Goal: Information Seeking & Learning: Learn about a topic

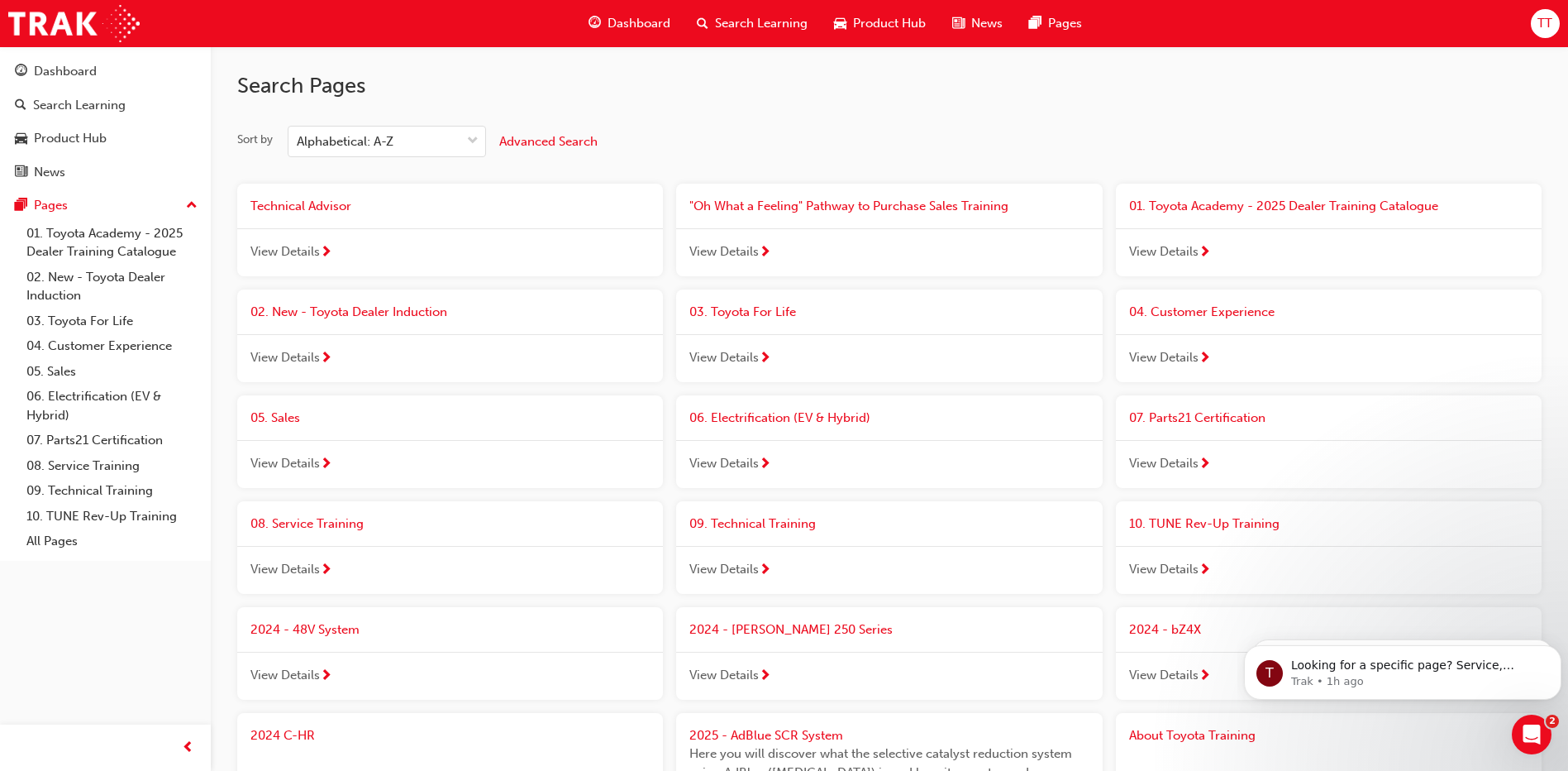
click at [145, 665] on div "Dashboard Search Learning Product Hub News Pages Pages 01. Toyota Academy - 202…" at bounding box center [106, 365] width 211 height 729
click at [303, 306] on span "02. New - Toyota Dealer Induction" at bounding box center [349, 311] width 197 height 15
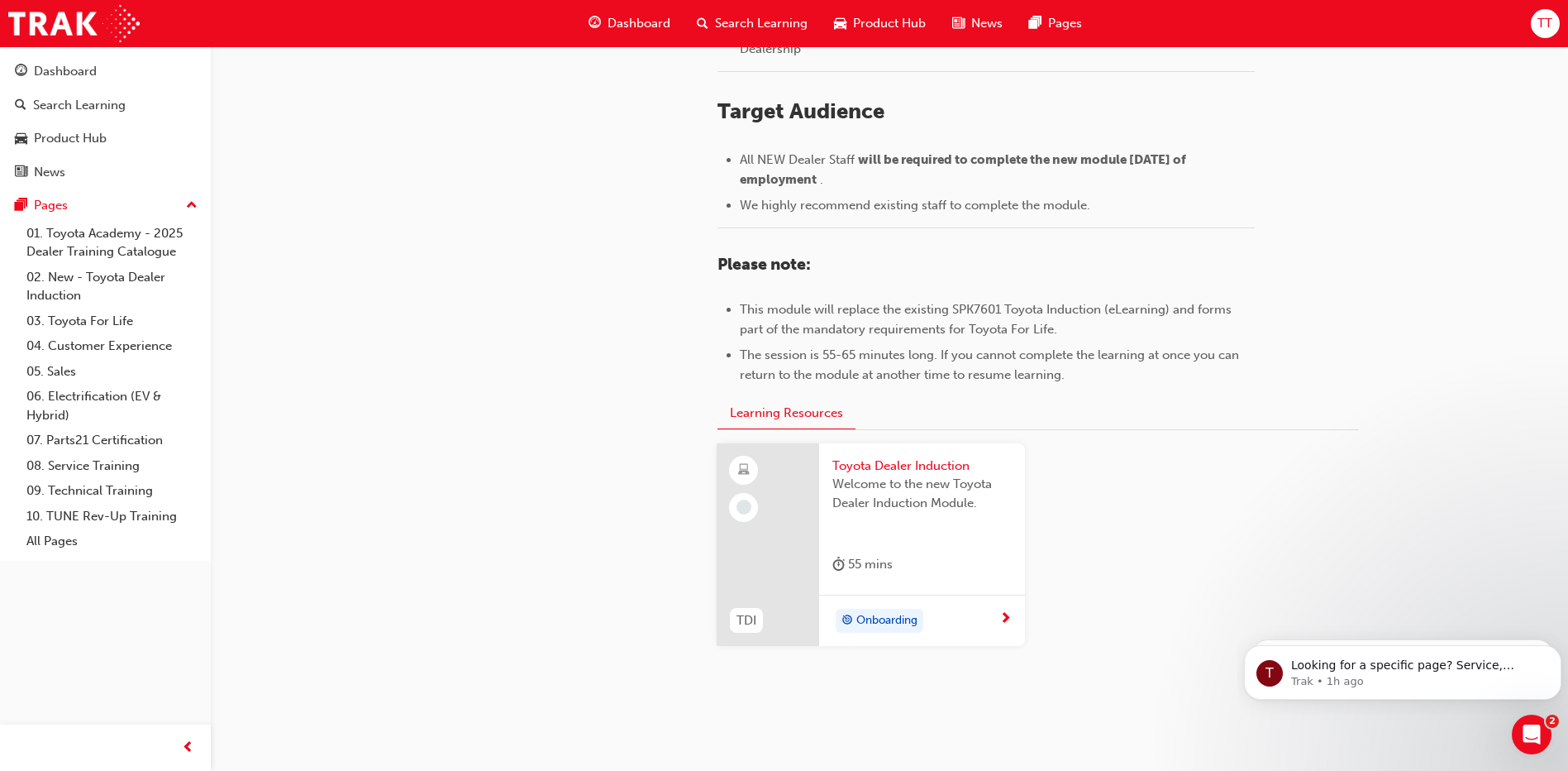
scroll to position [710, 0]
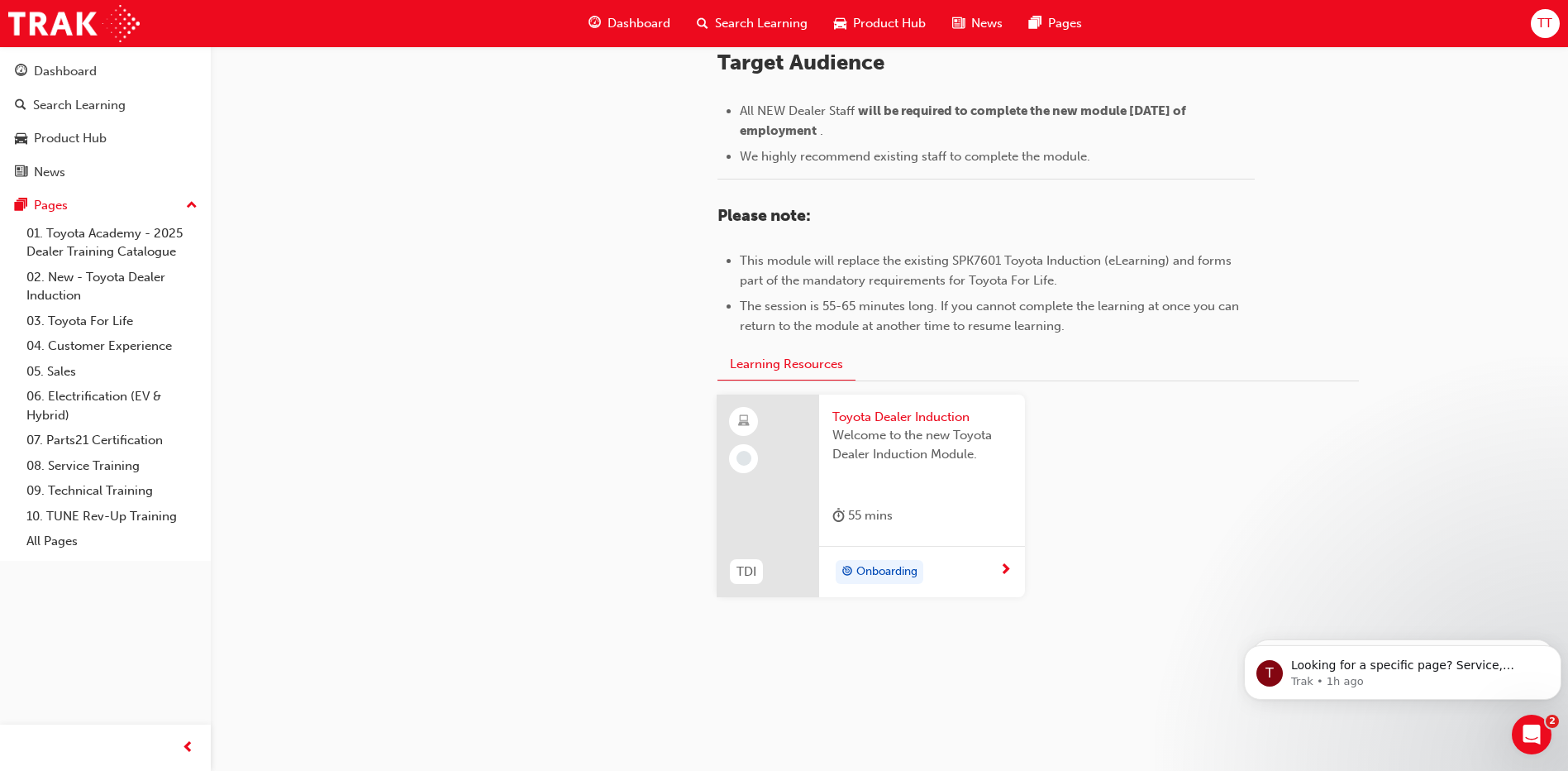
click at [887, 574] on span "Onboarding" at bounding box center [887, 572] width 61 height 19
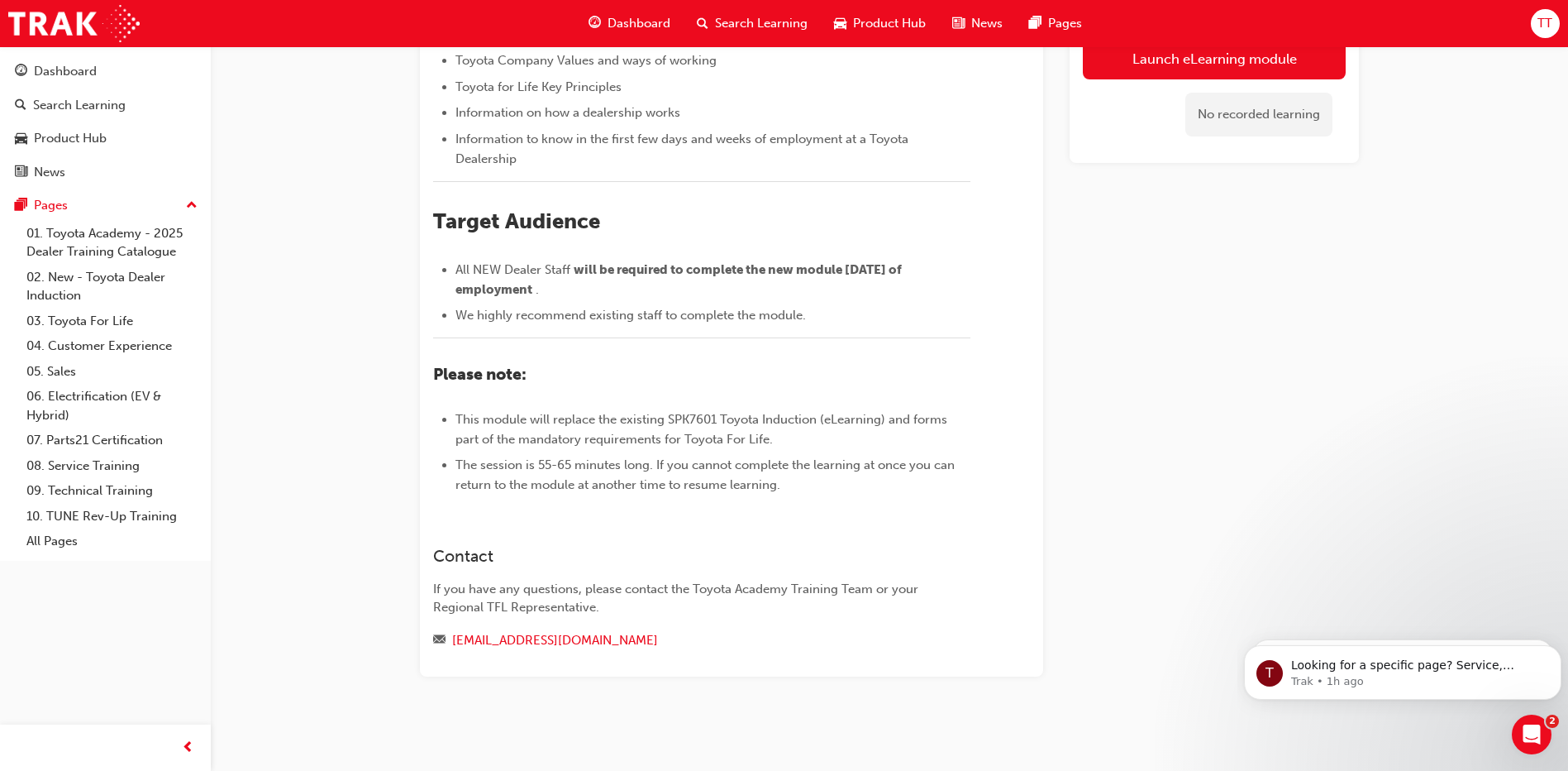
scroll to position [388, 0]
click at [1155, 66] on link "Launch eLearning module" at bounding box center [1214, 58] width 262 height 41
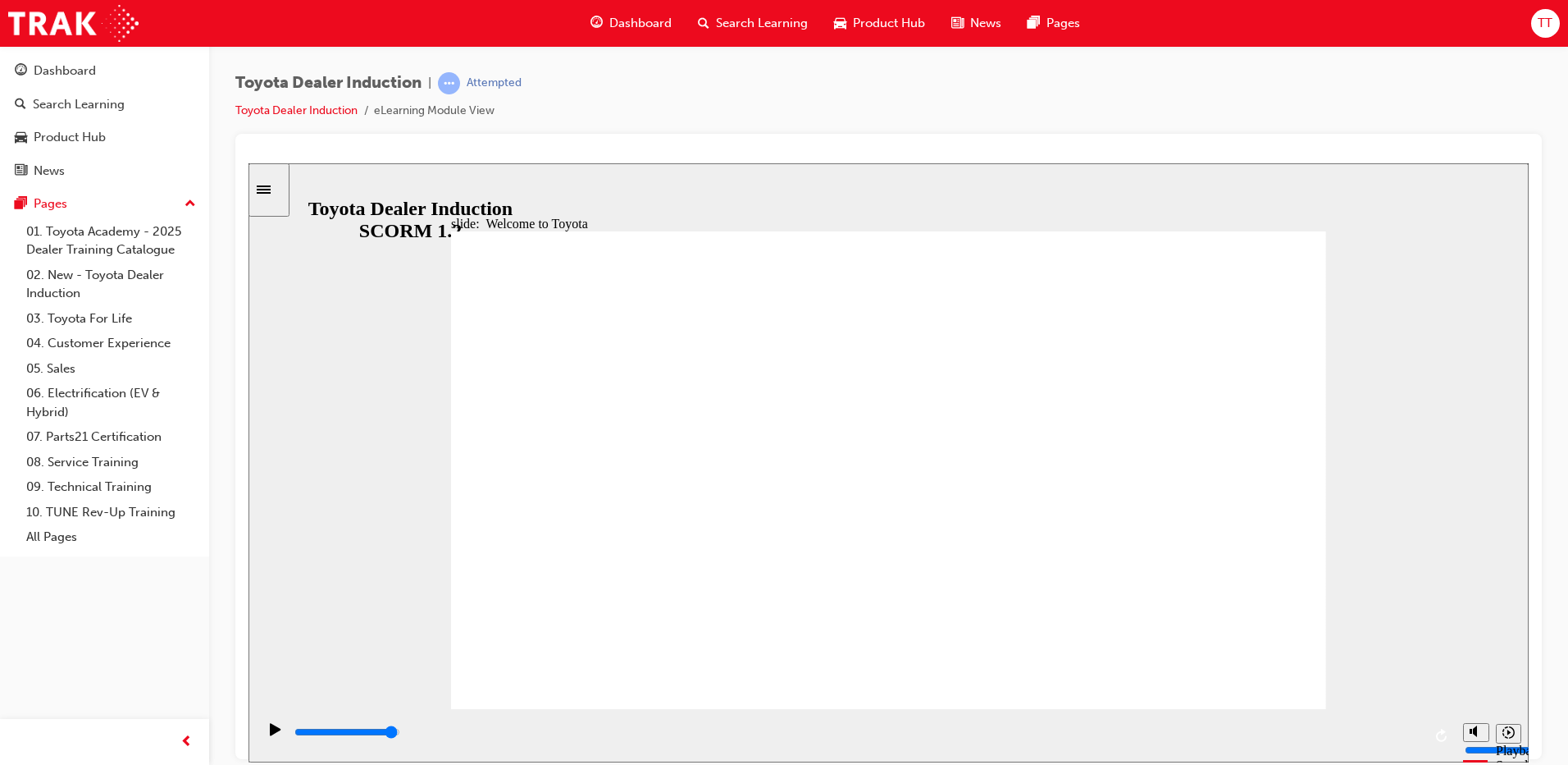
type input "7500"
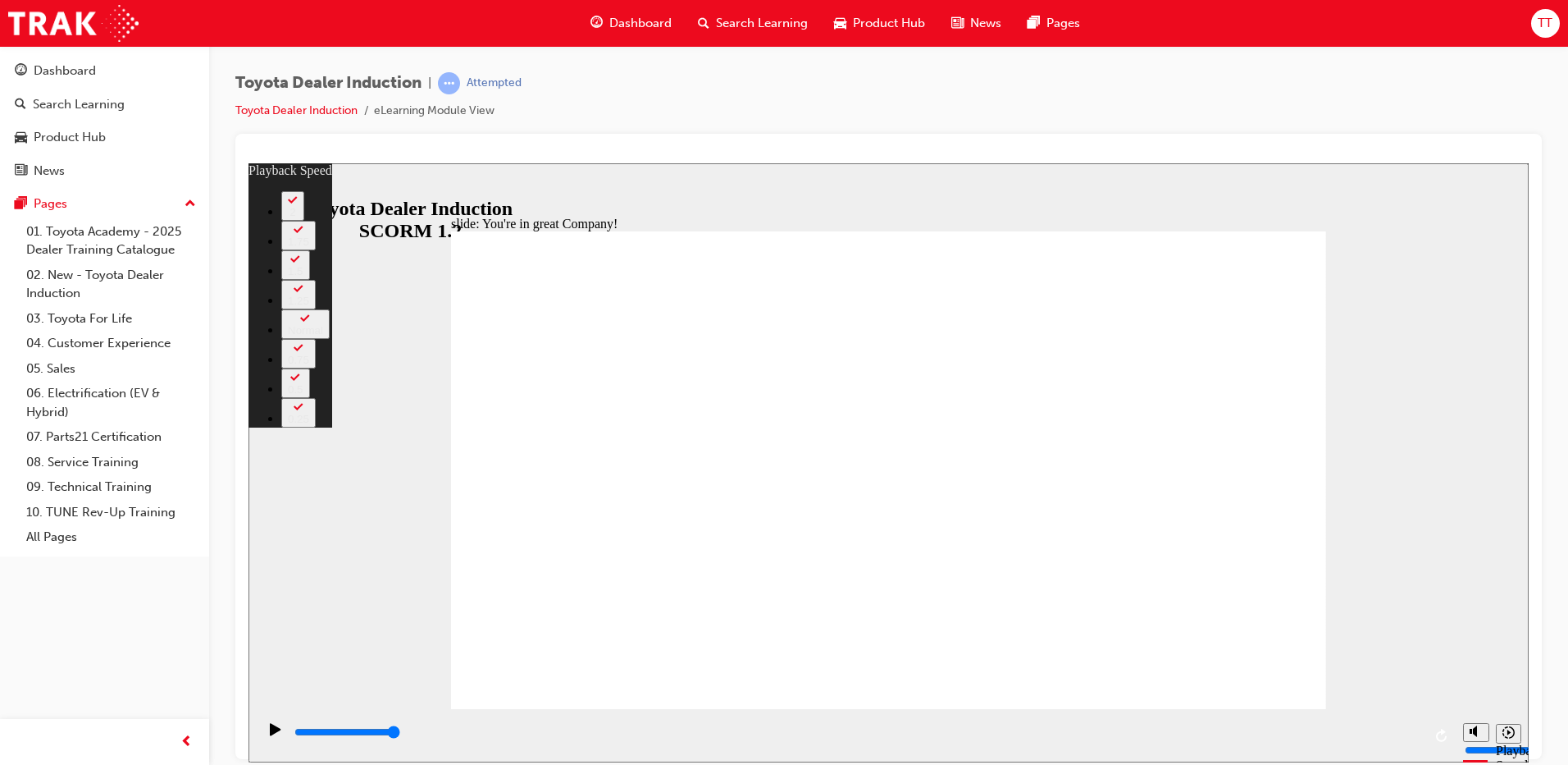
click at [1409, 576] on div "slide: You're in great Company! playback speed 2 1.75 1.5 1.25 Normal 0.75 0.5 …" at bounding box center [888, 462] width 1280 height 599
type input "156"
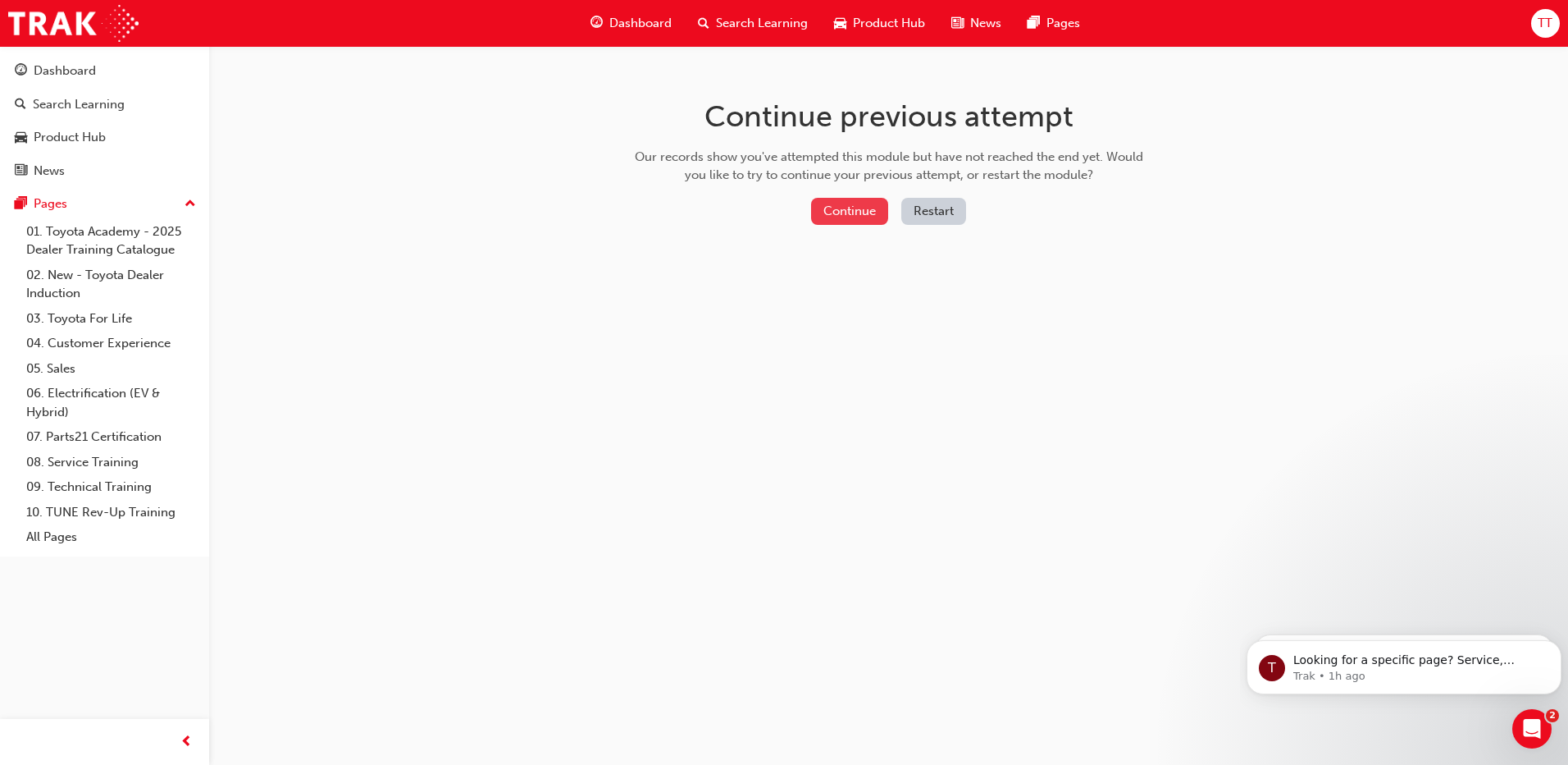
click at [835, 205] on button "Continue" at bounding box center [849, 210] width 77 height 27
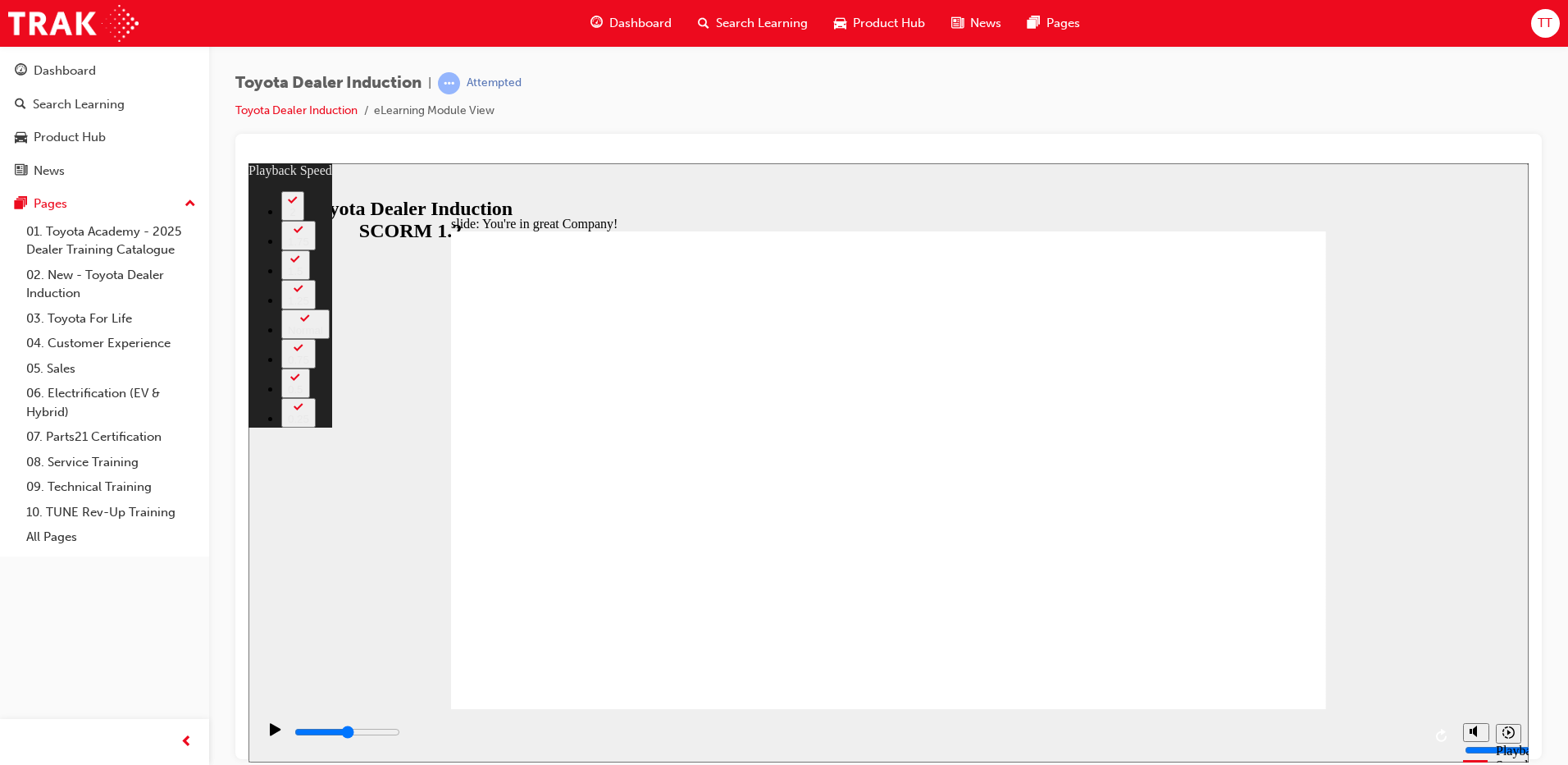
type input "7500"
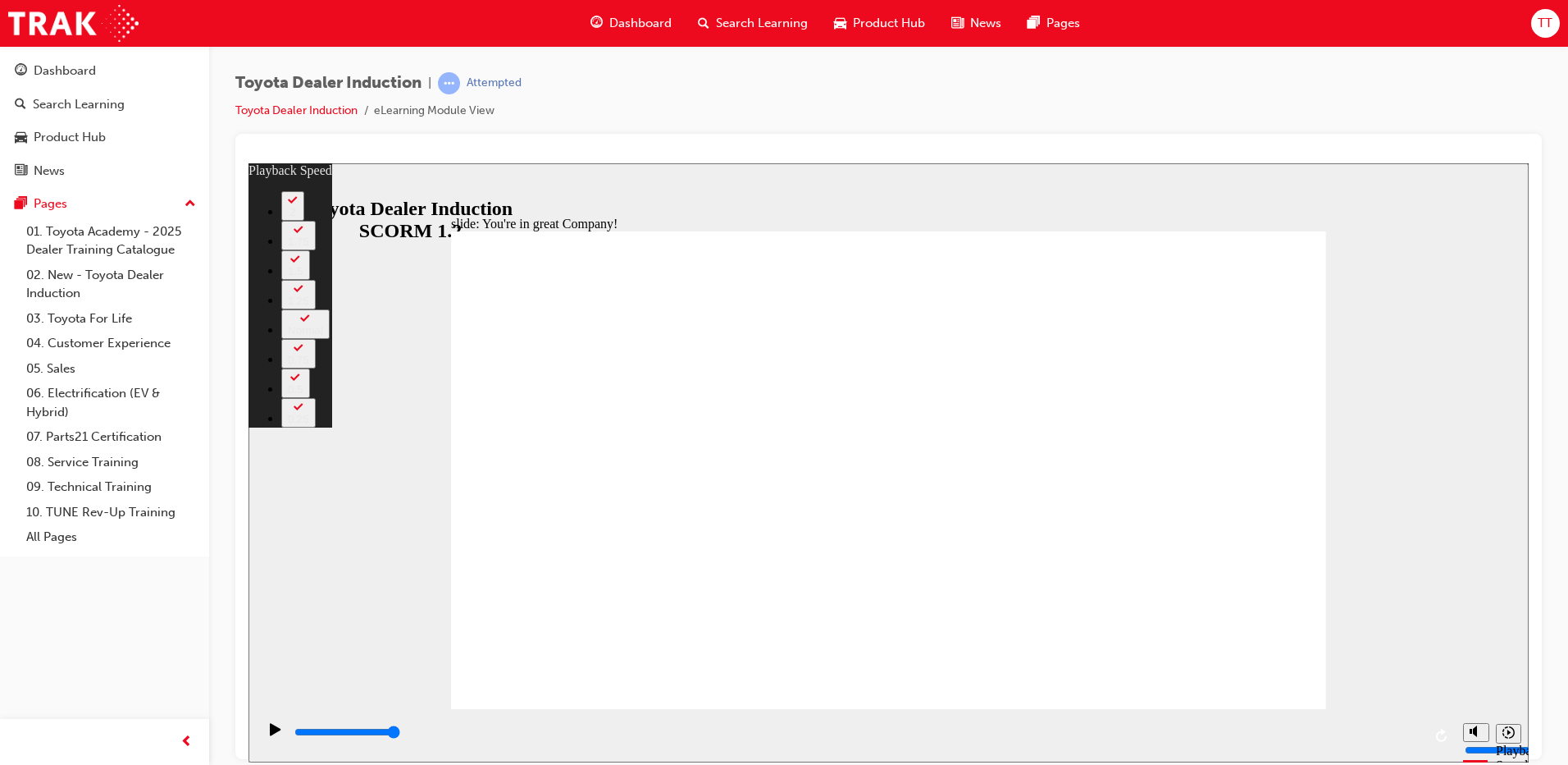
drag, startPoint x: 1284, startPoint y: 672, endPoint x: 1303, endPoint y: 672, distance: 19.0
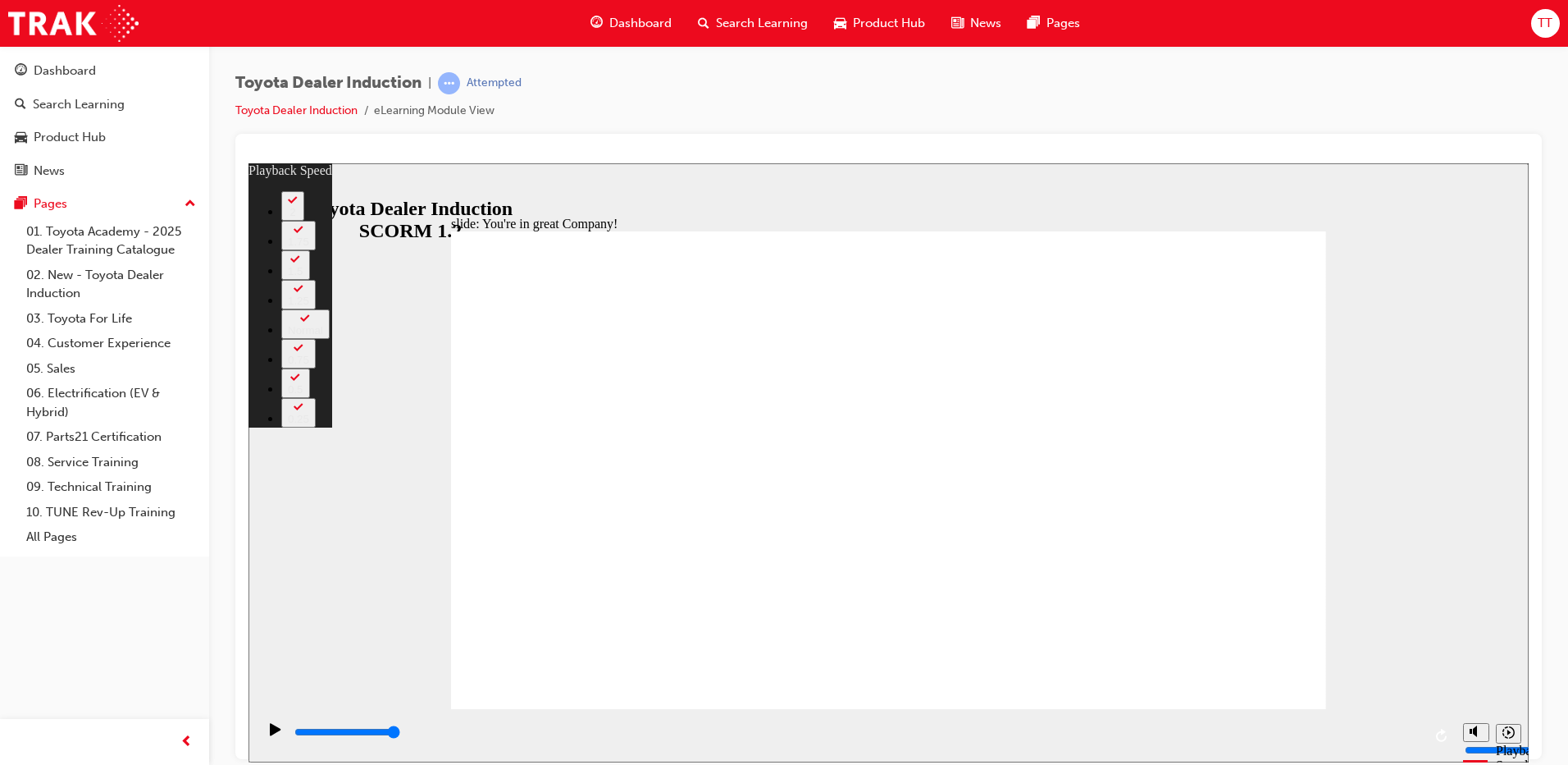
type input "156"
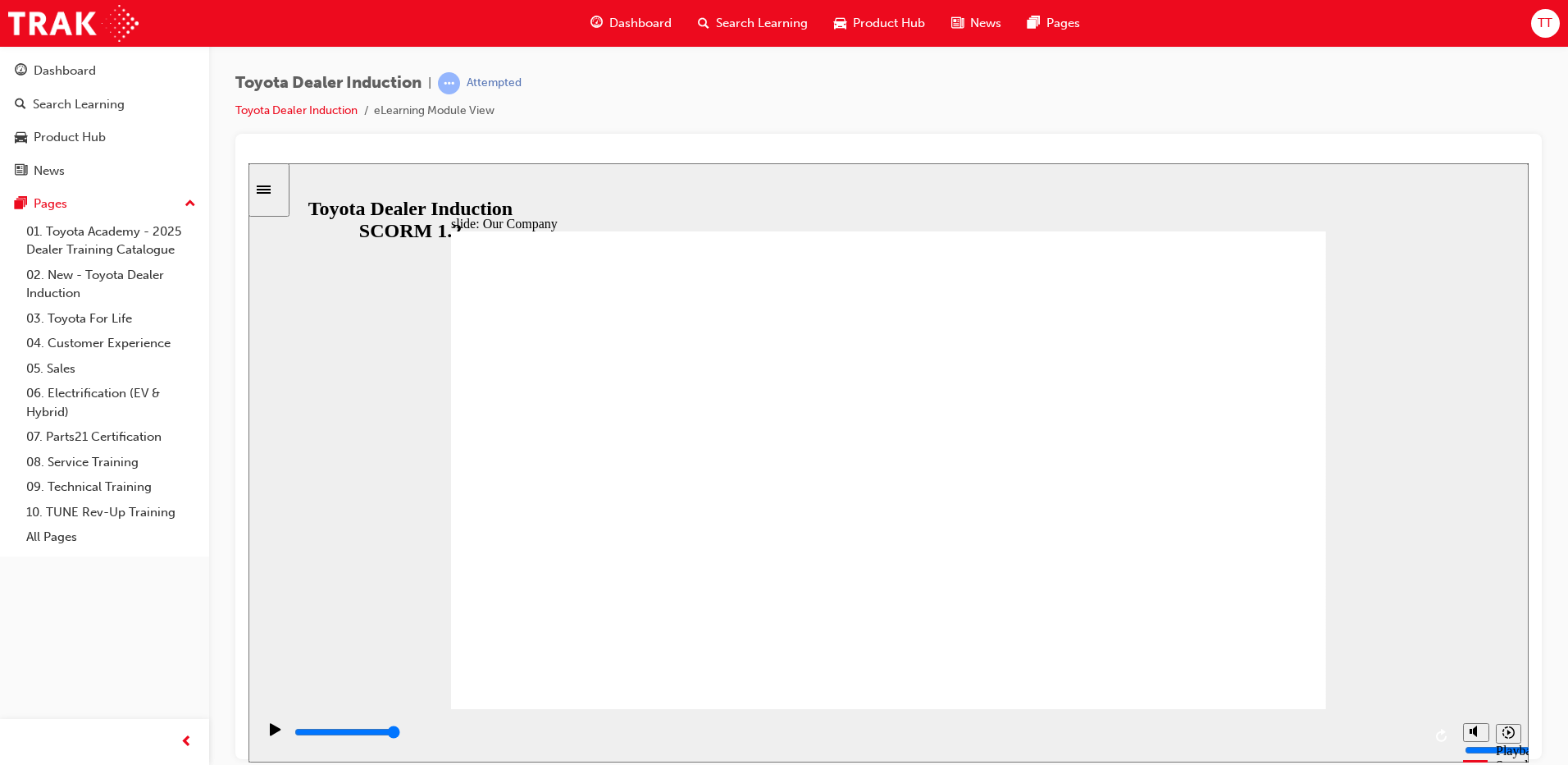
drag, startPoint x: 880, startPoint y: 617, endPoint x: 867, endPoint y: 617, distance: 13.0
drag, startPoint x: 908, startPoint y: 656, endPoint x: 946, endPoint y: 655, distance: 38.0
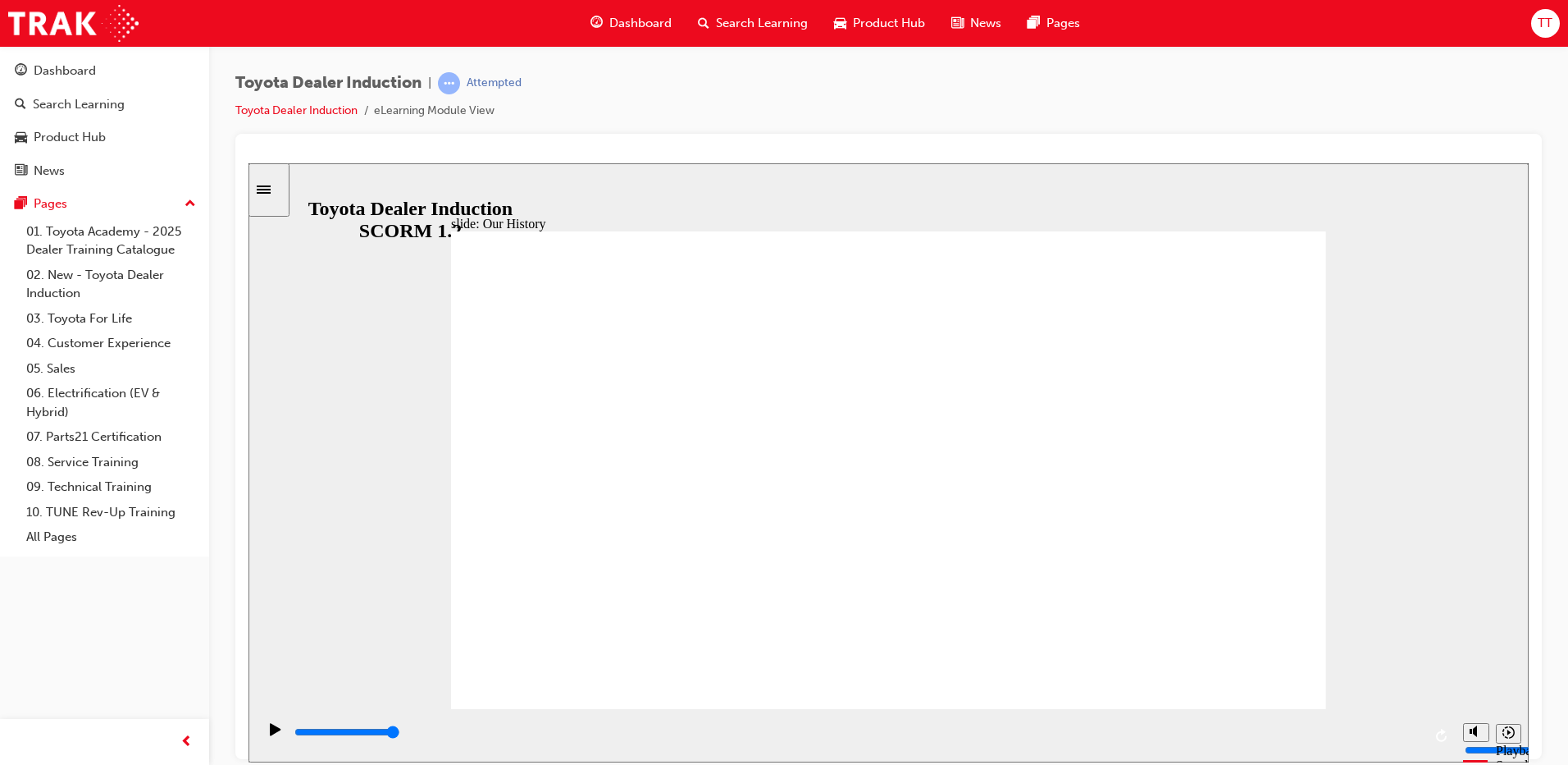
drag, startPoint x: 876, startPoint y: 614, endPoint x: 912, endPoint y: 614, distance: 36.0
drag, startPoint x: 883, startPoint y: 614, endPoint x: 1086, endPoint y: 618, distance: 203.0
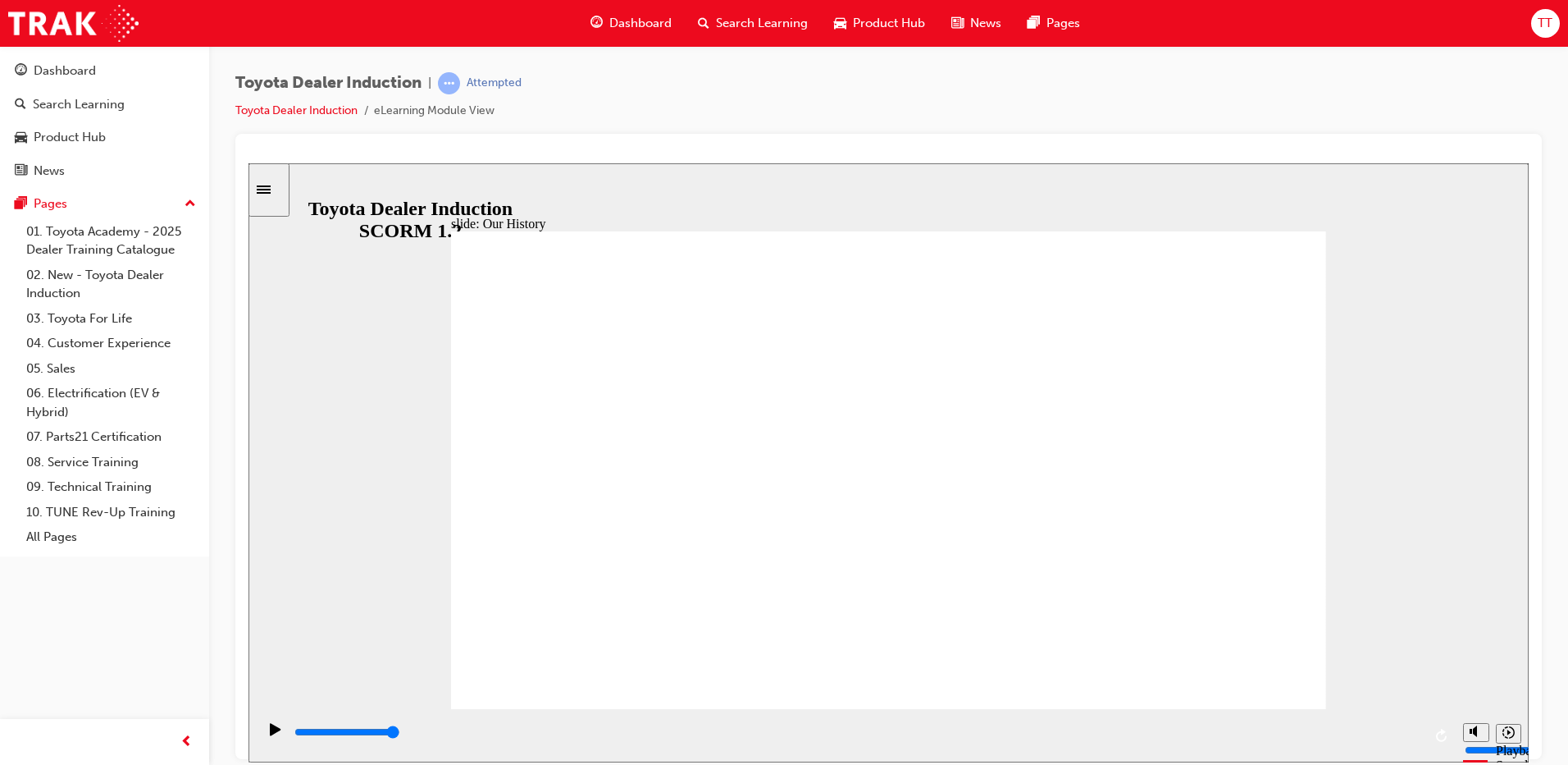
drag, startPoint x: 1113, startPoint y: 618, endPoint x: 1129, endPoint y: 615, distance: 16.3
drag, startPoint x: 1066, startPoint y: 615, endPoint x: 850, endPoint y: 616, distance: 216.0
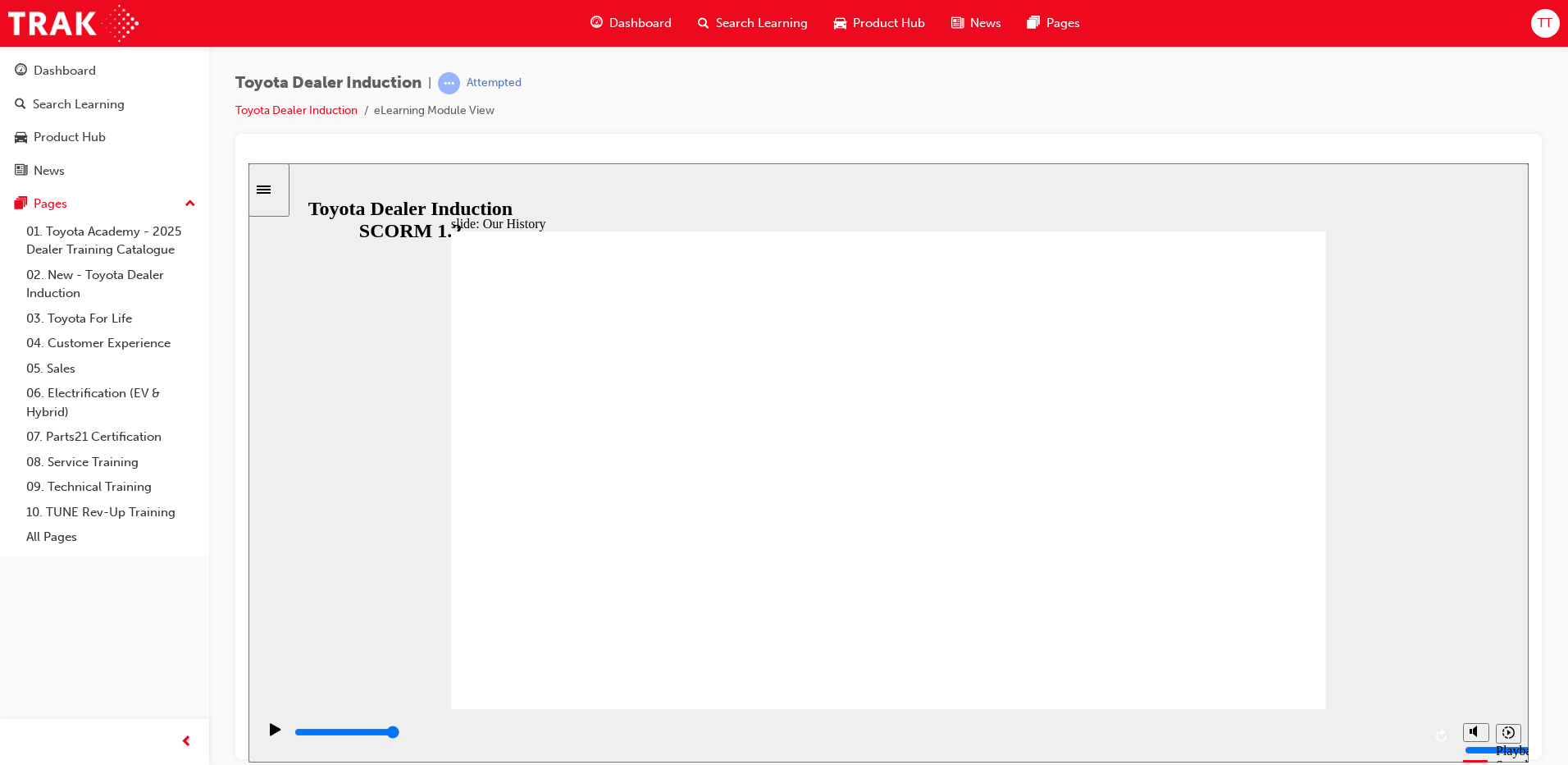
drag, startPoint x: 656, startPoint y: 612, endPoint x: 675, endPoint y: 613, distance: 19.0
drag, startPoint x: 658, startPoint y: 611, endPoint x: 682, endPoint y: 611, distance: 24.0
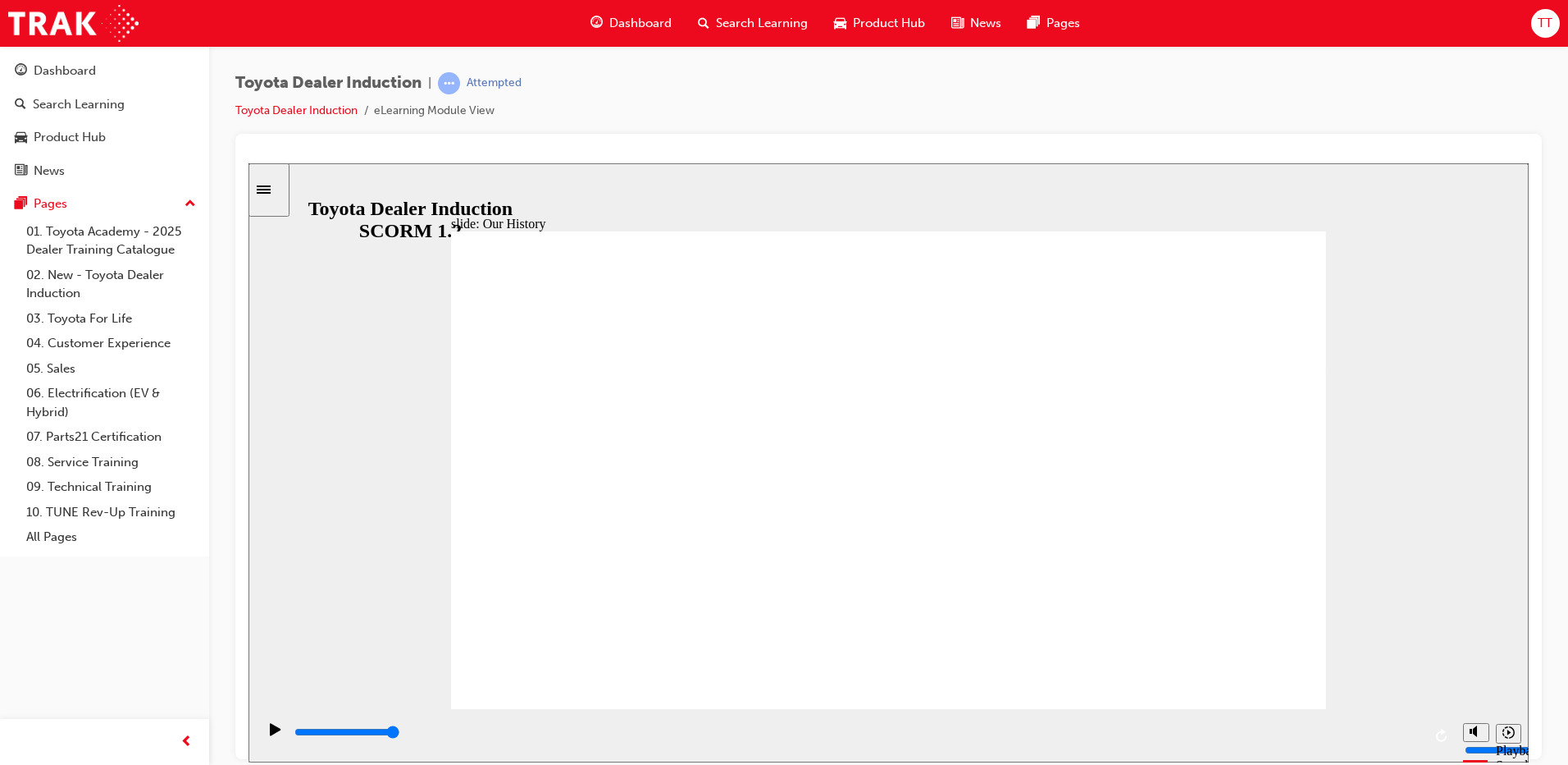
drag, startPoint x: 642, startPoint y: 614, endPoint x: 644, endPoint y: 579, distance: 35.1
drag, startPoint x: 650, startPoint y: 609, endPoint x: 661, endPoint y: 614, distance: 12.1
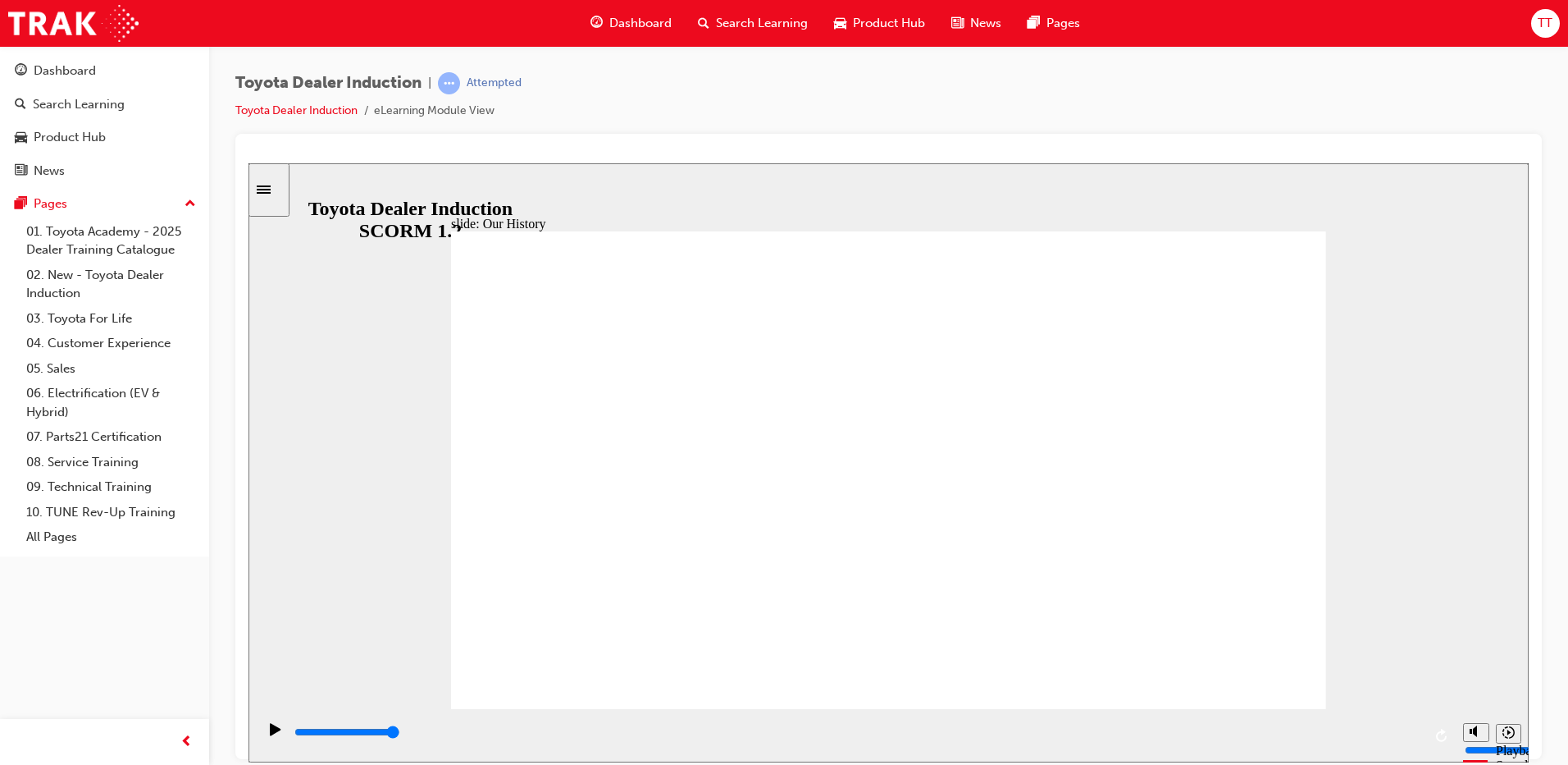
drag, startPoint x: 645, startPoint y: 608, endPoint x: 669, endPoint y: 614, distance: 24.7
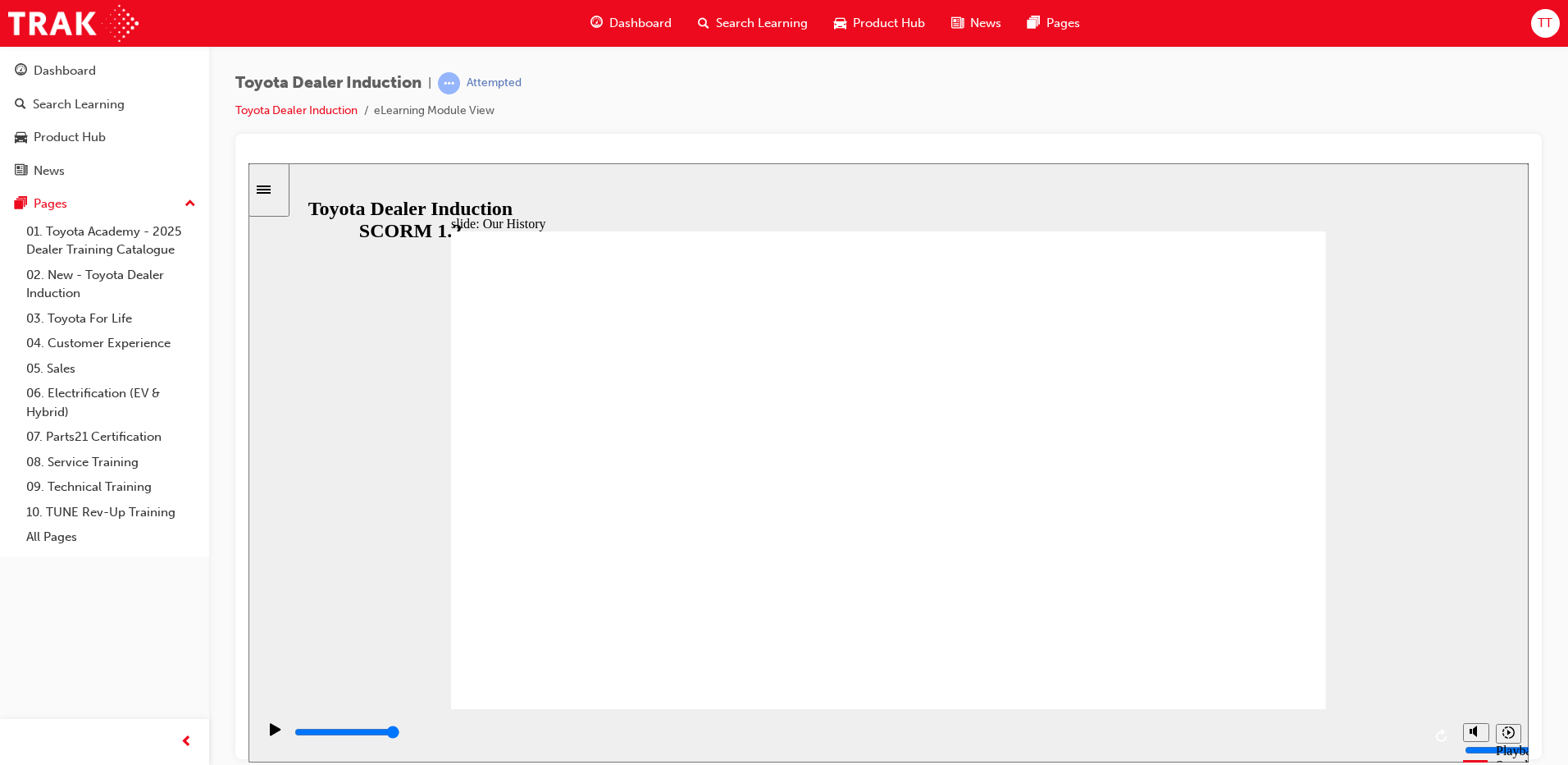
drag, startPoint x: 643, startPoint y: 614, endPoint x: 639, endPoint y: 572, distance: 42.2
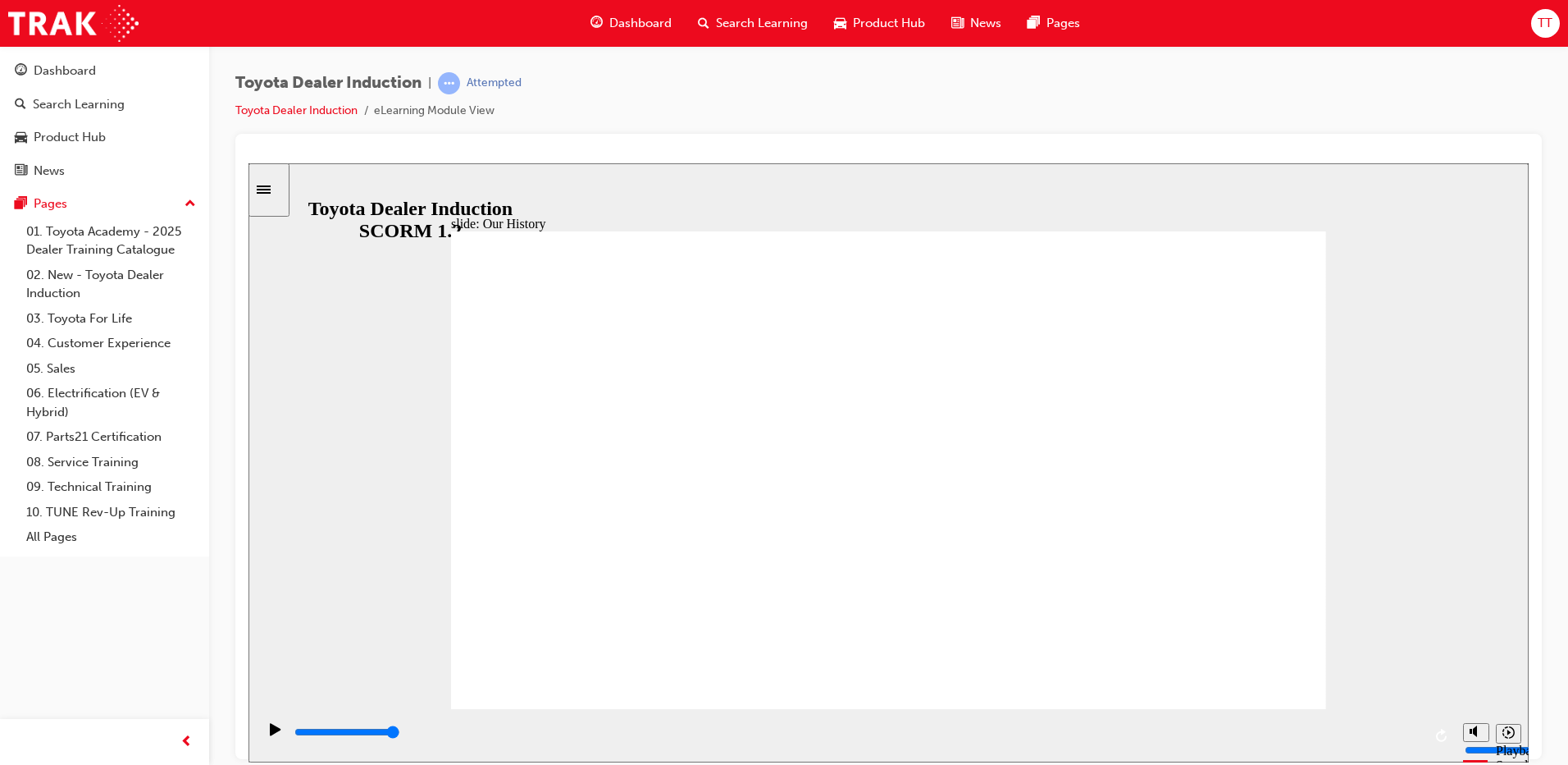
drag, startPoint x: 647, startPoint y: 603, endPoint x: 658, endPoint y: 593, distance: 14.9
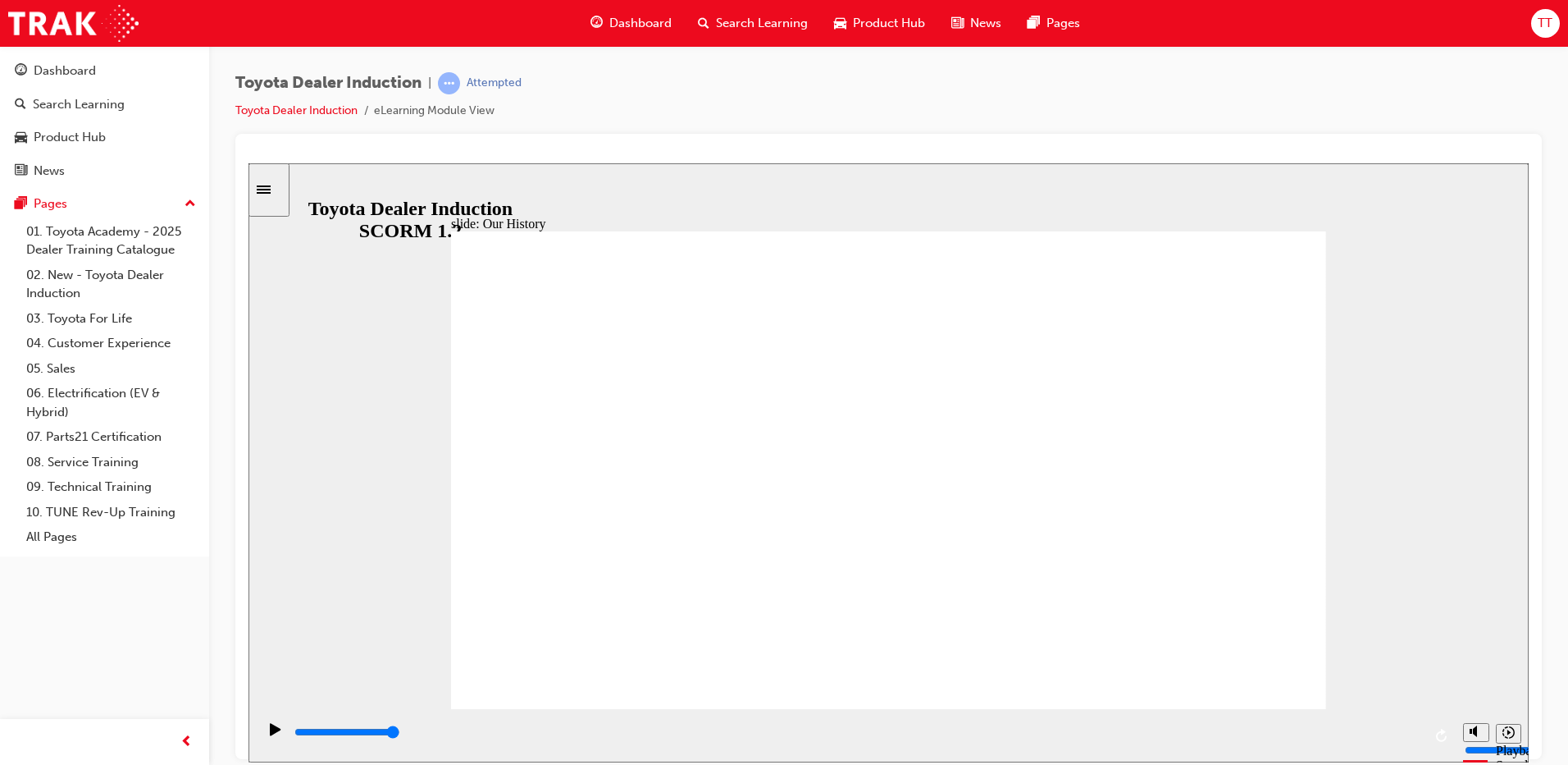
drag, startPoint x: 641, startPoint y: 607, endPoint x: 640, endPoint y: 581, distance: 26.0
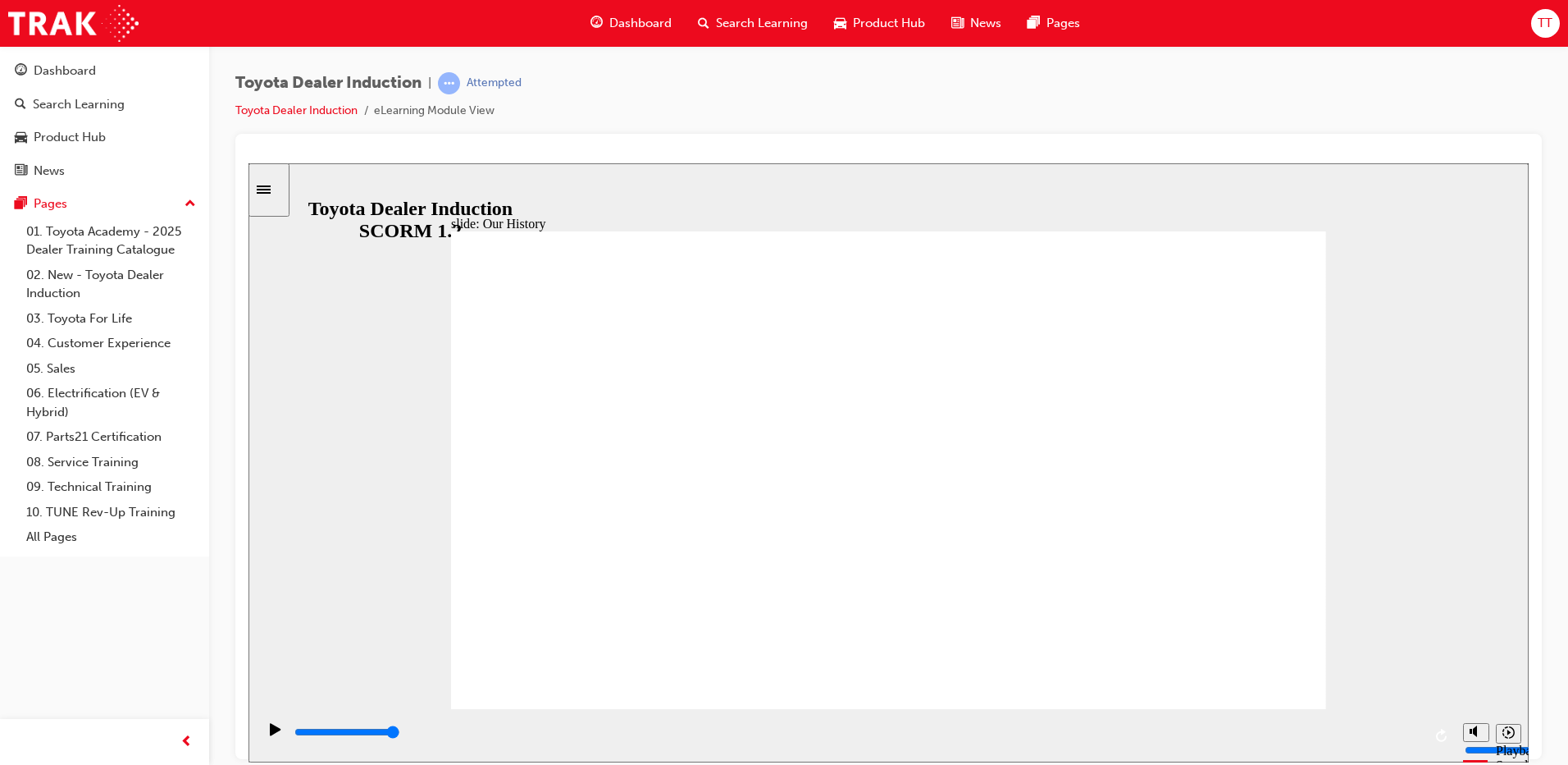
drag, startPoint x: 643, startPoint y: 609, endPoint x: 642, endPoint y: 618, distance: 9.1
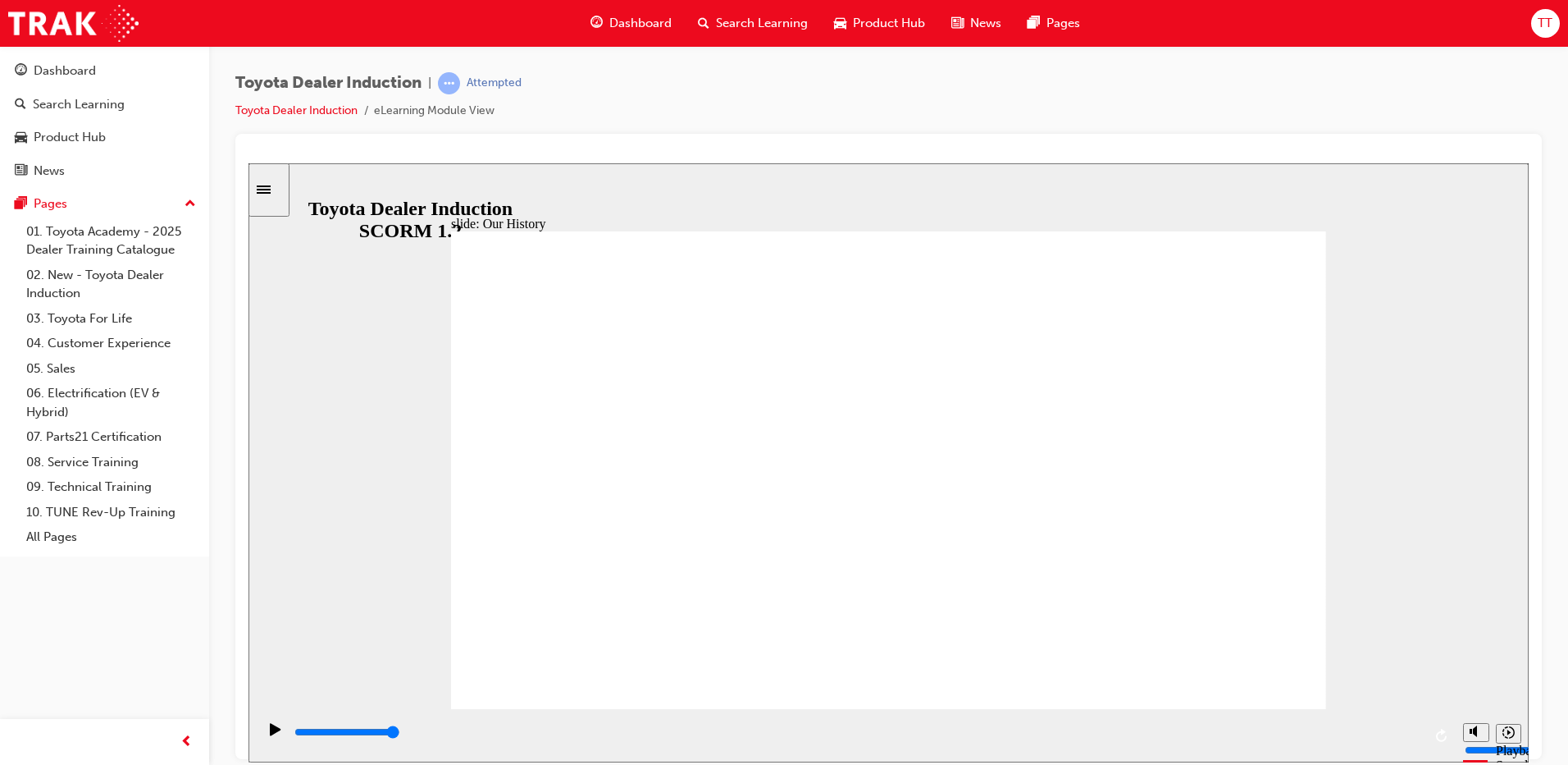
drag, startPoint x: 642, startPoint y: 618, endPoint x: 661, endPoint y: 614, distance: 19.4
drag, startPoint x: 656, startPoint y: 615, endPoint x: 669, endPoint y: 615, distance: 13.0
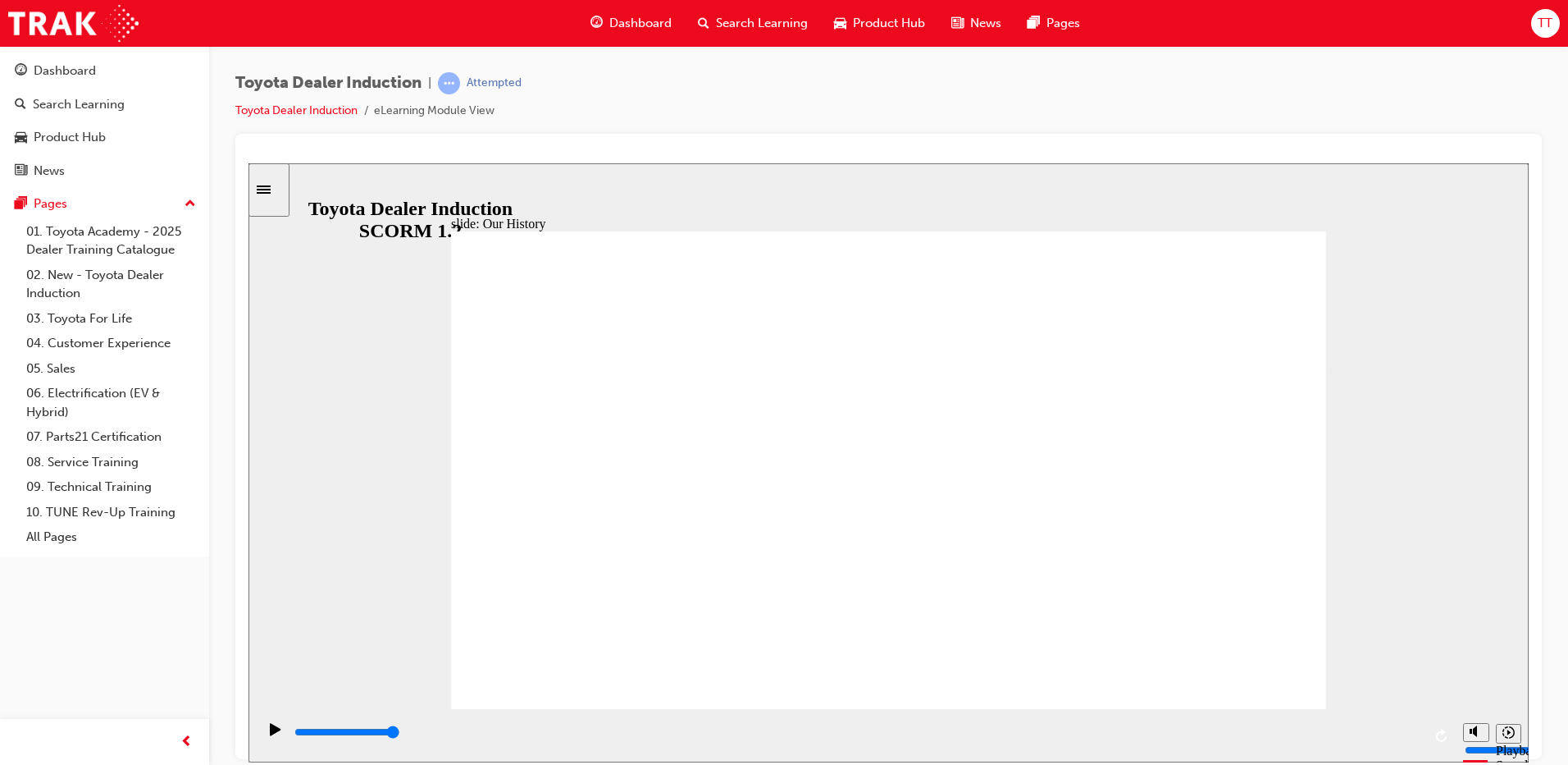
drag, startPoint x: 630, startPoint y: 614, endPoint x: 877, endPoint y: 609, distance: 247.1
drag, startPoint x: 886, startPoint y: 611, endPoint x: 1081, endPoint y: 620, distance: 195.2
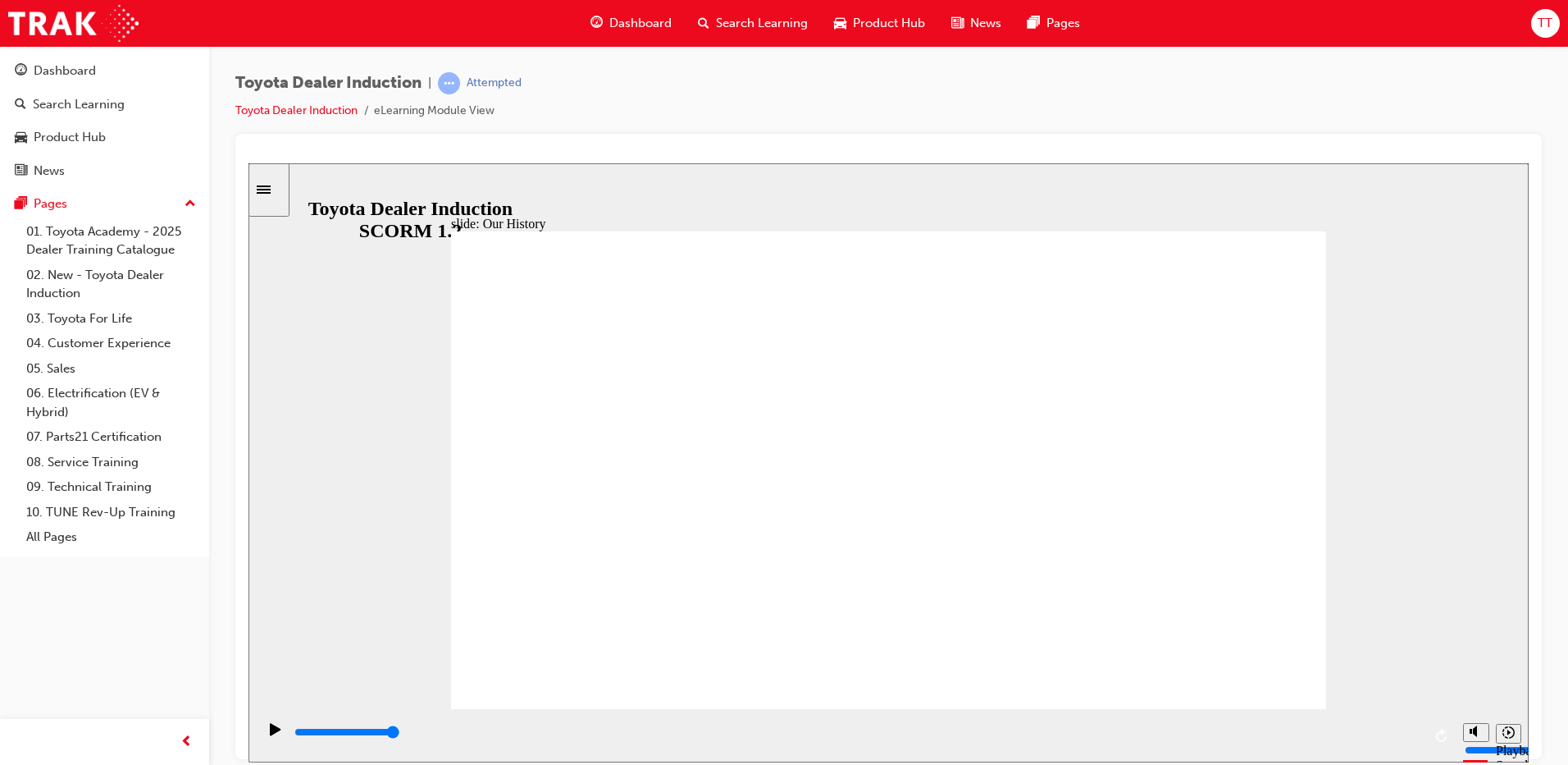
drag, startPoint x: 1117, startPoint y: 617, endPoint x: 1200, endPoint y: 620, distance: 83.1
drag, startPoint x: 1127, startPoint y: 607, endPoint x: 1120, endPoint y: 554, distance: 53.5
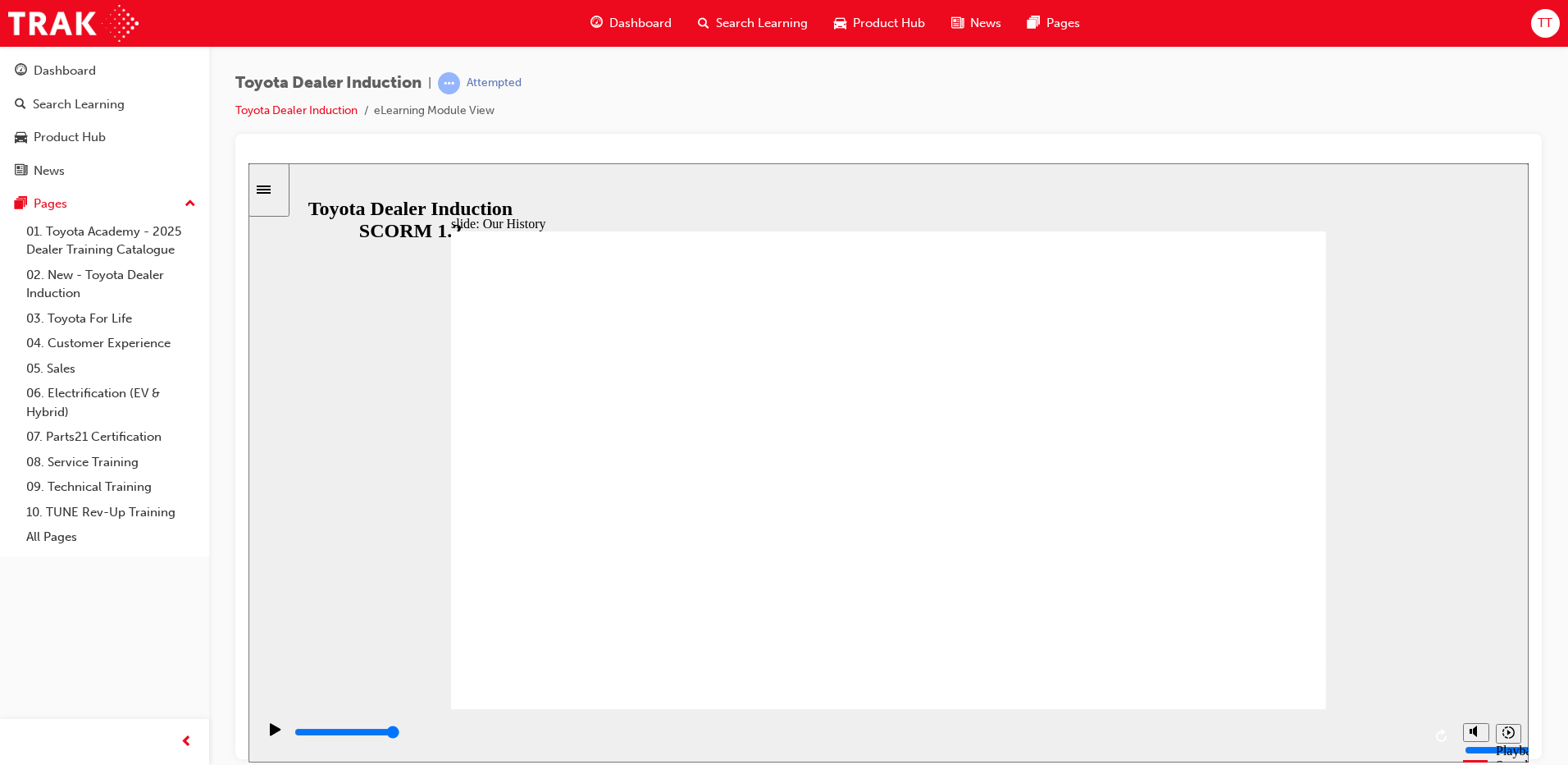
drag, startPoint x: 1117, startPoint y: 606, endPoint x: 1144, endPoint y: 565, distance: 49.1
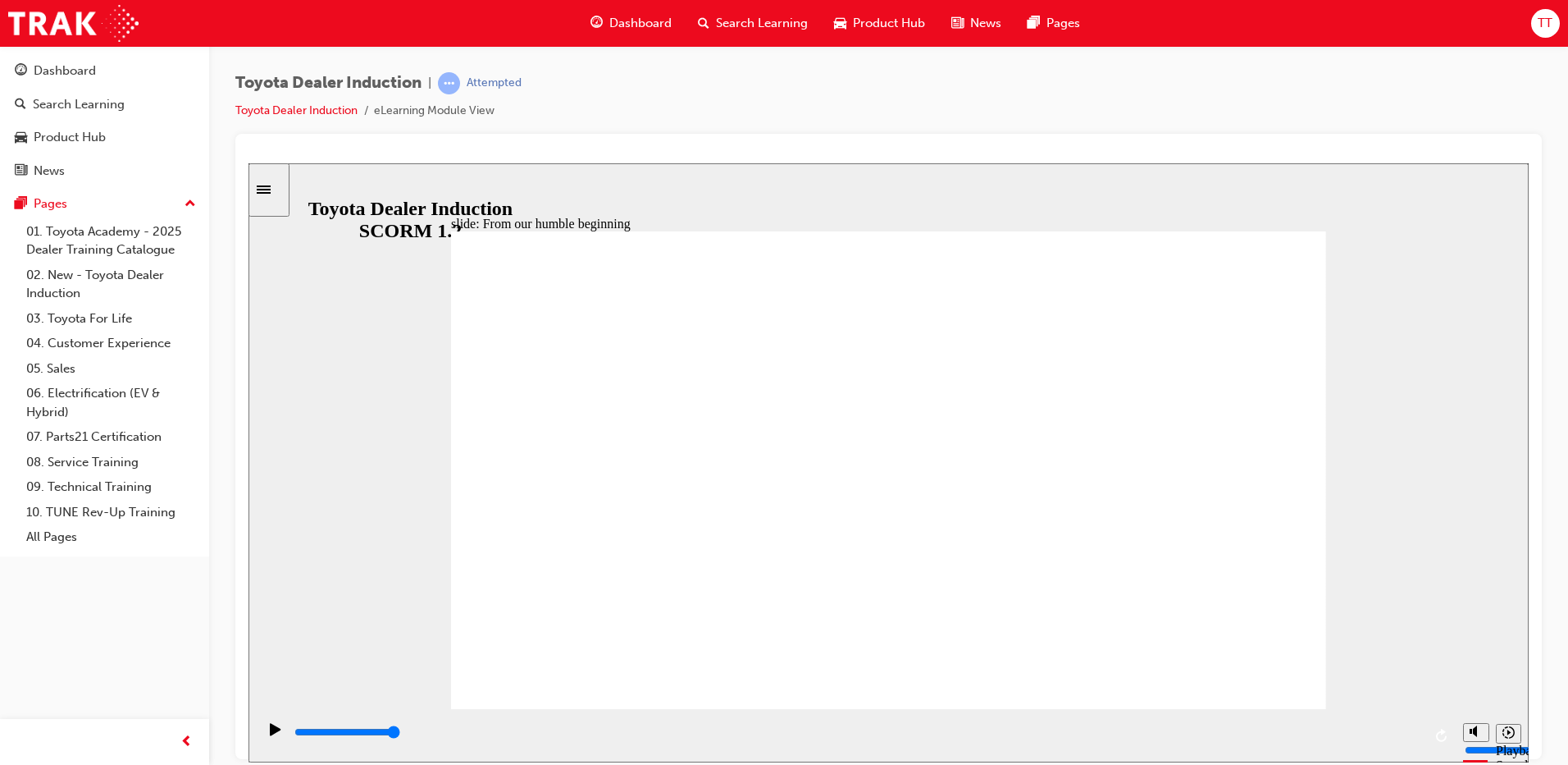
type input "8300"
drag, startPoint x: 880, startPoint y: 608, endPoint x: 1138, endPoint y: 604, distance: 258.0
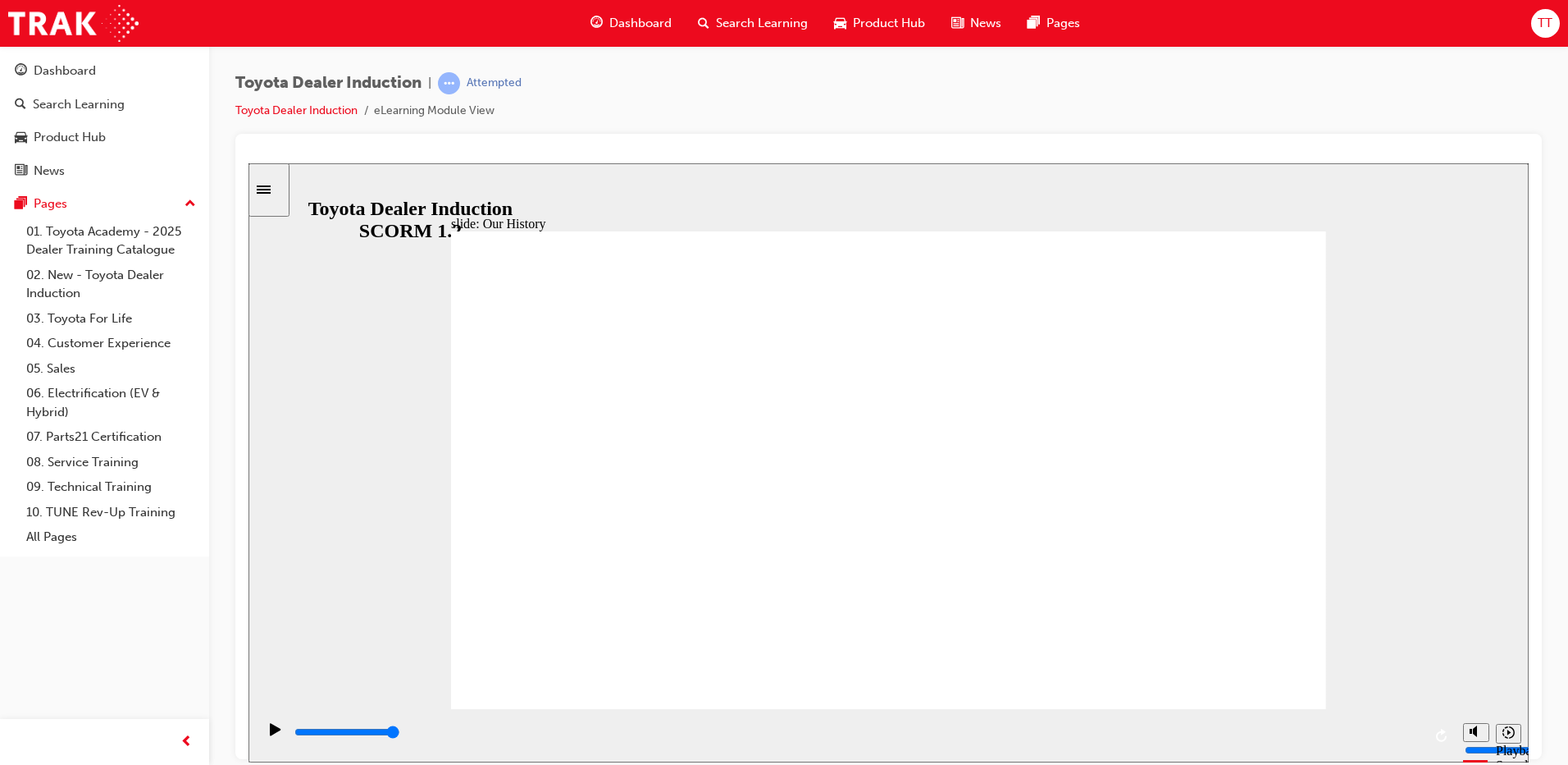
type input "2"
drag, startPoint x: 1129, startPoint y: 608, endPoint x: 937, endPoint y: 608, distance: 192.0
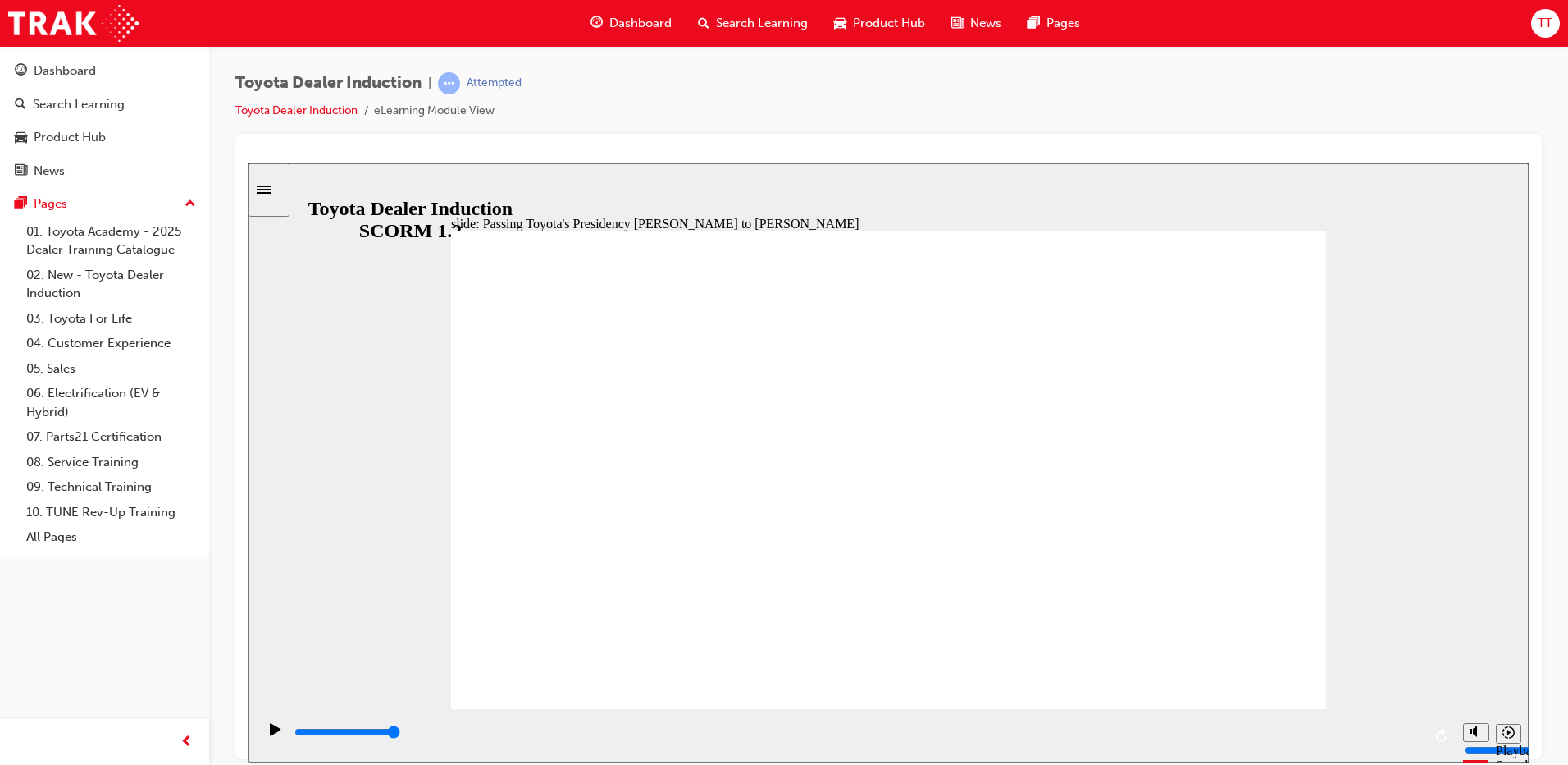
type input "2500"
radio input "true"
type input "5000"
radio input "true"
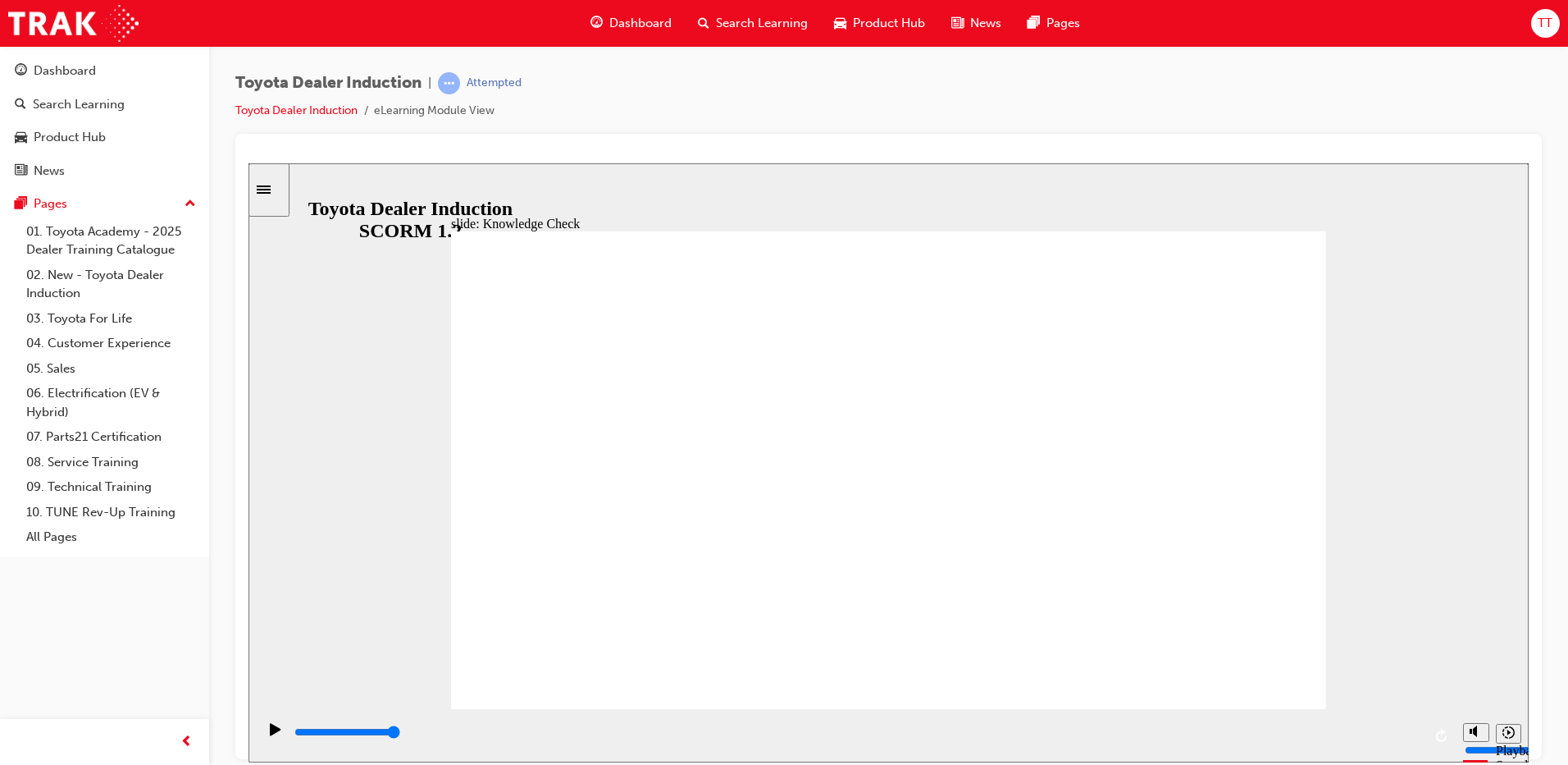
drag, startPoint x: 751, startPoint y: 543, endPoint x: 526, endPoint y: 261, distance: 360.8
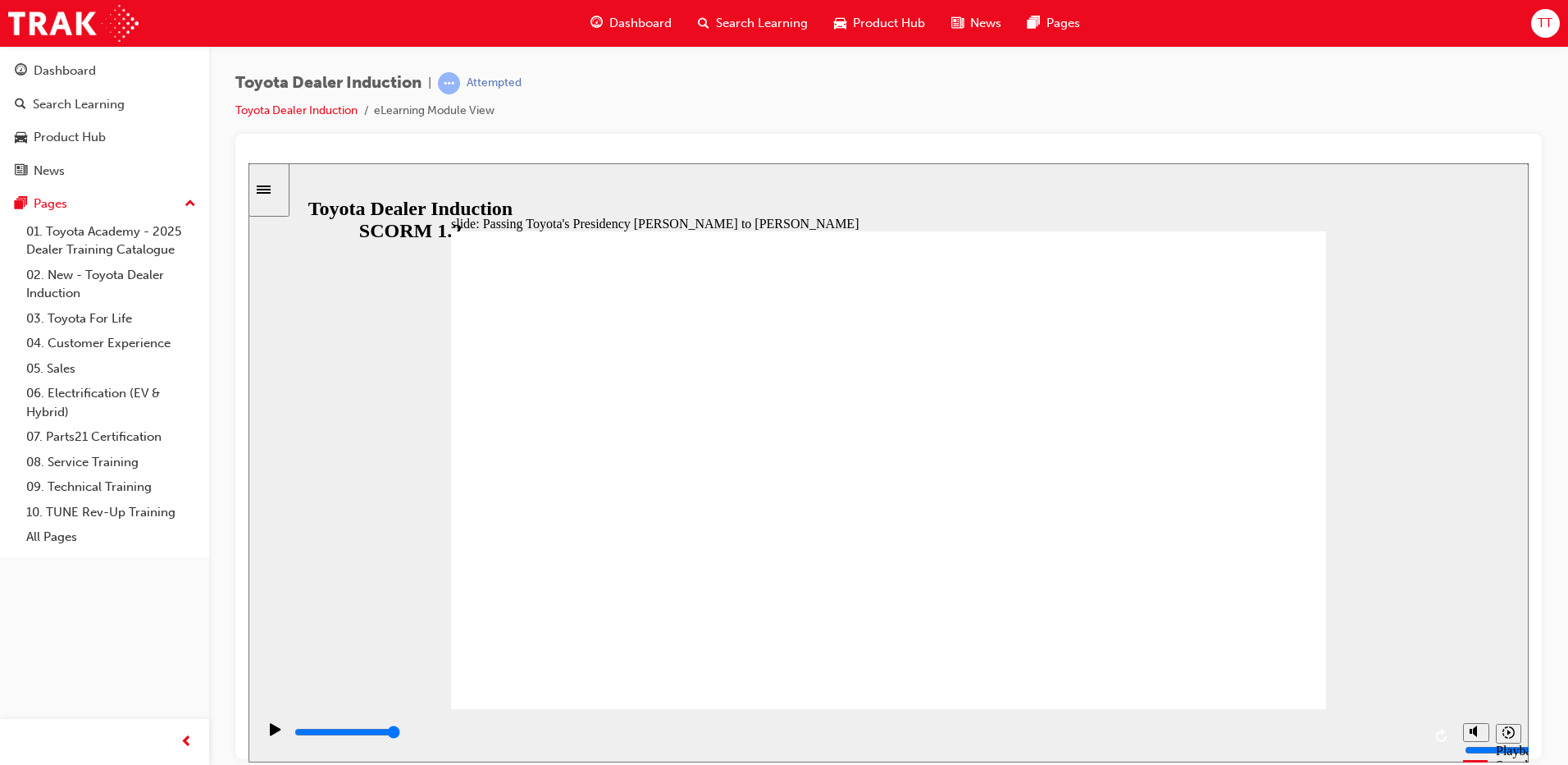
type input "1600"
radio input "true"
type input "4000"
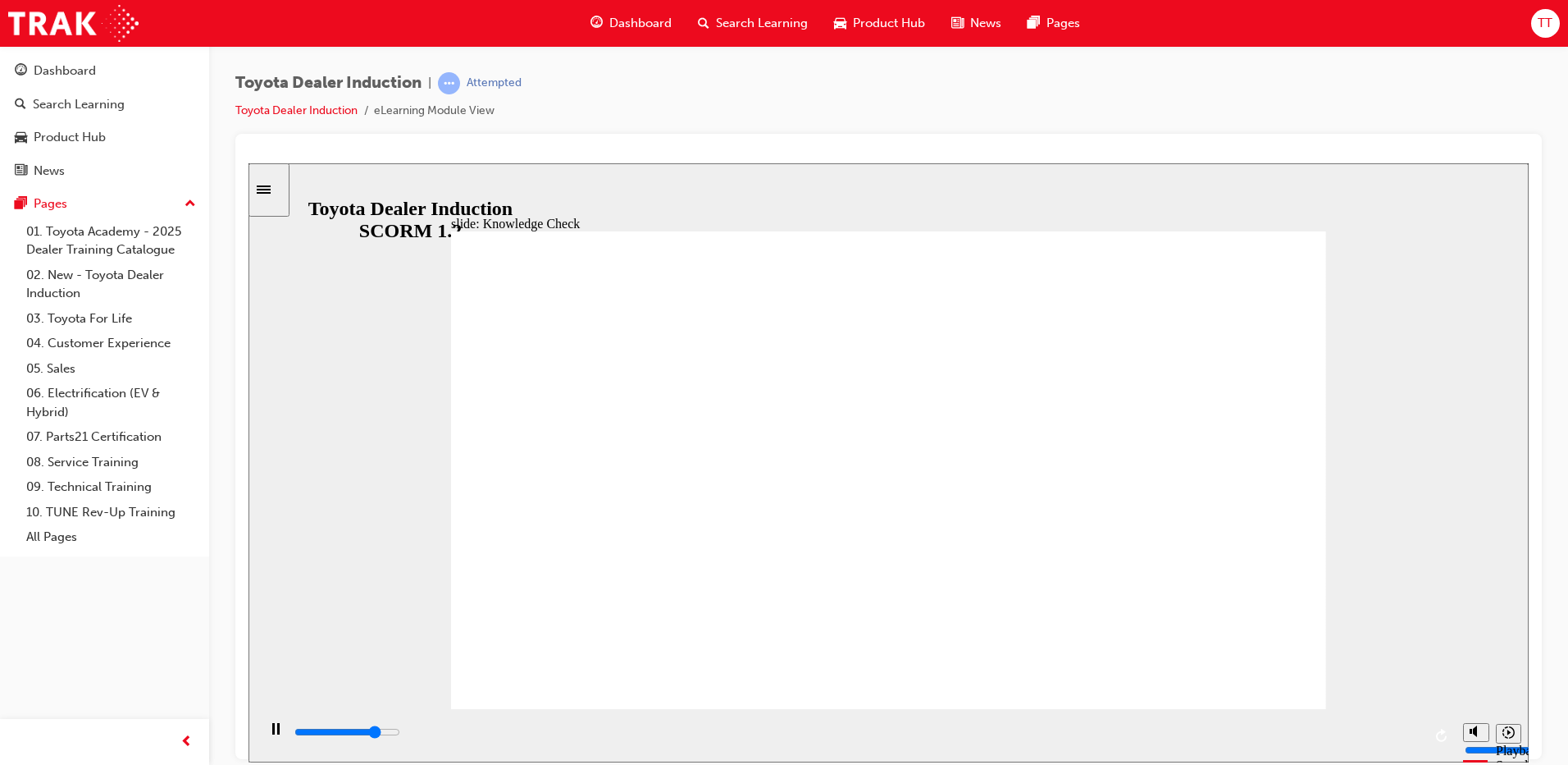
radio input "true"
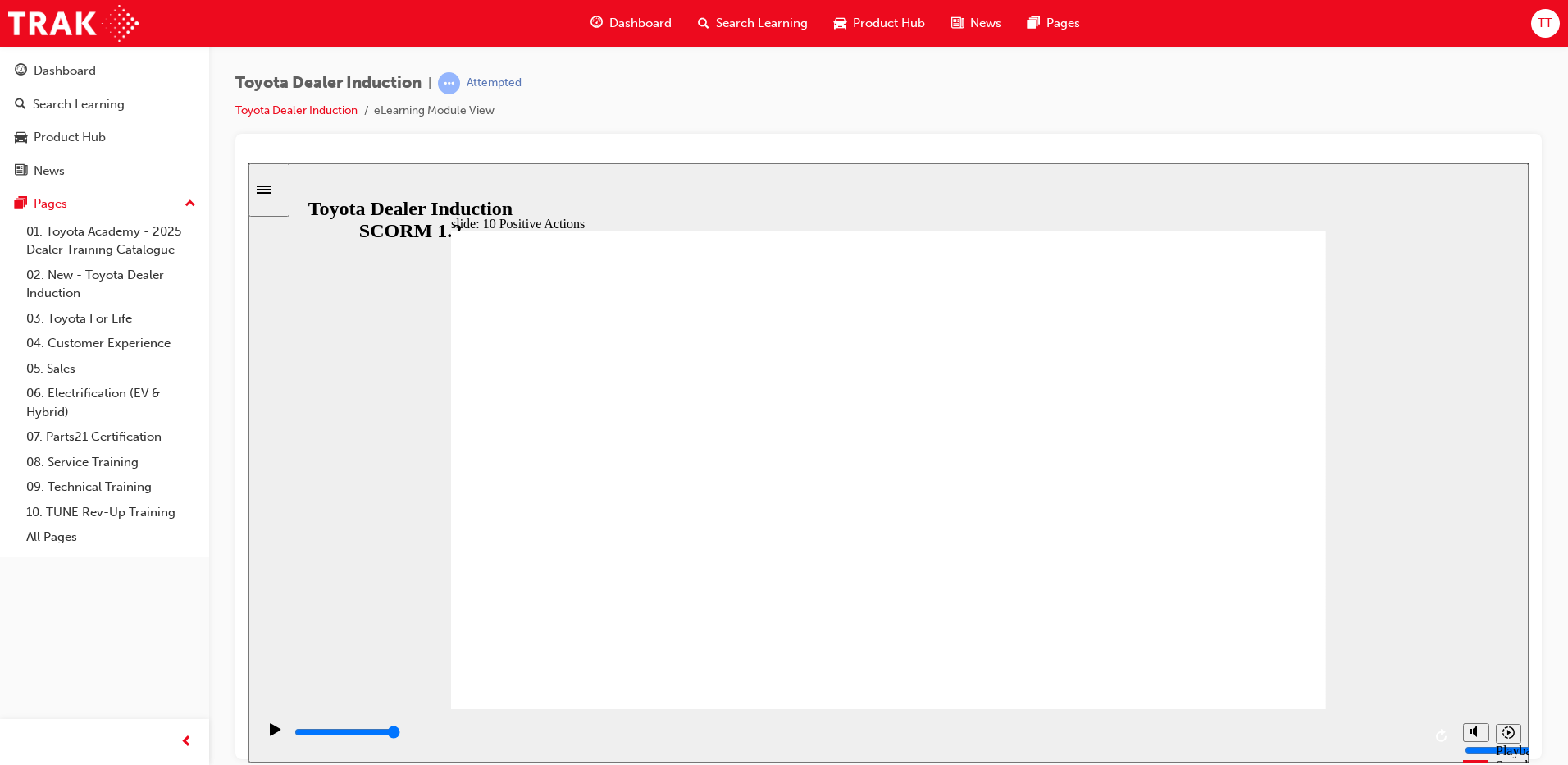
drag, startPoint x: 618, startPoint y: 269, endPoint x: 801, endPoint y: 261, distance: 183.2
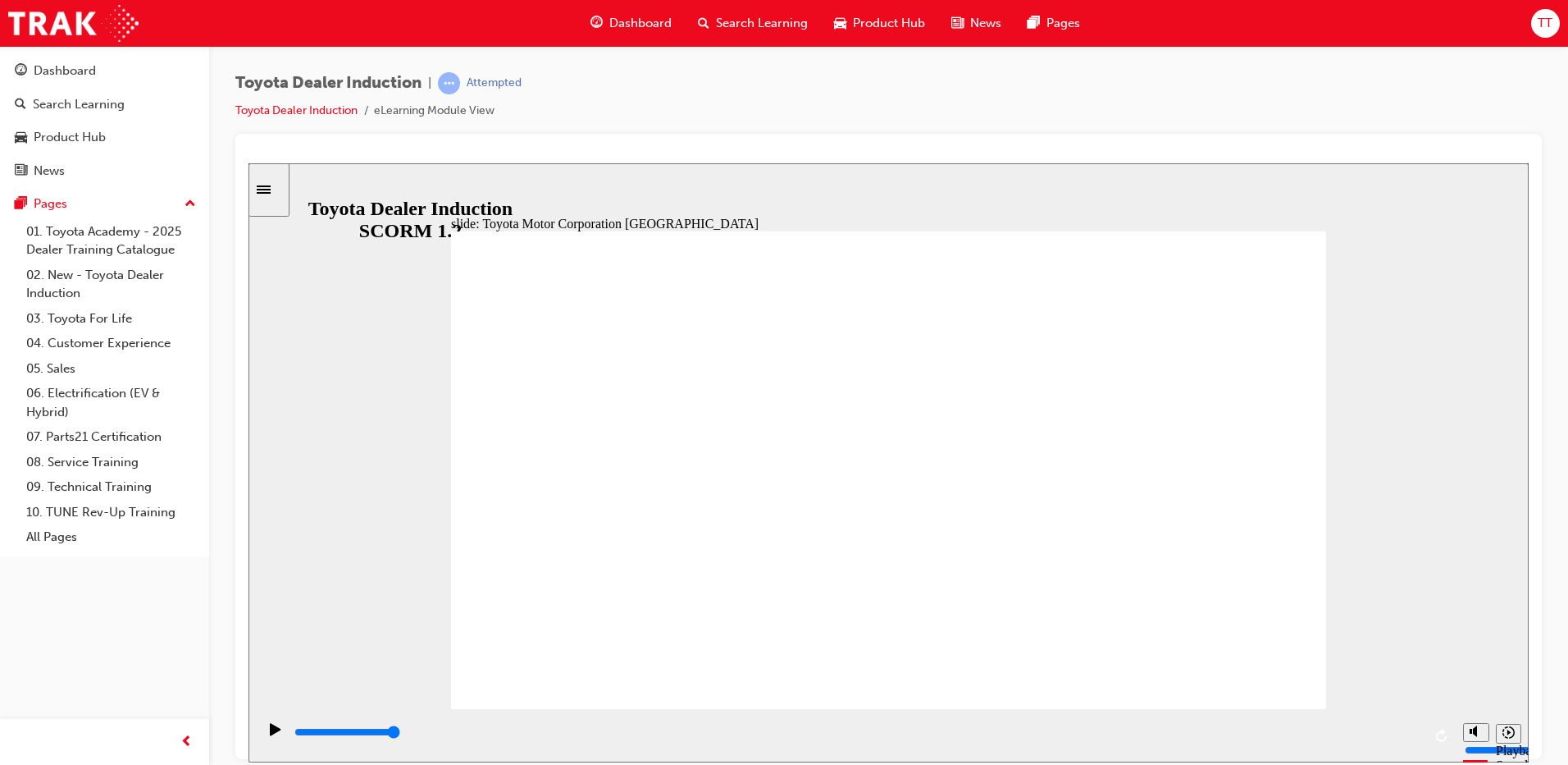
type input "15300"
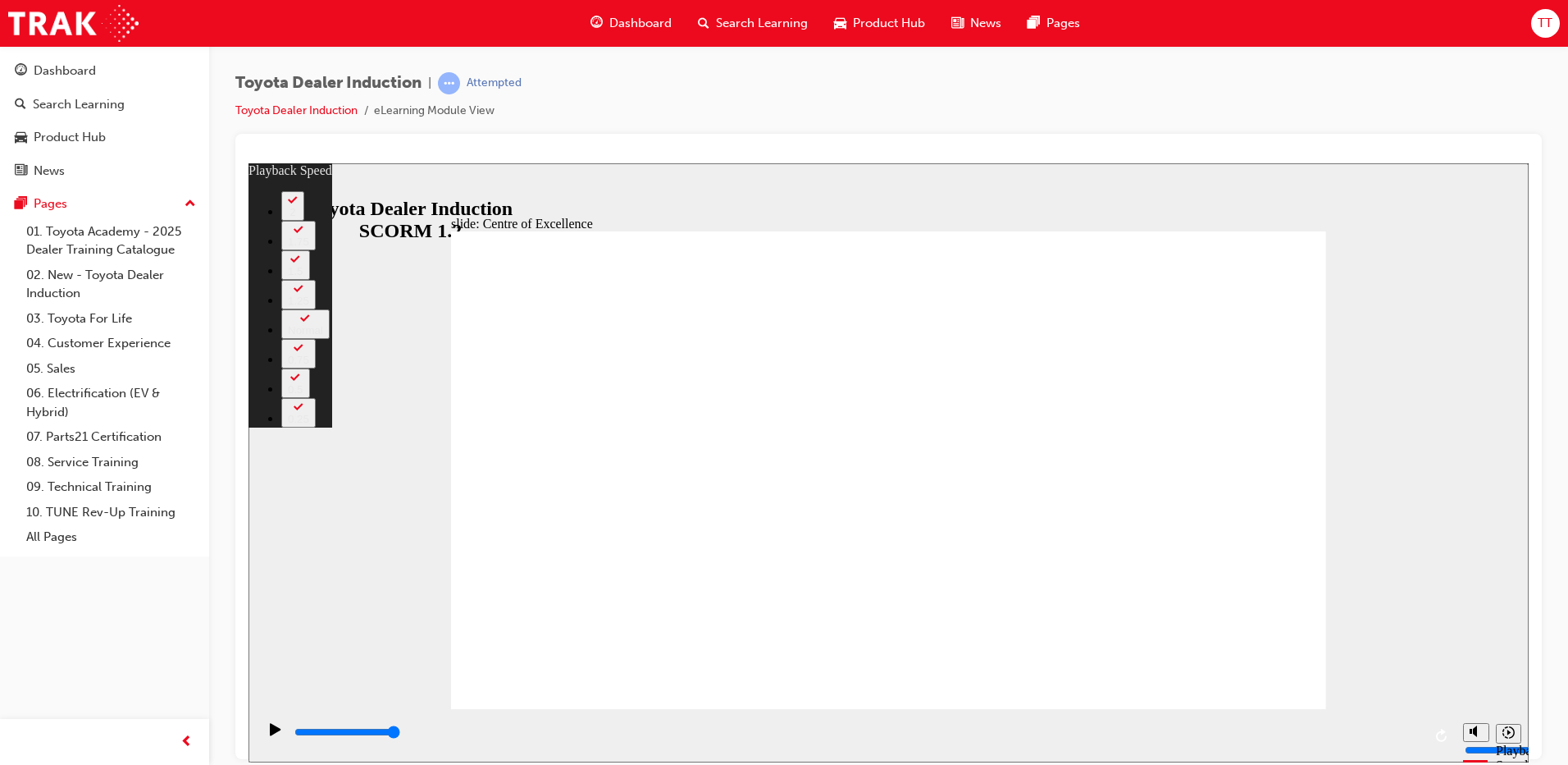
type input "248"
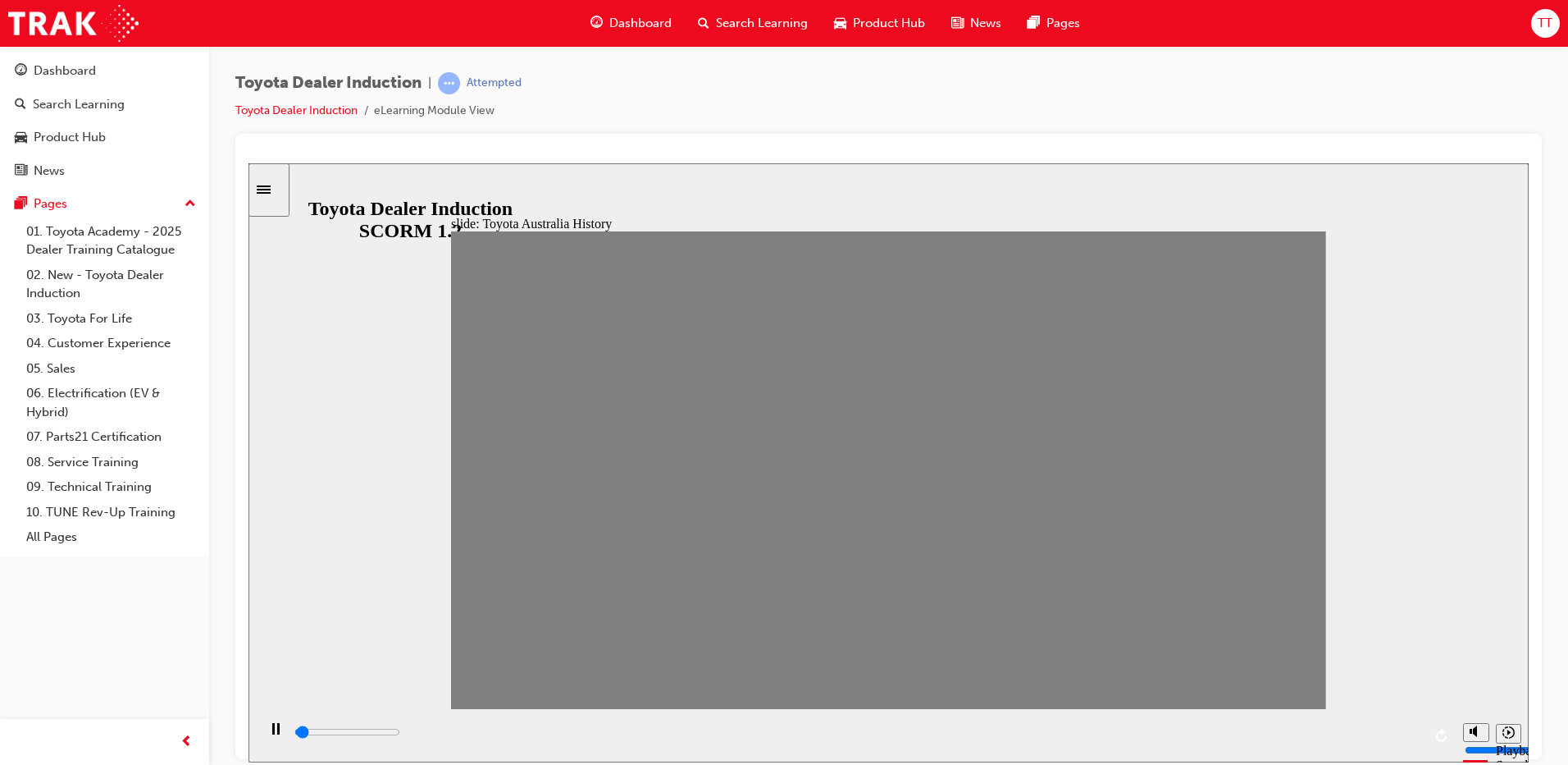
drag, startPoint x: 485, startPoint y: 482, endPoint x: 521, endPoint y: 483, distance: 36.0
drag, startPoint x: 522, startPoint y: 483, endPoint x: 554, endPoint y: 484, distance: 32.0
drag, startPoint x: 566, startPoint y: 482, endPoint x: 601, endPoint y: 485, distance: 35.1
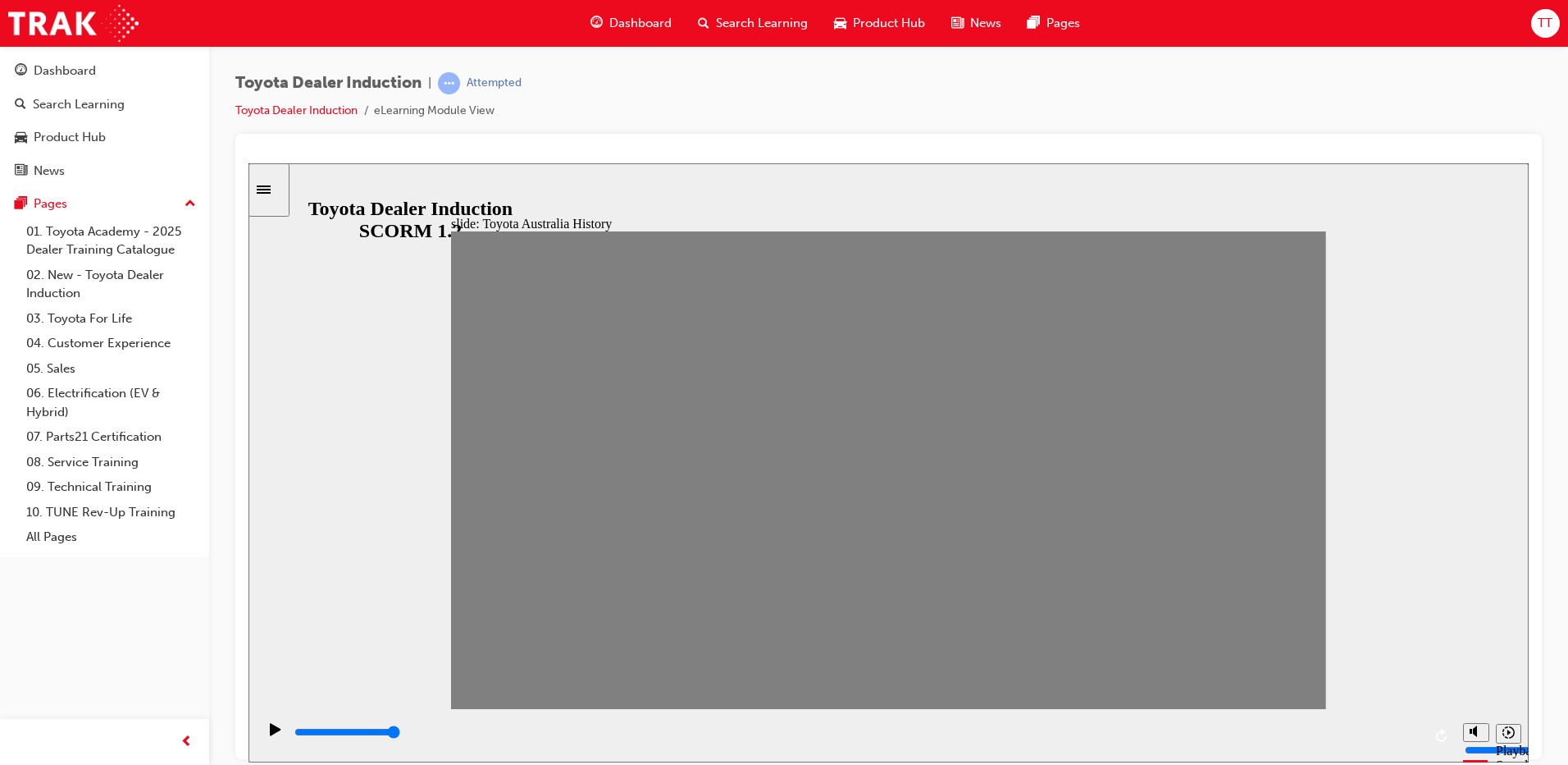
drag, startPoint x: 601, startPoint y: 480, endPoint x: 654, endPoint y: 480, distance: 53.0
drag, startPoint x: 641, startPoint y: 489, endPoint x: 676, endPoint y: 489, distance: 35.0
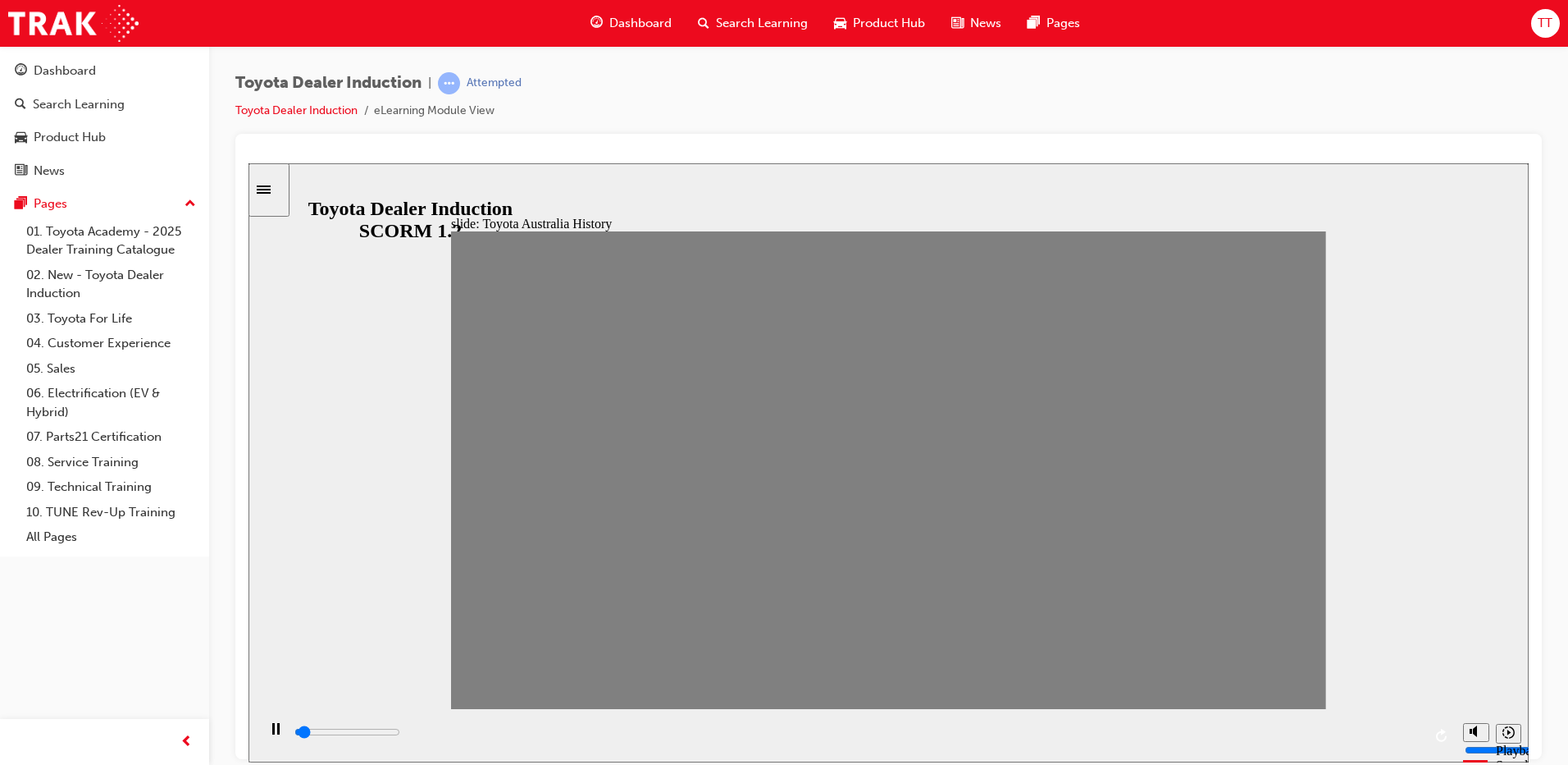
drag, startPoint x: 694, startPoint y: 489, endPoint x: 745, endPoint y: 488, distance: 51.0
drag, startPoint x: 720, startPoint y: 485, endPoint x: 755, endPoint y: 482, distance: 35.1
drag, startPoint x: 776, startPoint y: 477, endPoint x: 801, endPoint y: 479, distance: 25.1
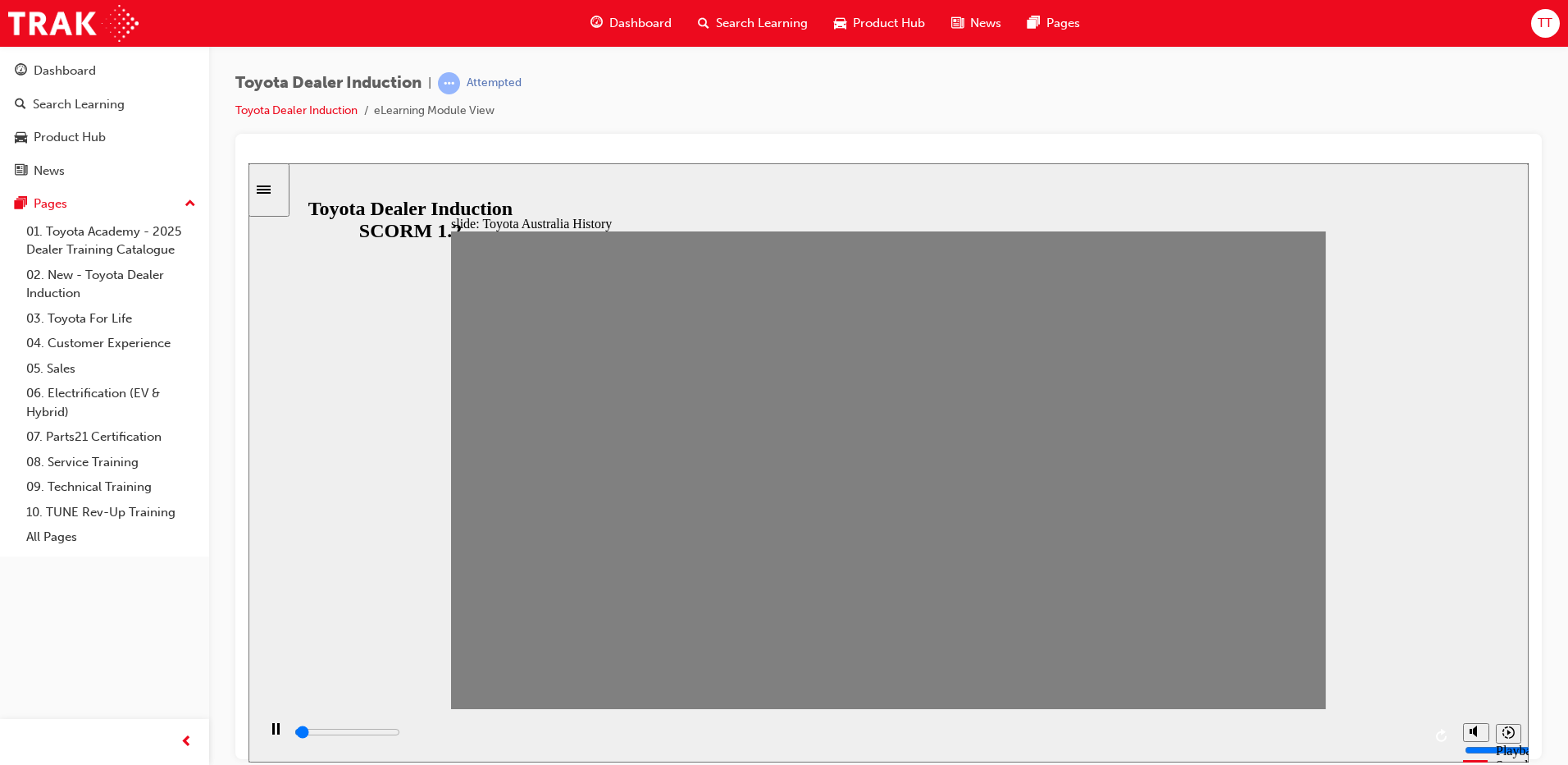
drag, startPoint x: 807, startPoint y: 489, endPoint x: 844, endPoint y: 489, distance: 37.0
drag, startPoint x: 854, startPoint y: 485, endPoint x: 875, endPoint y: 493, distance: 22.5
drag, startPoint x: 878, startPoint y: 474, endPoint x: 925, endPoint y: 482, distance: 47.7
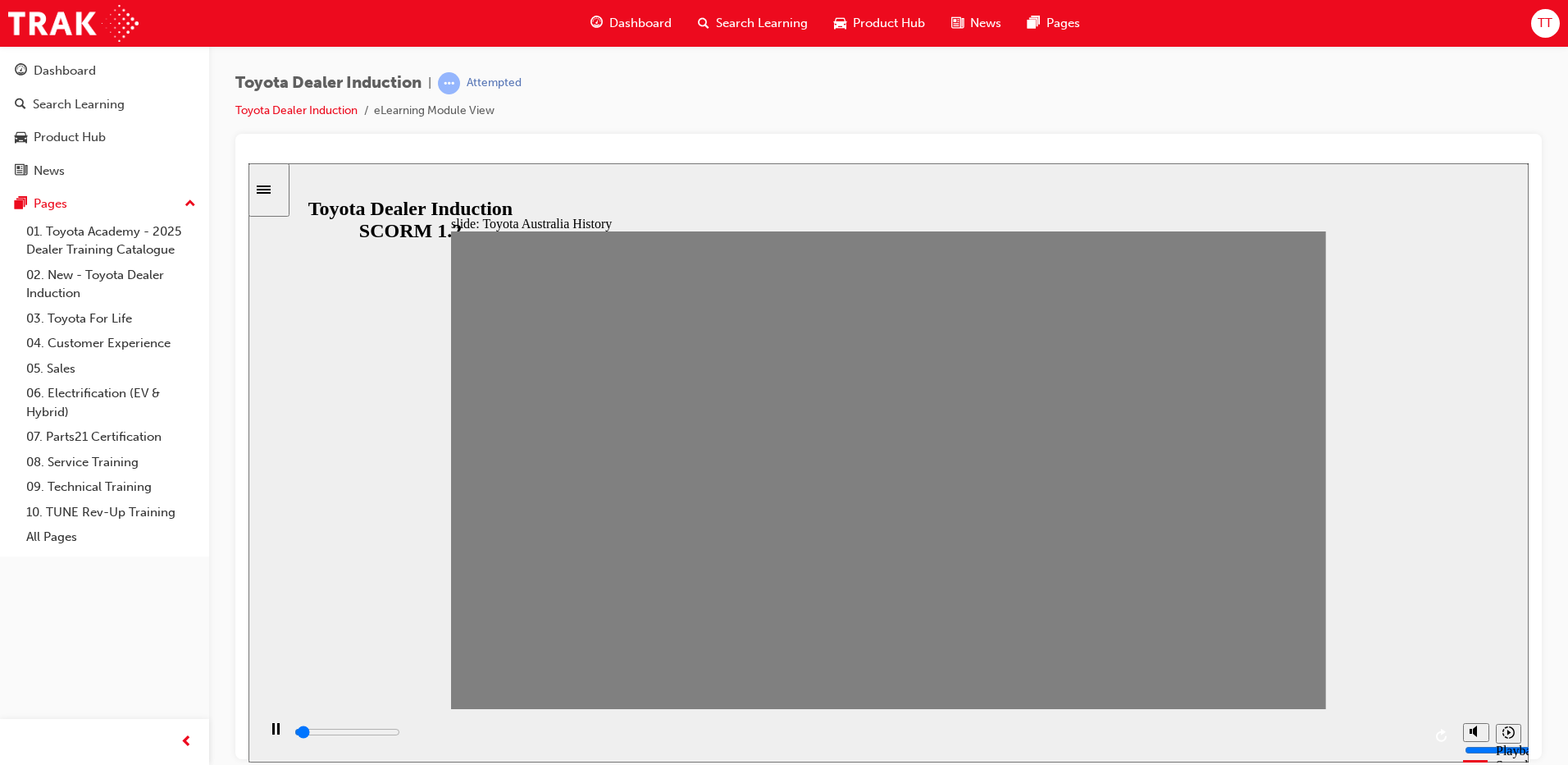
drag, startPoint x: 917, startPoint y: 489, endPoint x: 970, endPoint y: 485, distance: 53.2
drag, startPoint x: 958, startPoint y: 479, endPoint x: 994, endPoint y: 476, distance: 36.1
drag, startPoint x: 1007, startPoint y: 479, endPoint x: 1050, endPoint y: 479, distance: 43.0
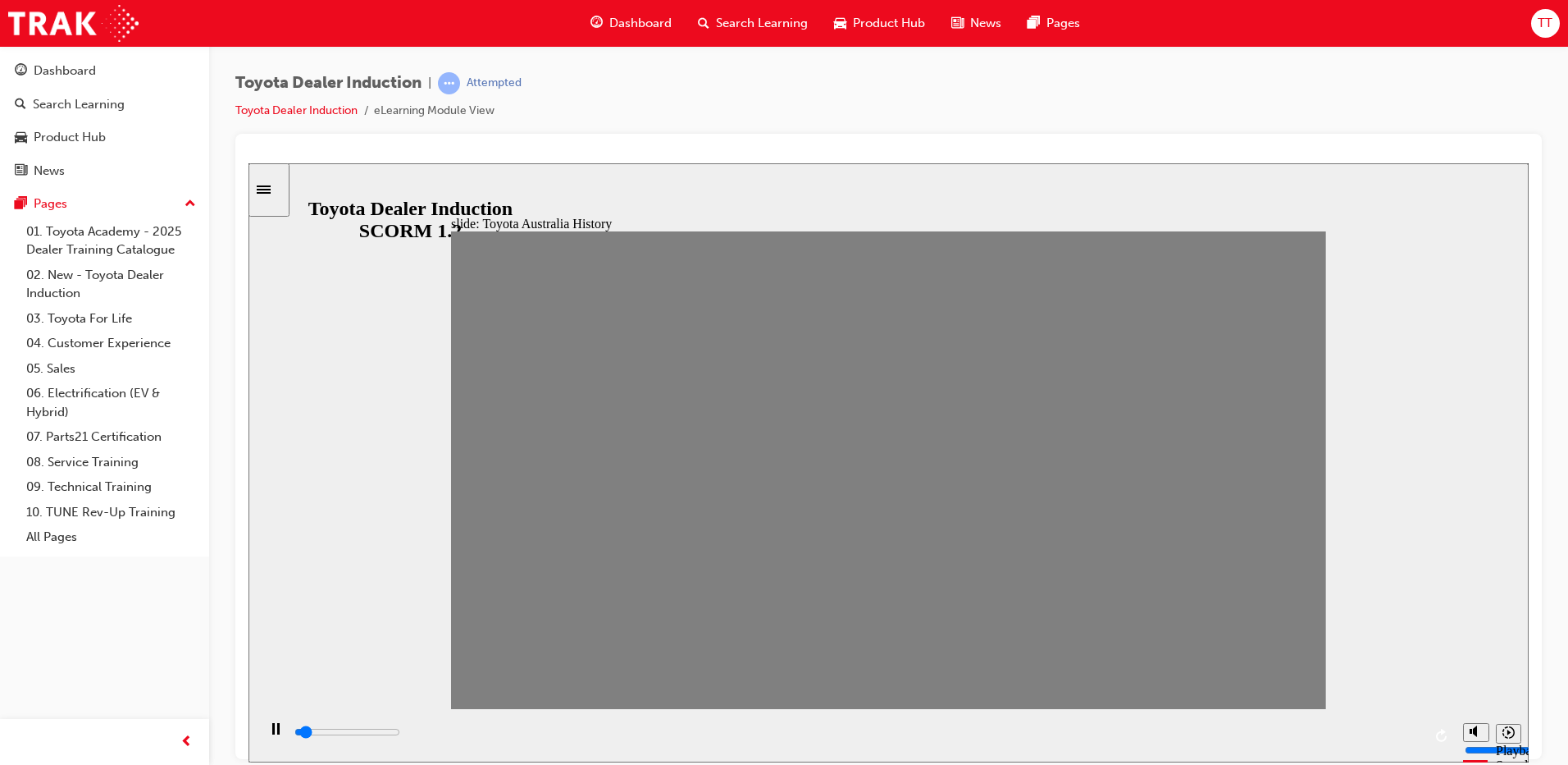
drag, startPoint x: 1042, startPoint y: 478, endPoint x: 1089, endPoint y: 476, distance: 47.0
drag, startPoint x: 1119, startPoint y: 470, endPoint x: 1168, endPoint y: 470, distance: 49.0
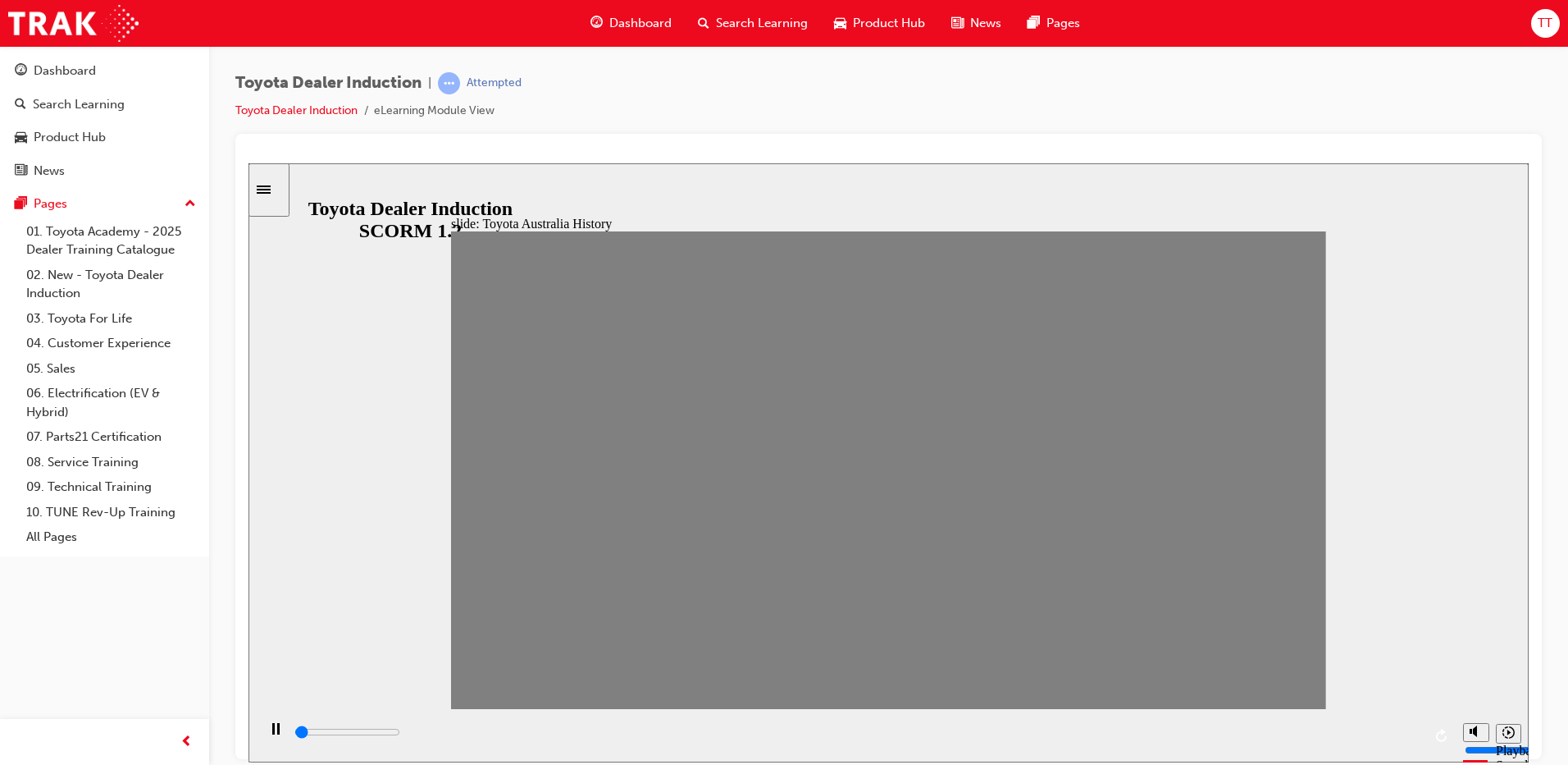
drag, startPoint x: 1165, startPoint y: 482, endPoint x: 1222, endPoint y: 482, distance: 57.0
drag, startPoint x: 1202, startPoint y: 472, endPoint x: 1241, endPoint y: 479, distance: 39.6
drag, startPoint x: 1246, startPoint y: 486, endPoint x: 1275, endPoint y: 486, distance: 29.0
drag, startPoint x: 1281, startPoint y: 483, endPoint x: 1314, endPoint y: 498, distance: 36.2
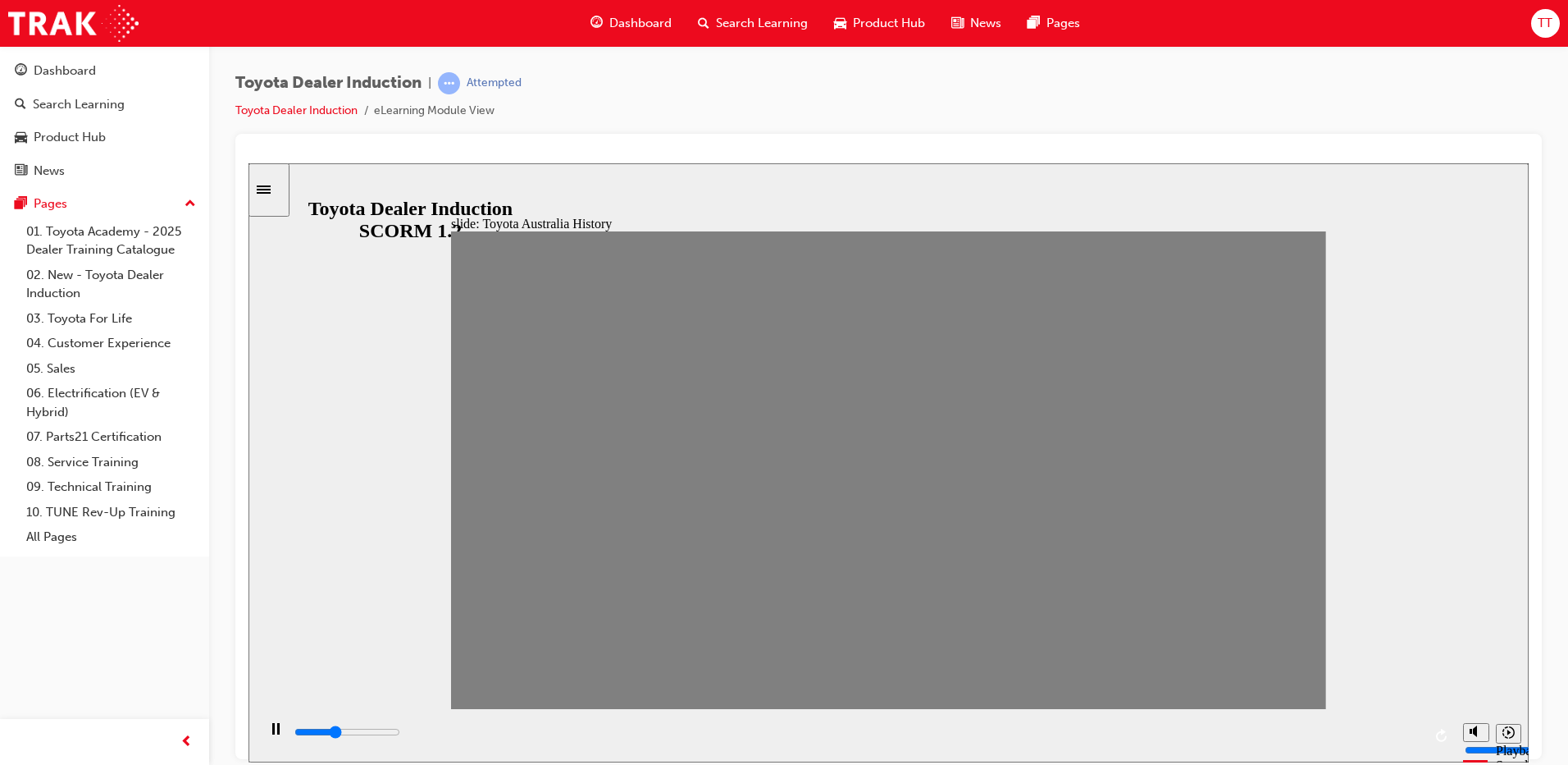
drag, startPoint x: 1286, startPoint y: 483, endPoint x: 1327, endPoint y: 505, distance: 46.5
drag, startPoint x: 1299, startPoint y: 484, endPoint x: 1288, endPoint y: 434, distance: 51.2
drag, startPoint x: 1284, startPoint y: 478, endPoint x: 1304, endPoint y: 505, distance: 33.6
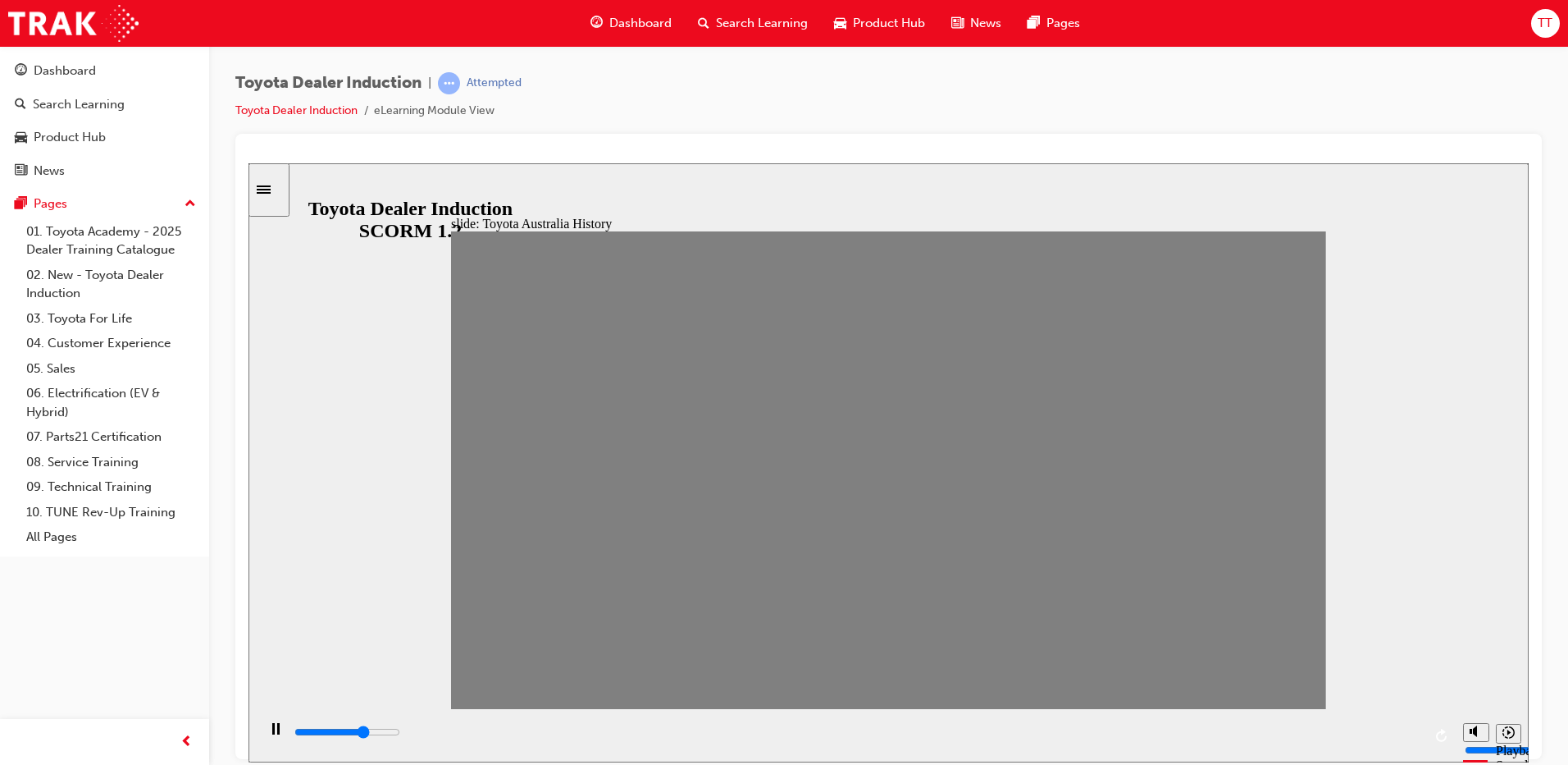
drag, startPoint x: 1276, startPoint y: 498, endPoint x: 1301, endPoint y: 516, distance: 30.8
drag, startPoint x: 1267, startPoint y: 458, endPoint x: 1291, endPoint y: 500, distance: 48.4
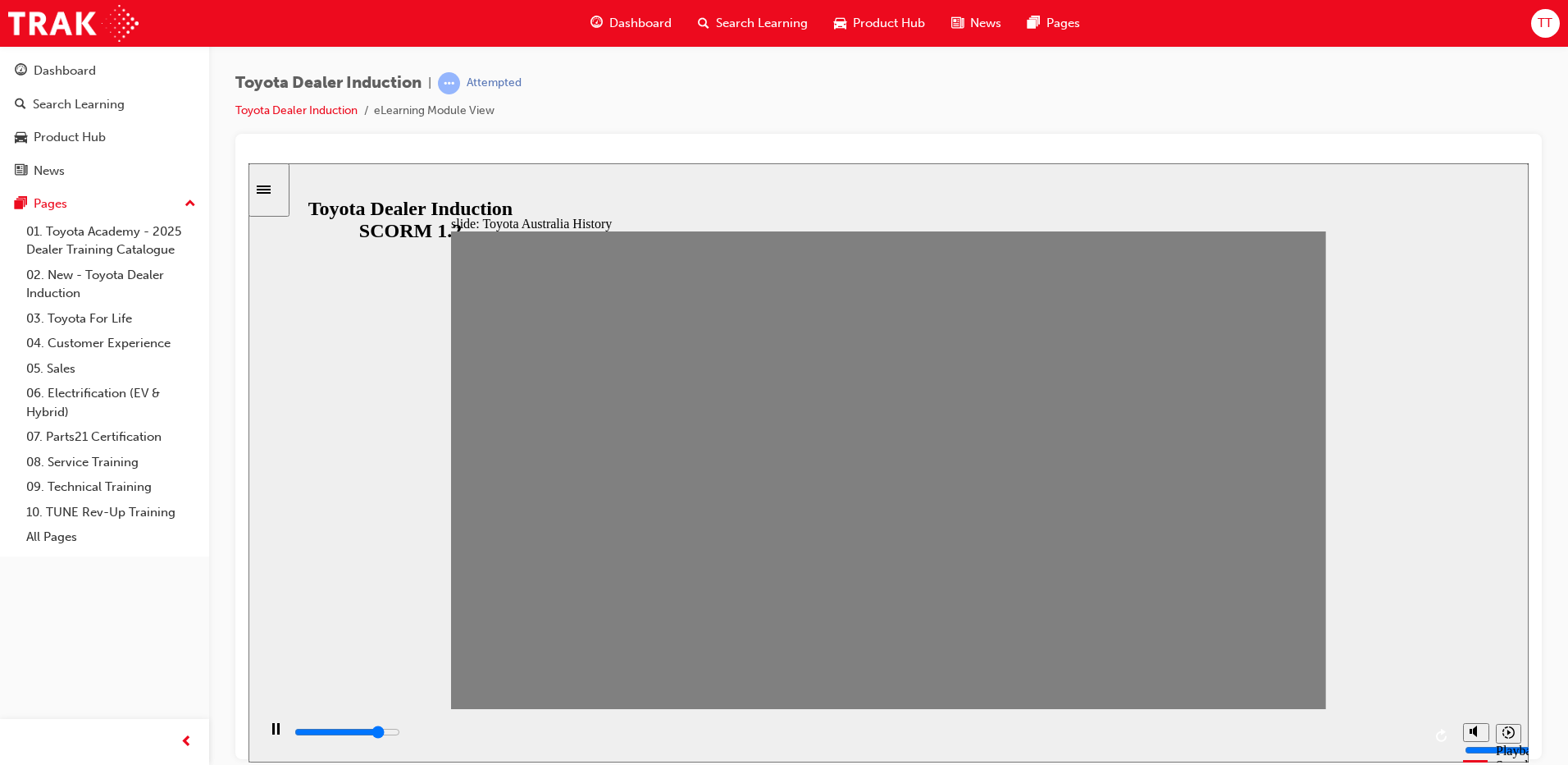
drag, startPoint x: 1286, startPoint y: 474, endPoint x: 1300, endPoint y: 505, distance: 34.0
drag, startPoint x: 1284, startPoint y: 466, endPoint x: 1297, endPoint y: 450, distance: 20.6
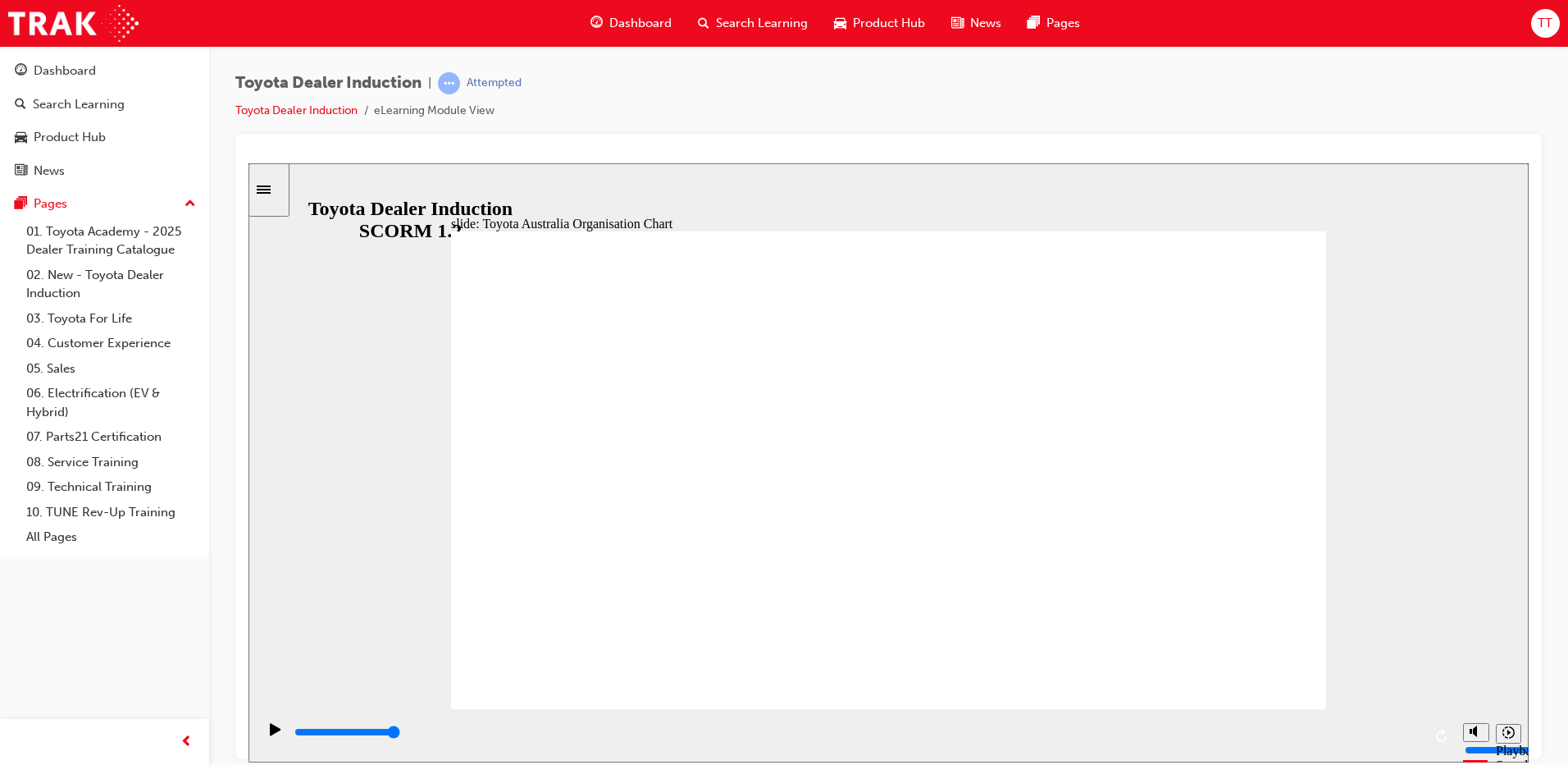
drag, startPoint x: 928, startPoint y: 609, endPoint x: 915, endPoint y: 608, distance: 13.0
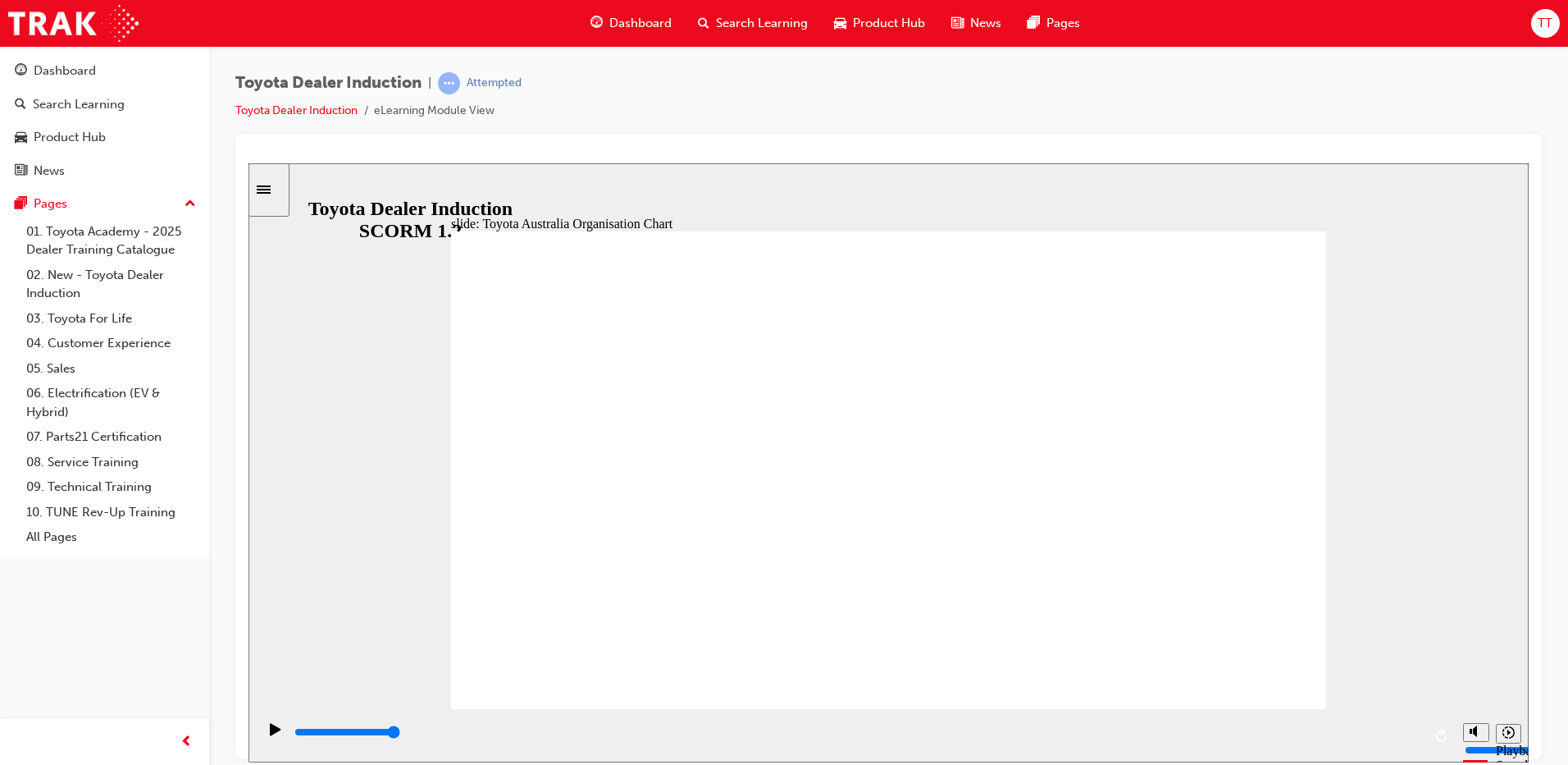
drag, startPoint x: 1410, startPoint y: 651, endPoint x: 1251, endPoint y: 650, distance: 159.0
click at [1402, 651] on div "slide: Toyota Australia Organisation Chart Toyota Australia Organisation Chart …" at bounding box center [888, 462] width 1280 height 599
type input "5000"
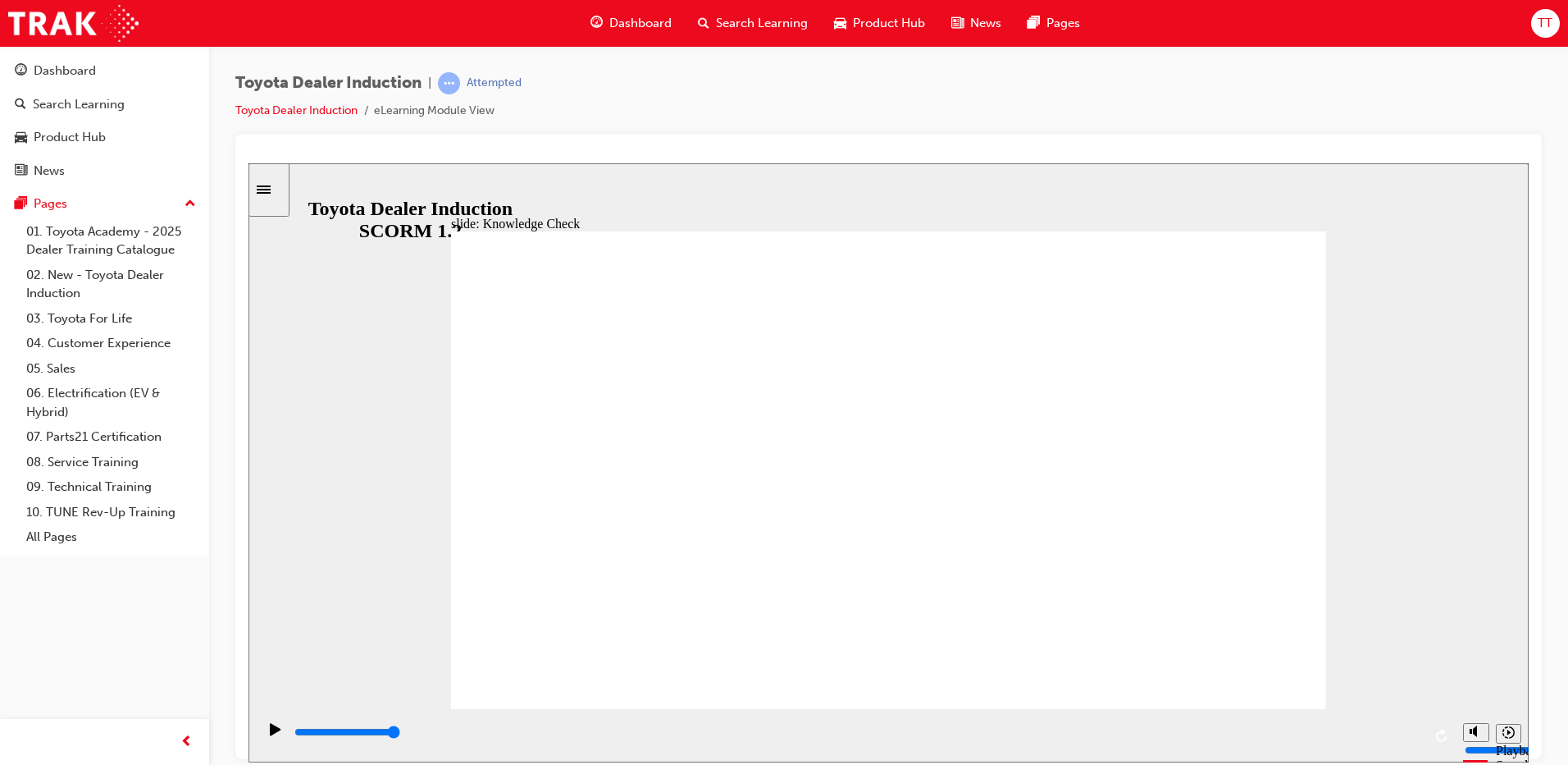
drag, startPoint x: 887, startPoint y: 401, endPoint x: 702, endPoint y: 372, distance: 187.3
drag, startPoint x: 696, startPoint y: 382, endPoint x: 878, endPoint y: 393, distance: 182.3
radio input "true"
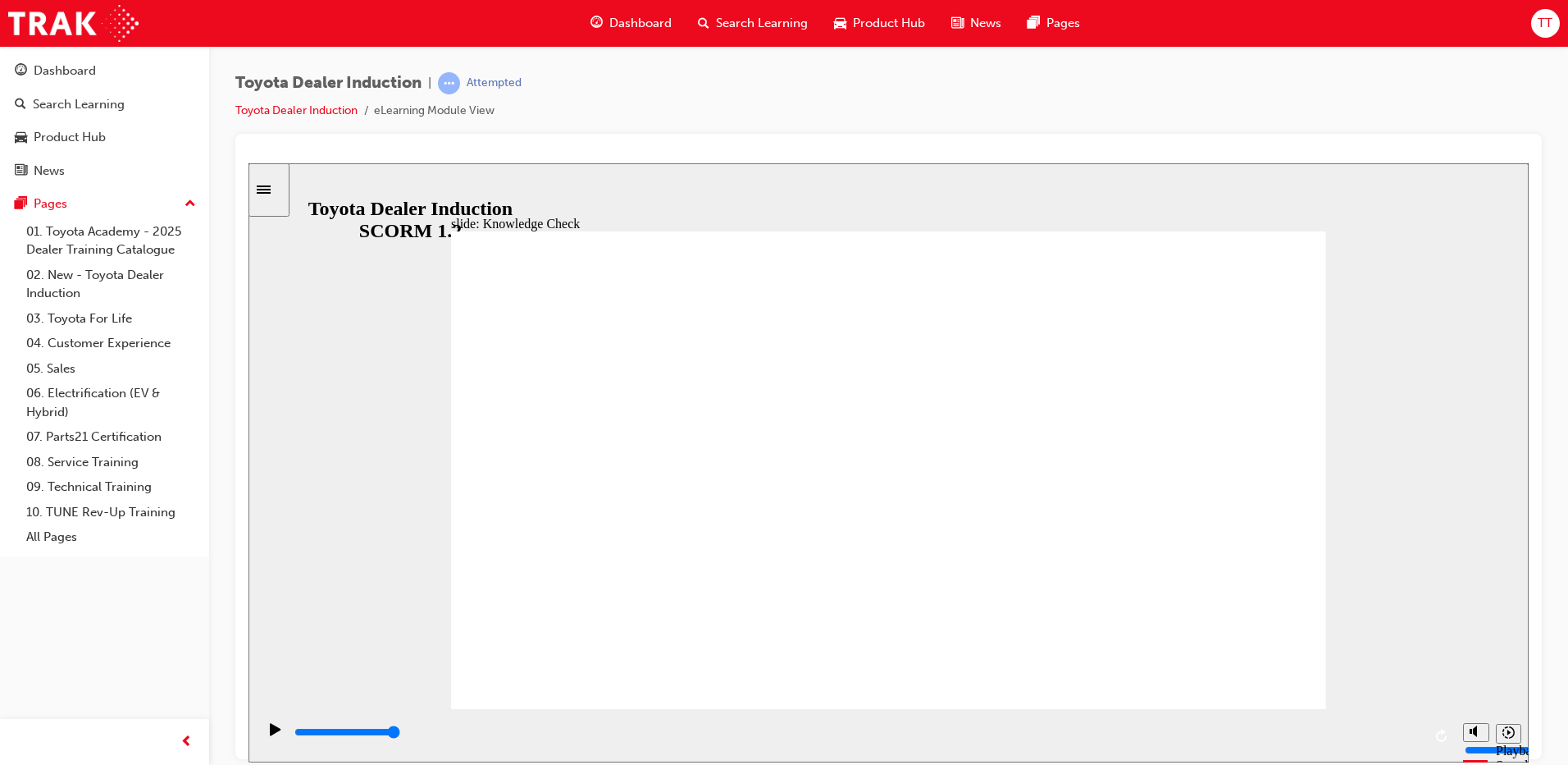
type input "5000"
radio input "true"
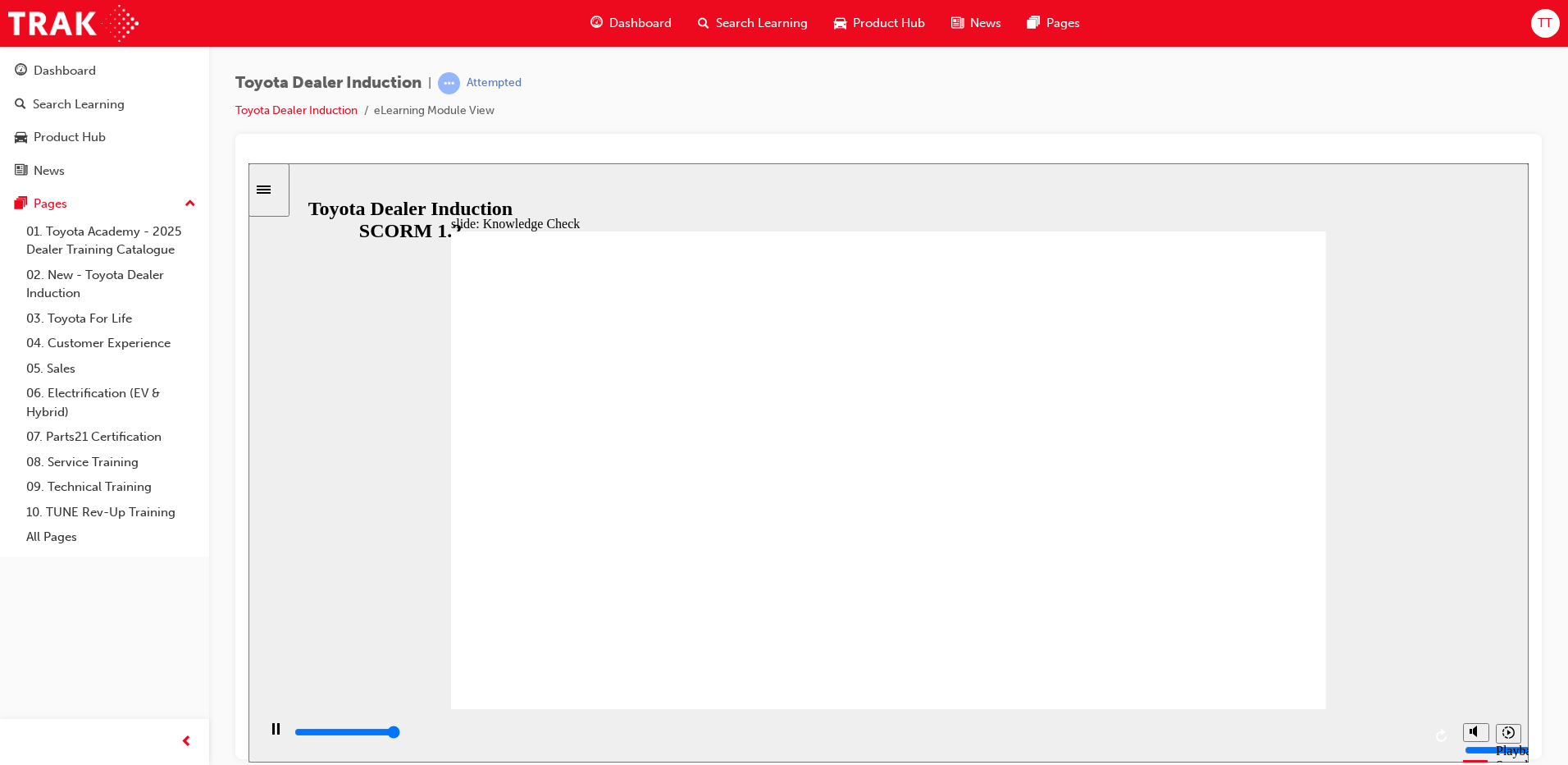
type input "5000"
radio input "true"
type input "9200"
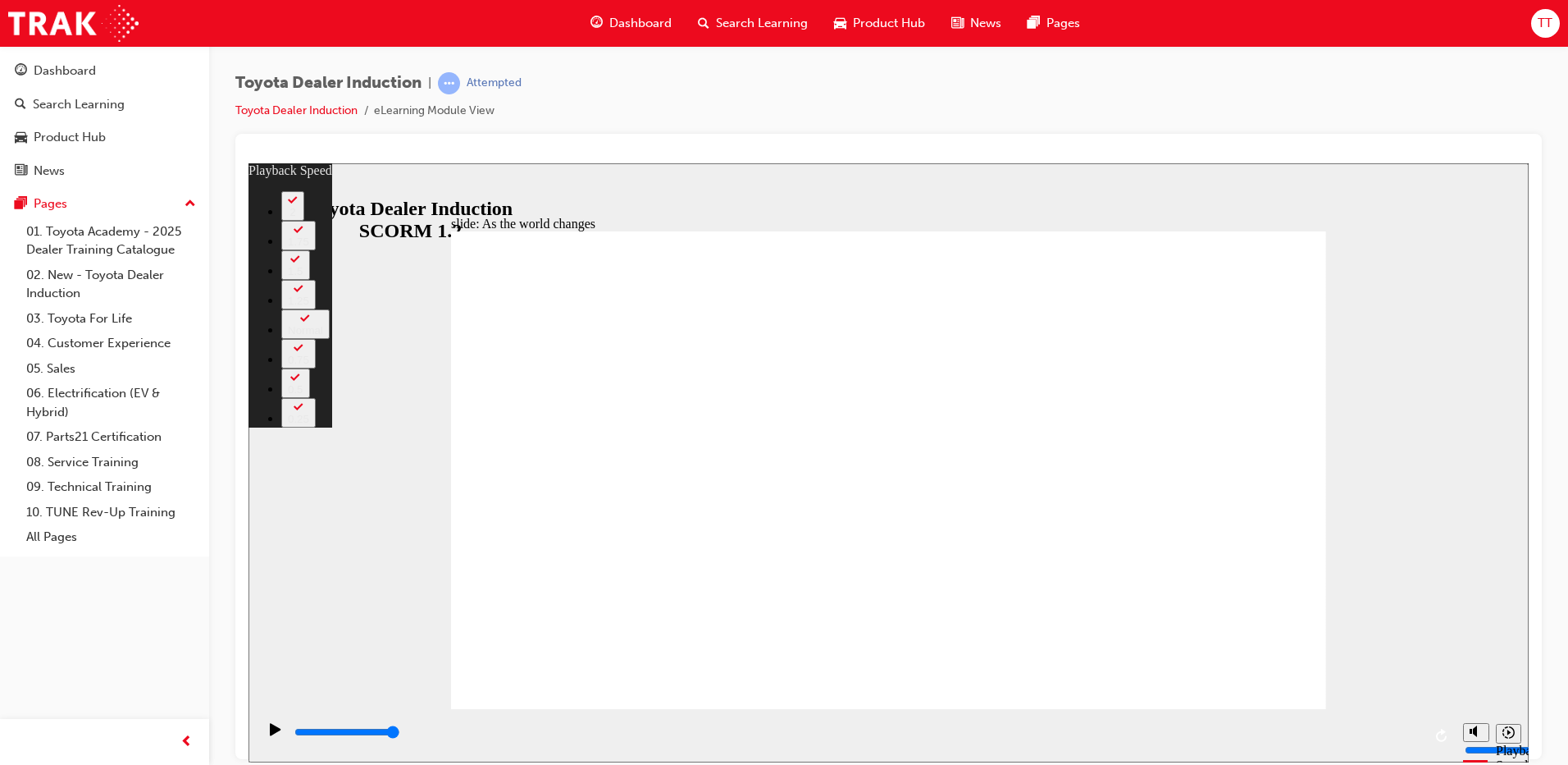
type input "128"
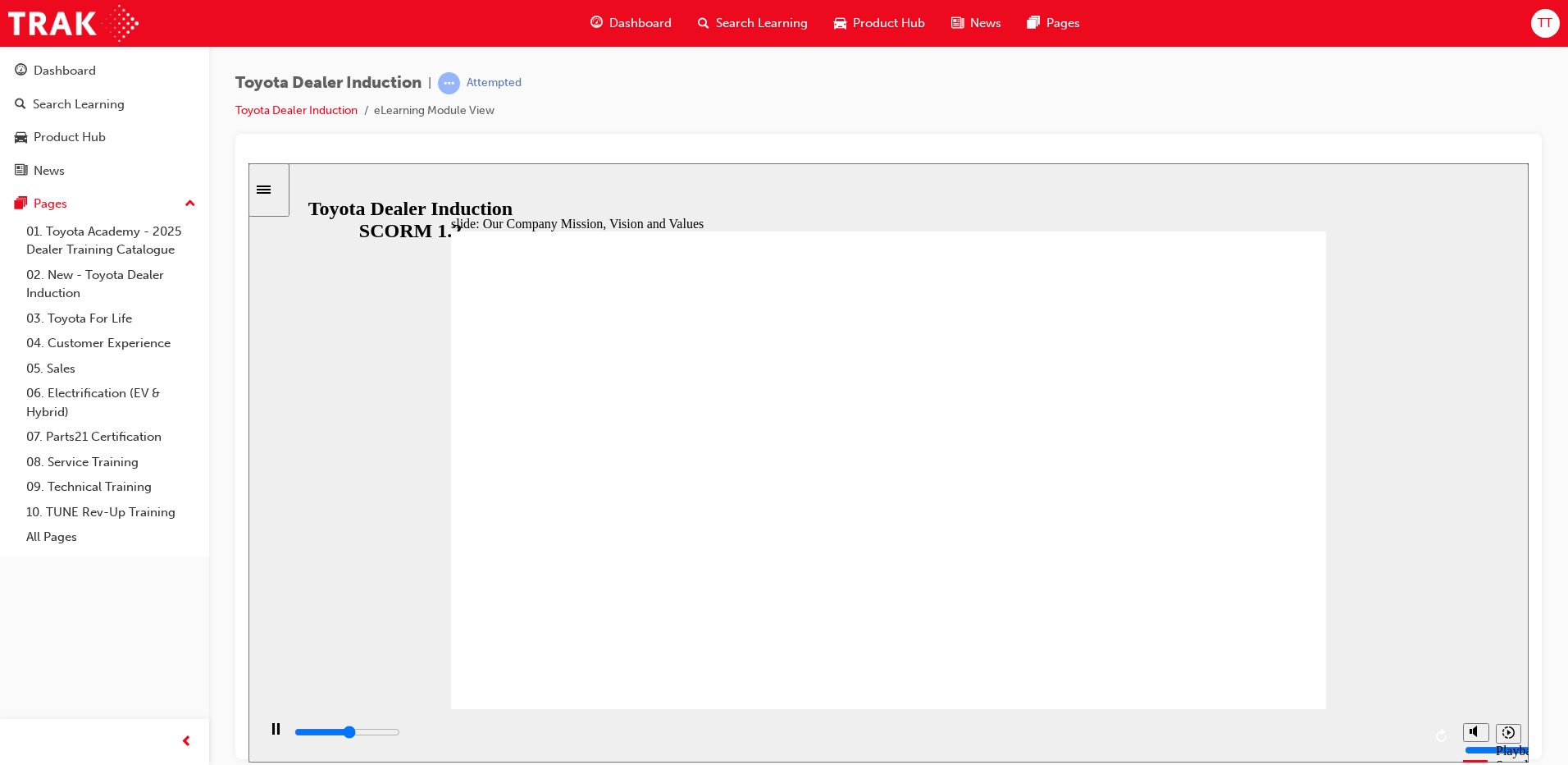
type input "52400"
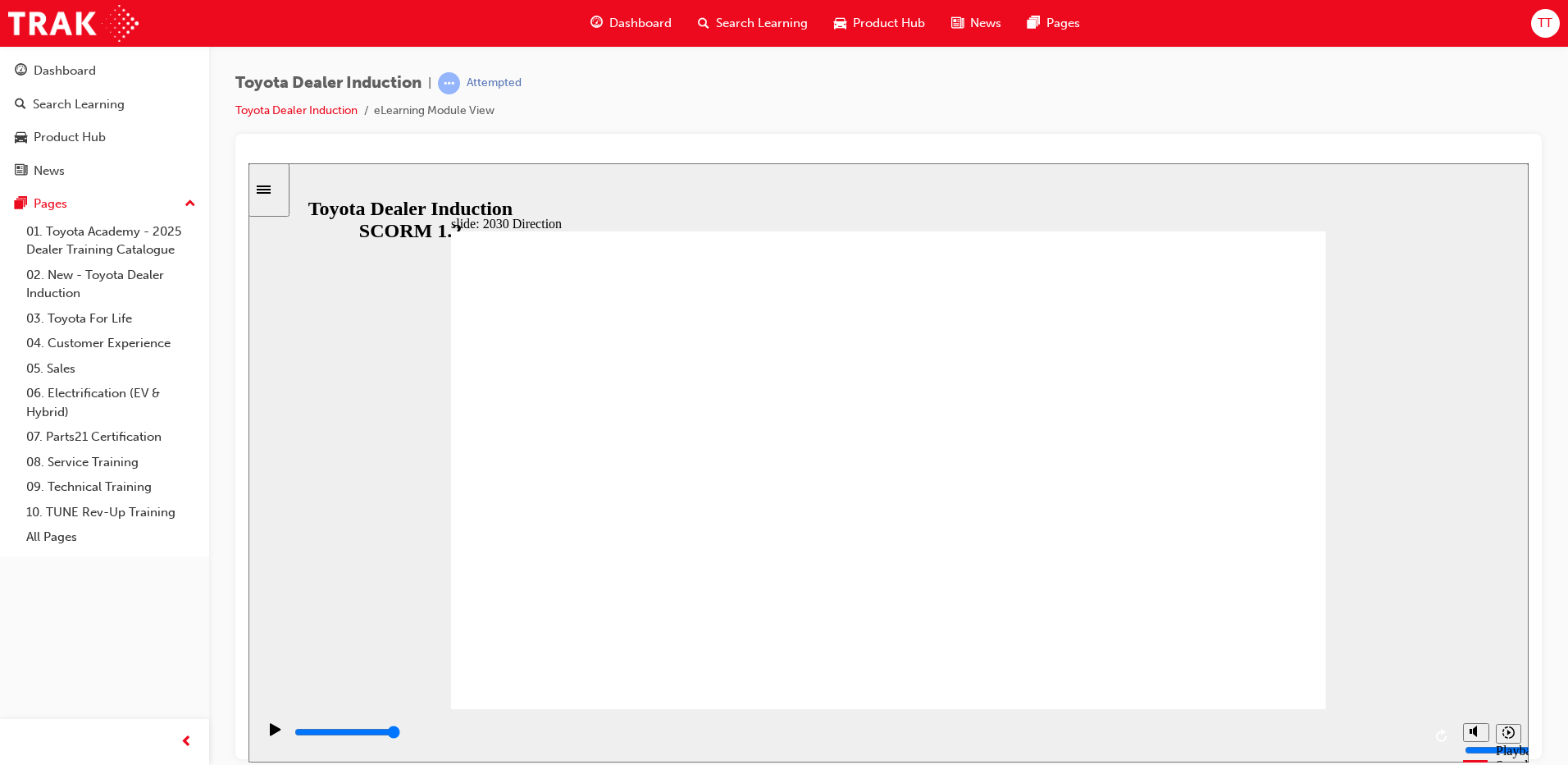
type input "5000"
drag, startPoint x: 624, startPoint y: 416, endPoint x: 837, endPoint y: 421, distance: 213.1
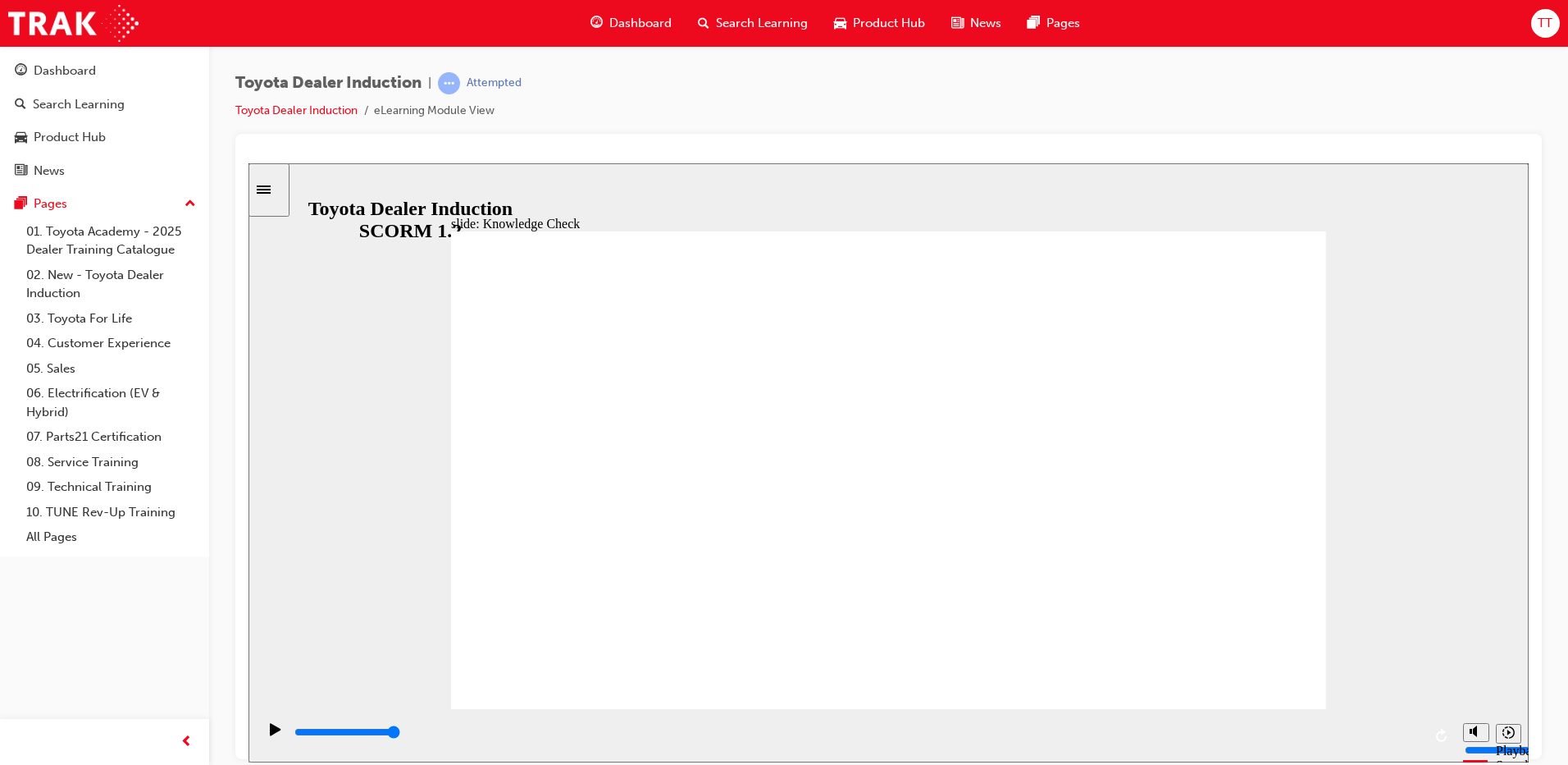
type input "h"
type input "ha"
type input "hap"
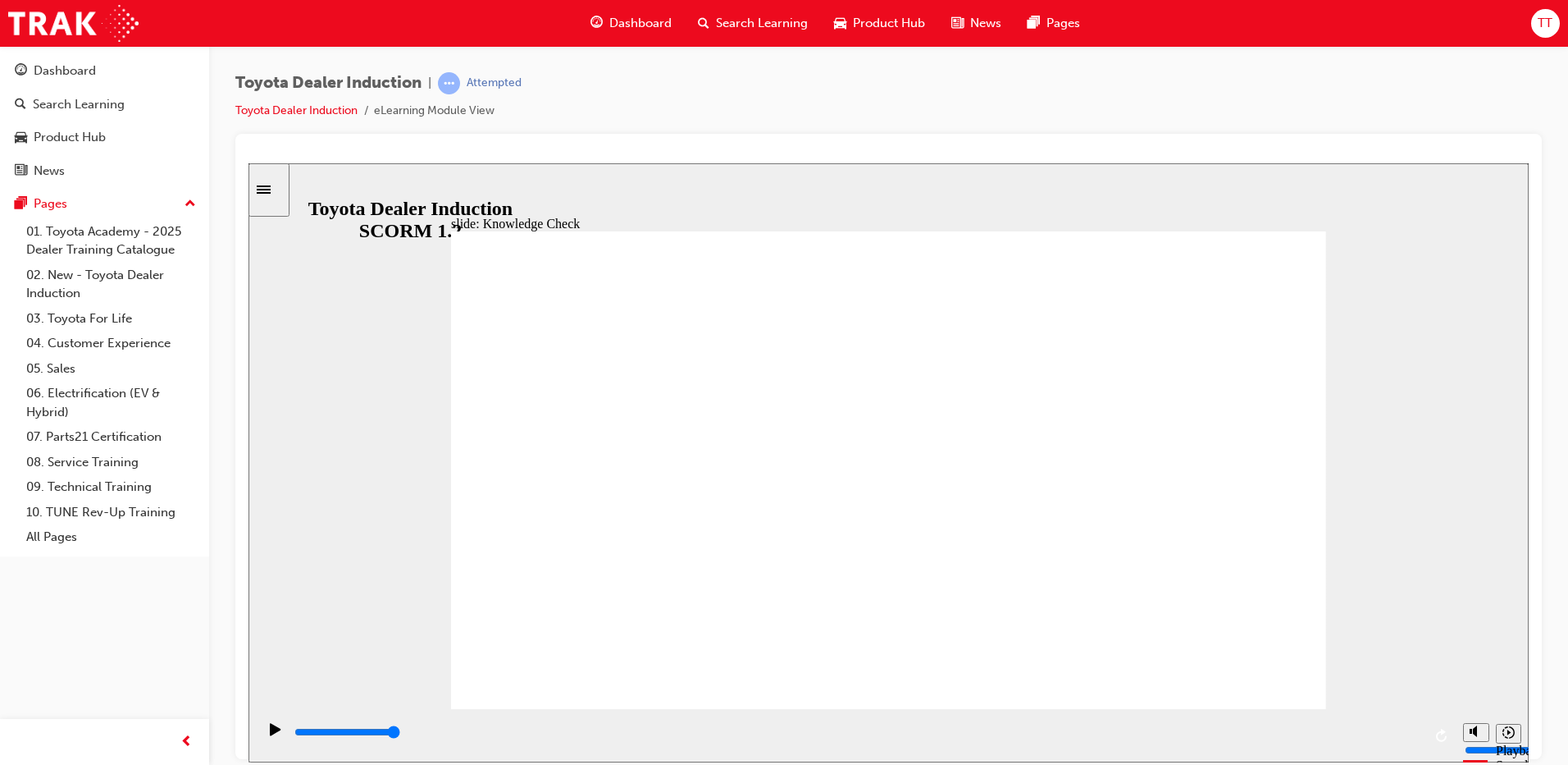
type input "hap"
type input "happ"
type input "happi"
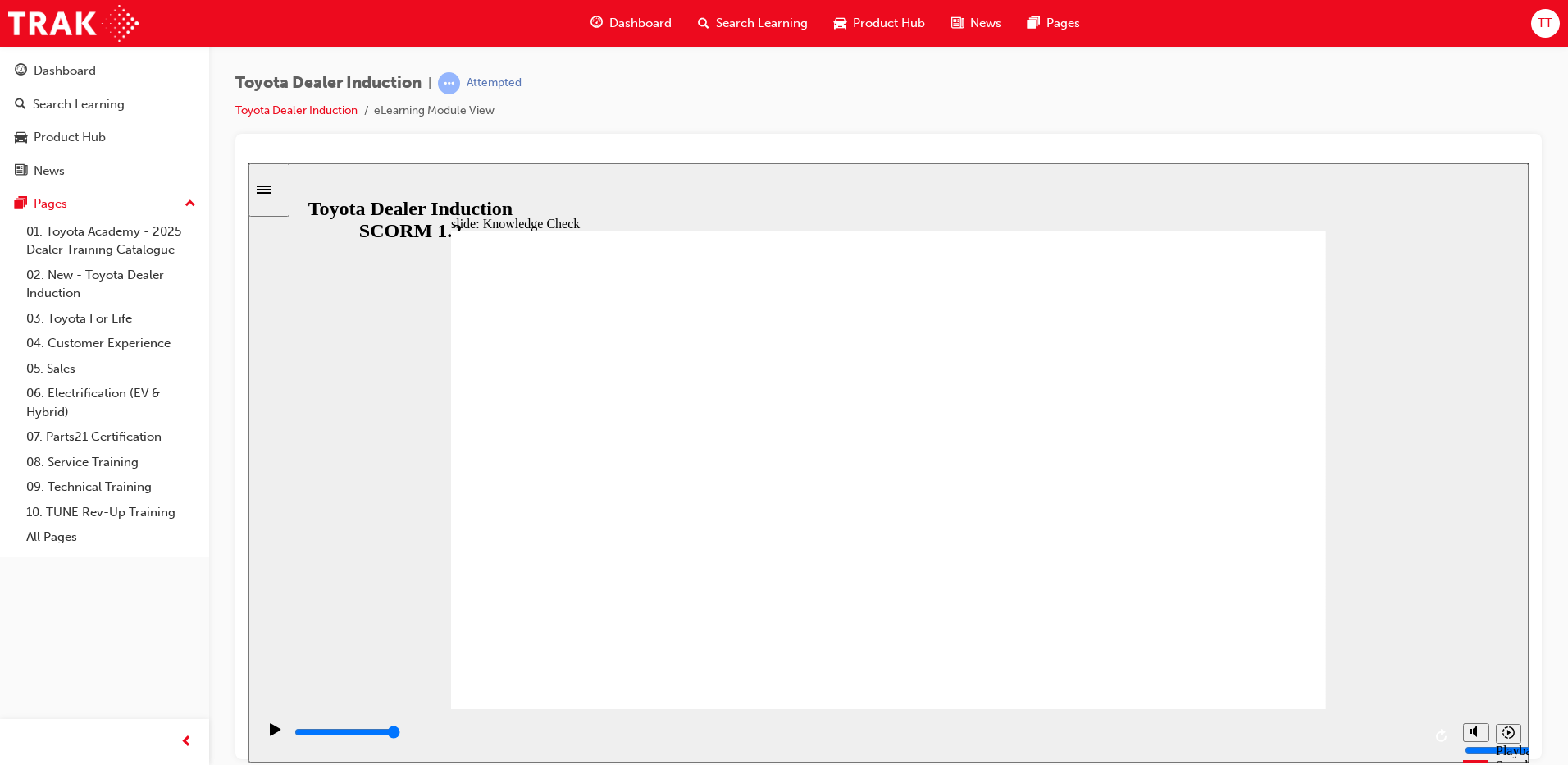
type input "happin"
type input "happine"
type input "happines"
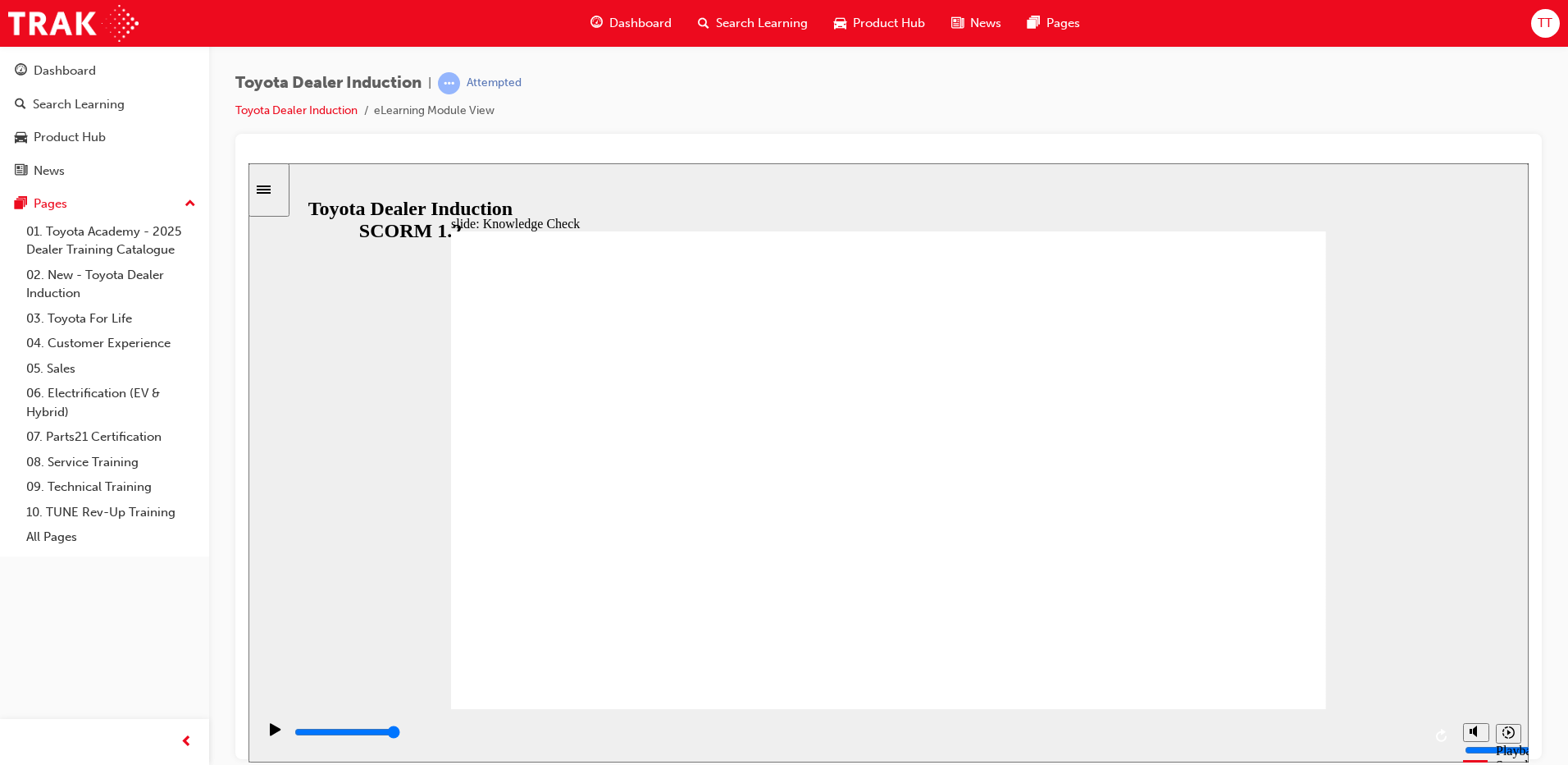
type input "happines"
type input "happiness"
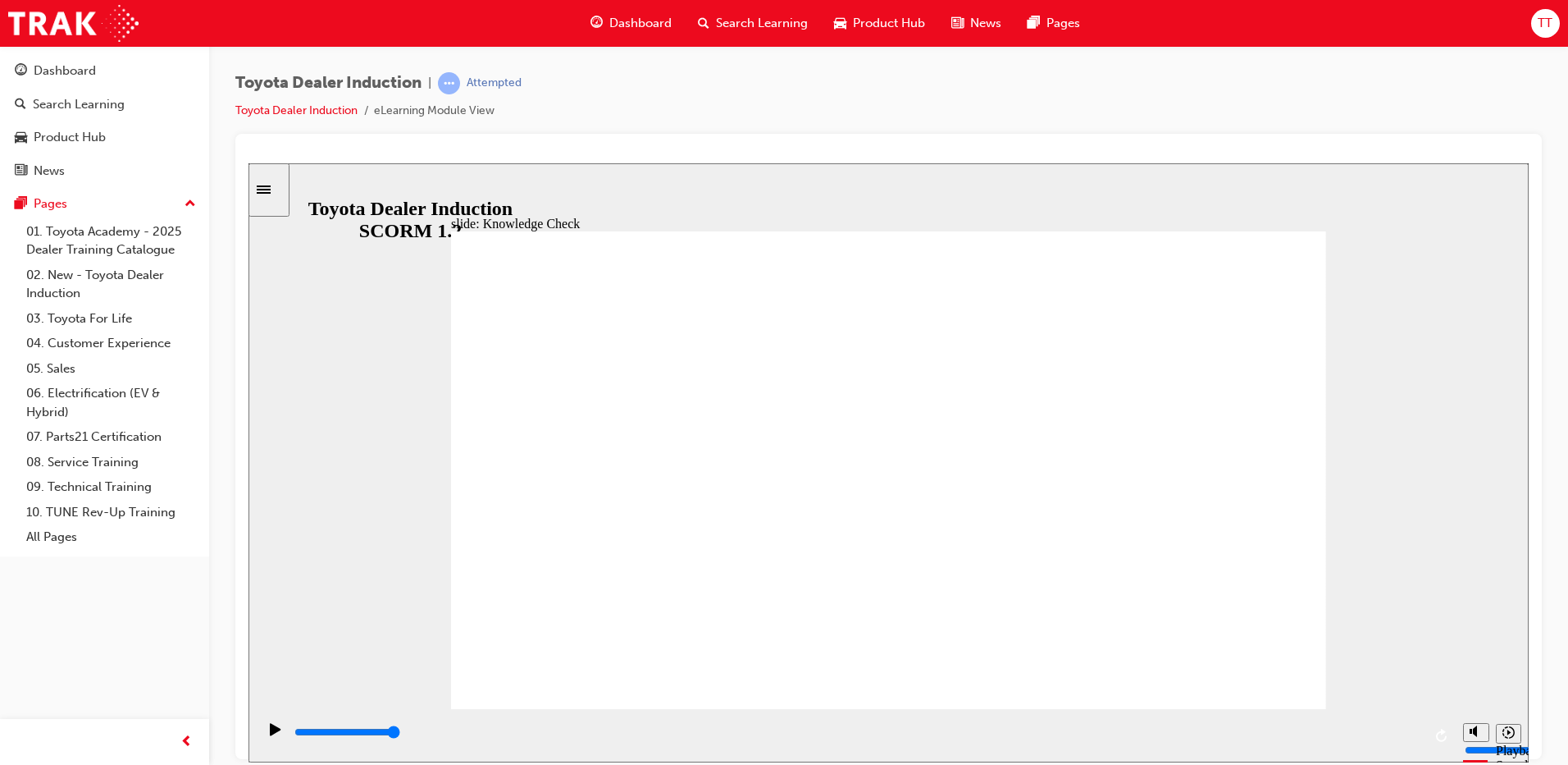
type input "happiness"
drag, startPoint x: 863, startPoint y: 466, endPoint x: 879, endPoint y: 486, distance: 25.6
type input "happiness"
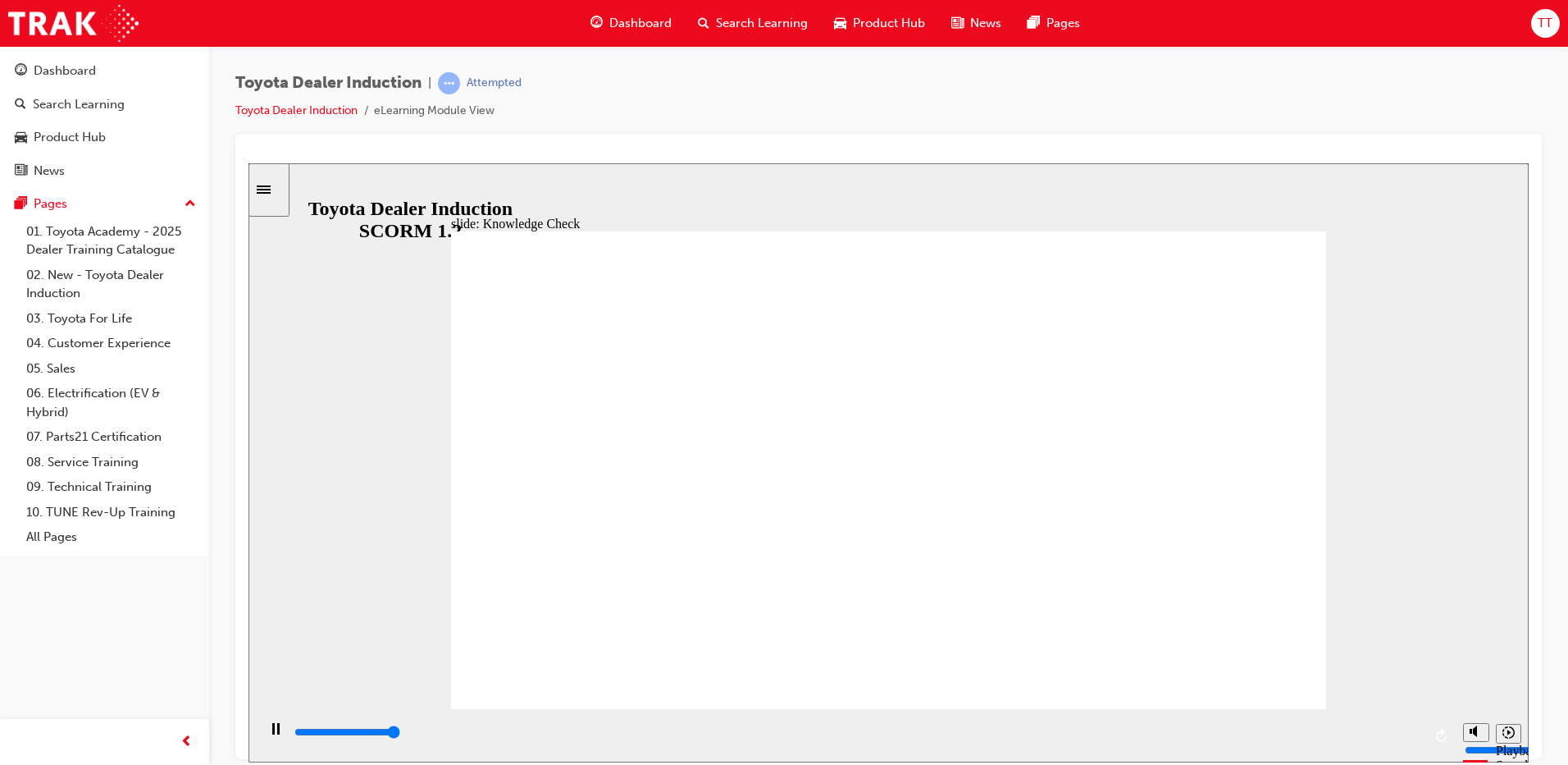
type input "5000"
type input "M"
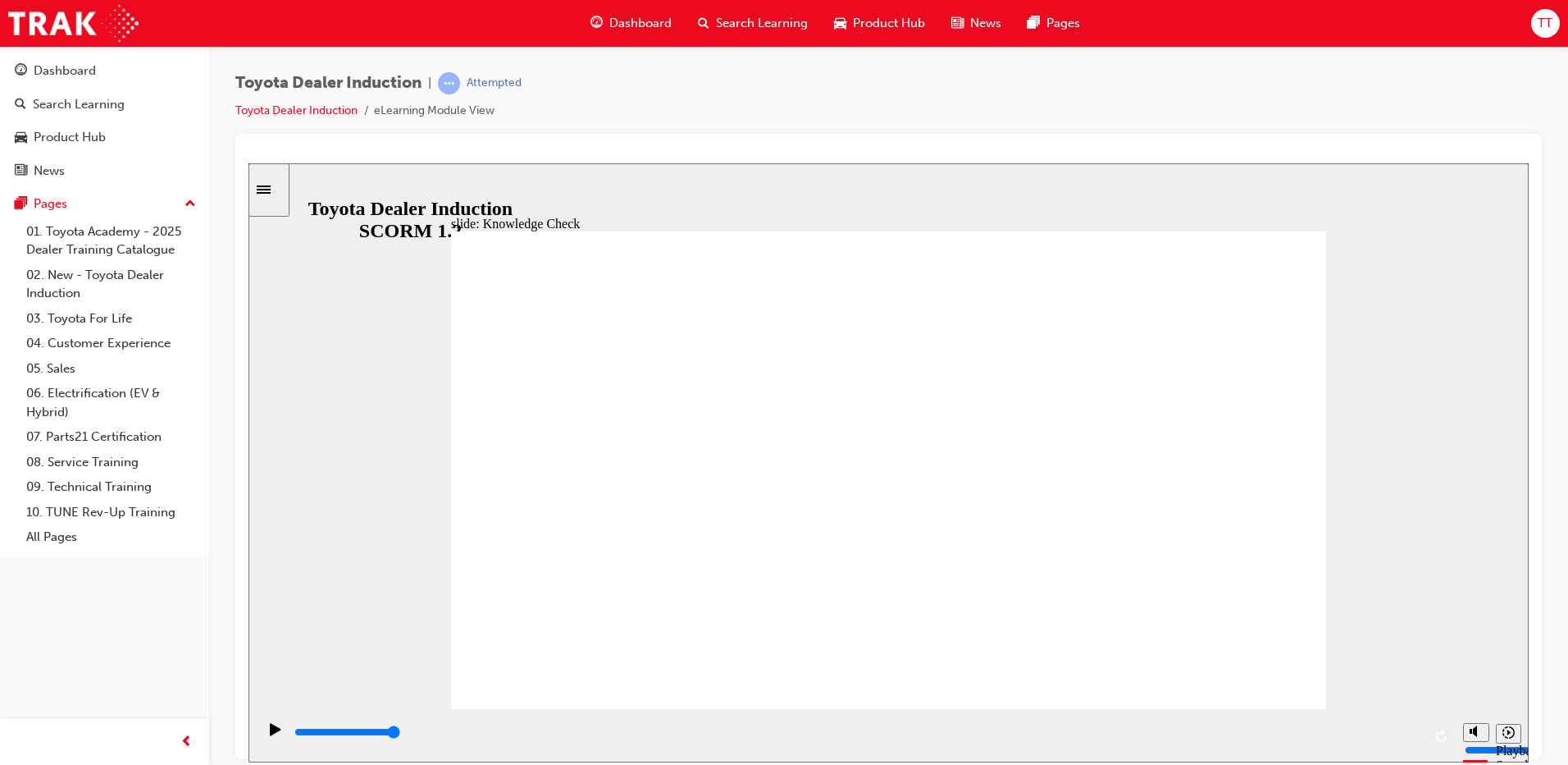
type input "Mo"
type input "Mov"
type input "Move"
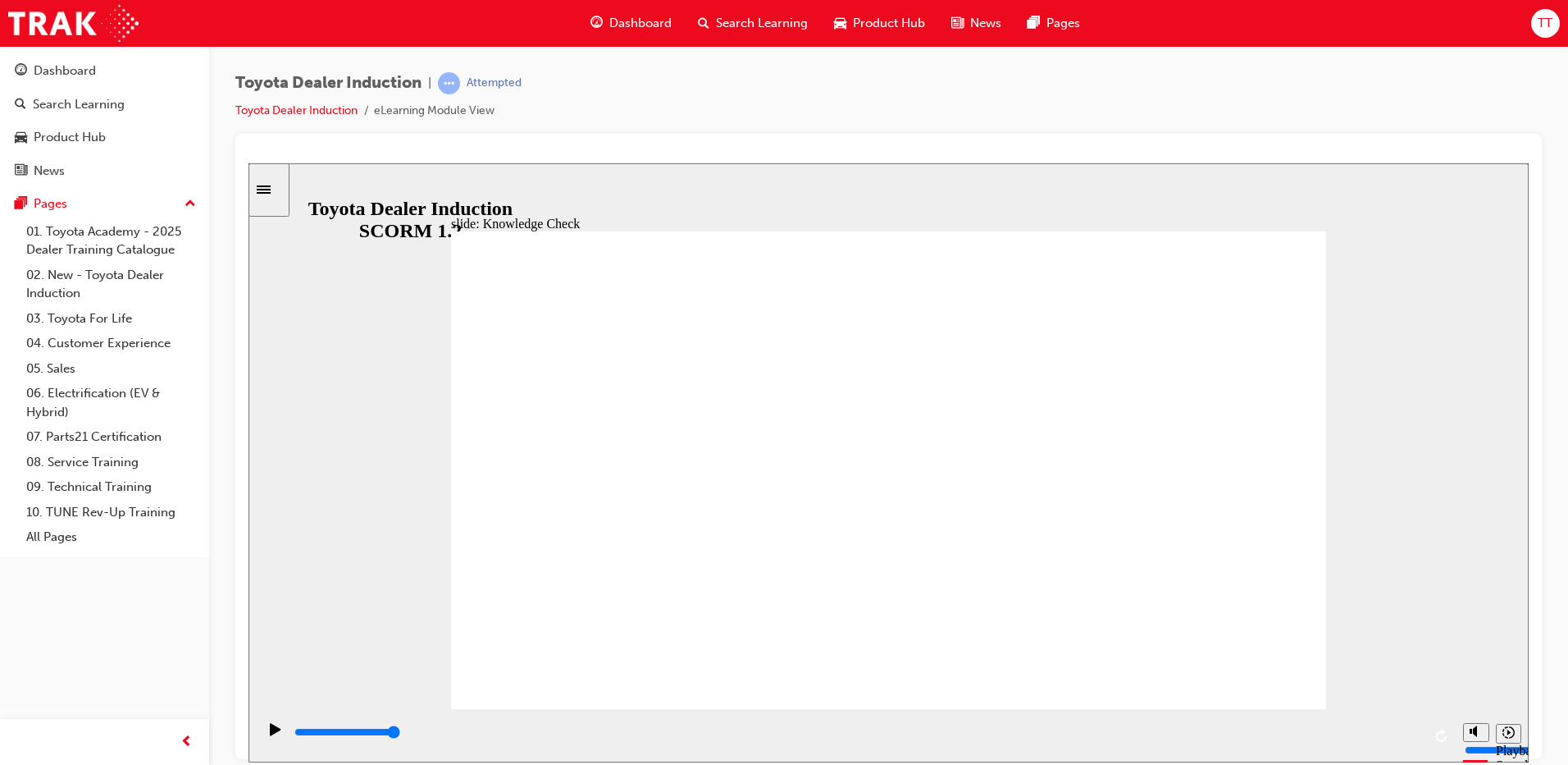
type input "Move"
type input "Moved"
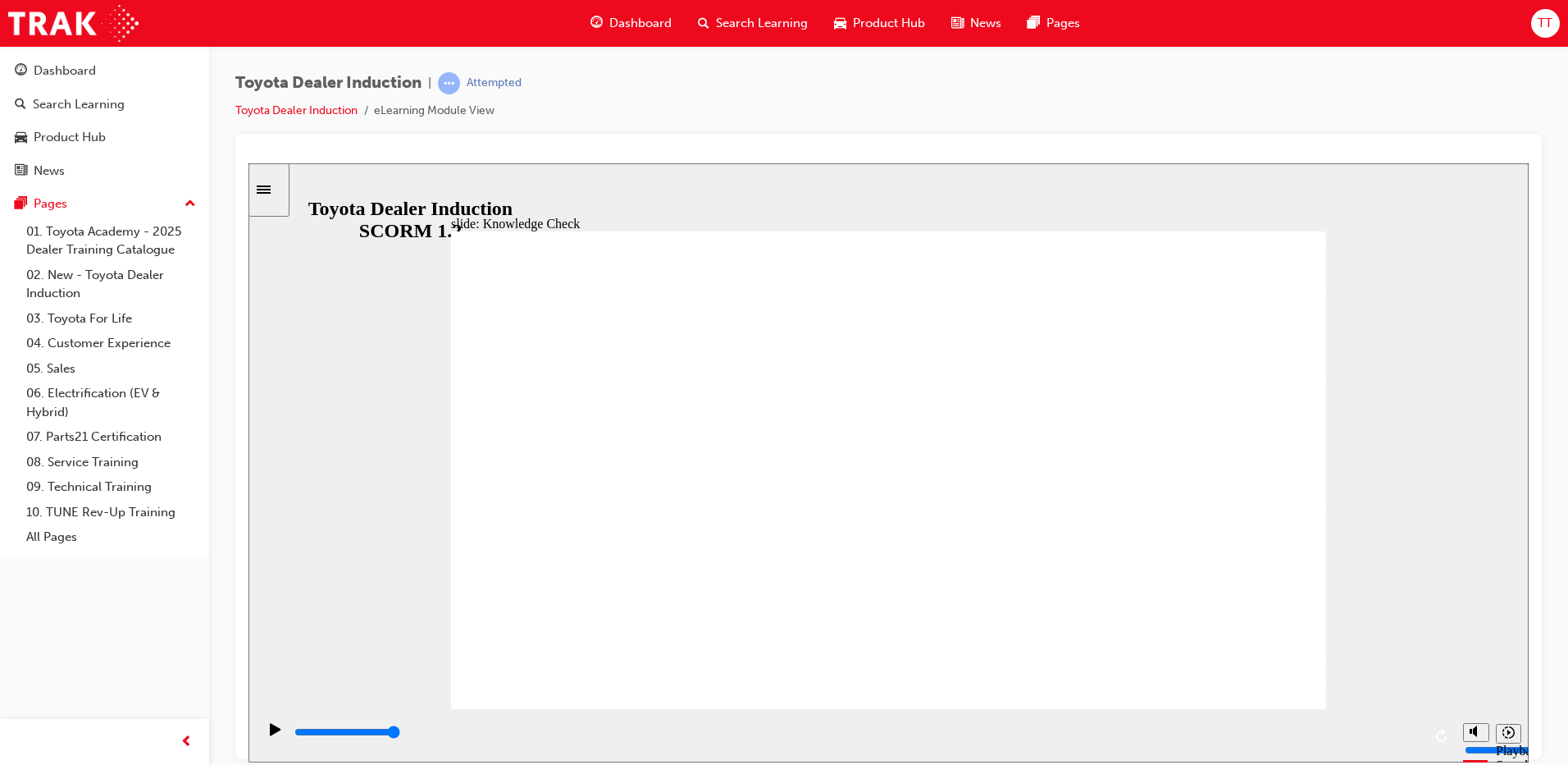
type input "Moved"
type input "6500"
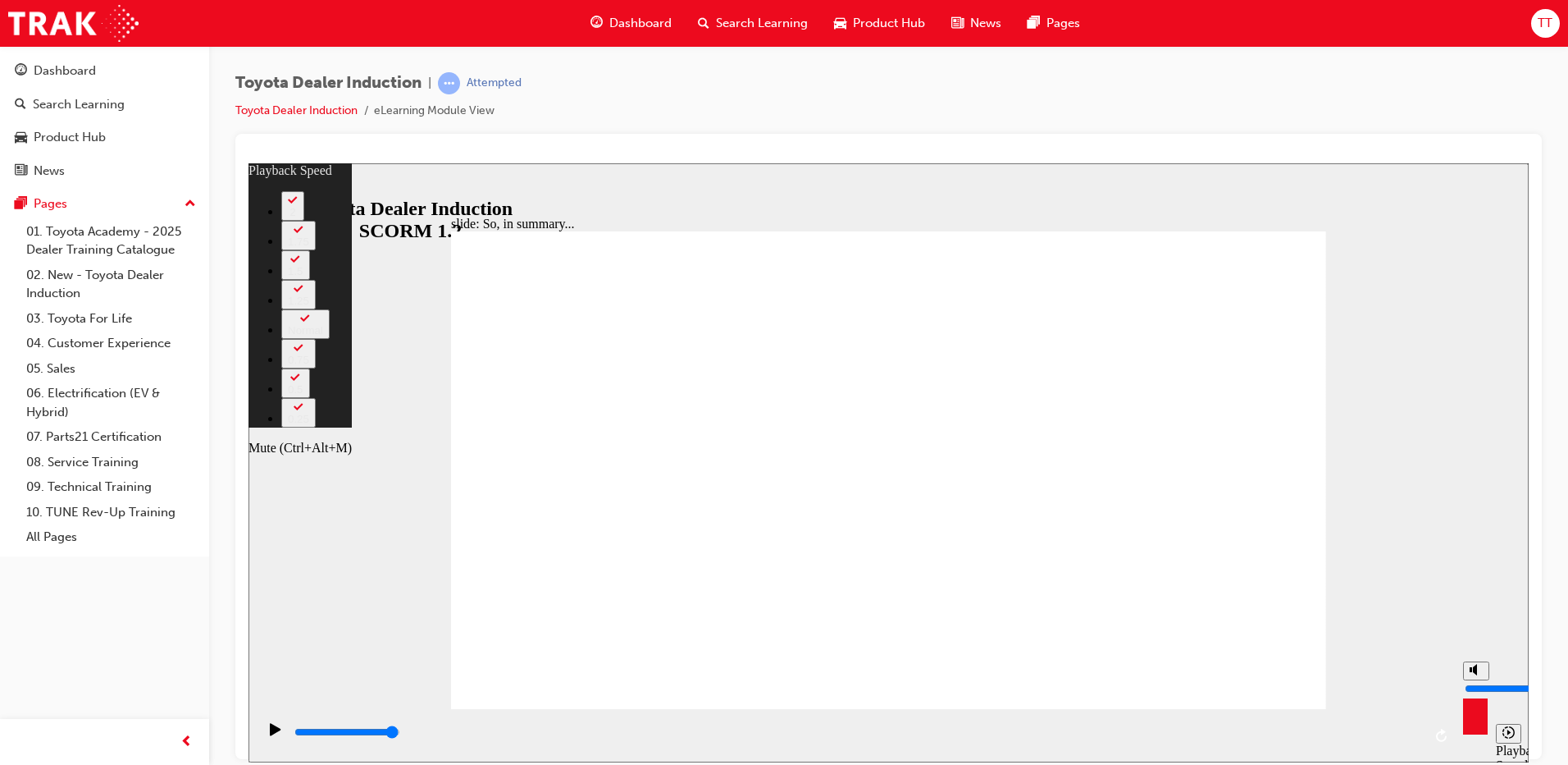
type input "3"
type input "4"
type input "3"
type input "4"
type input "3"
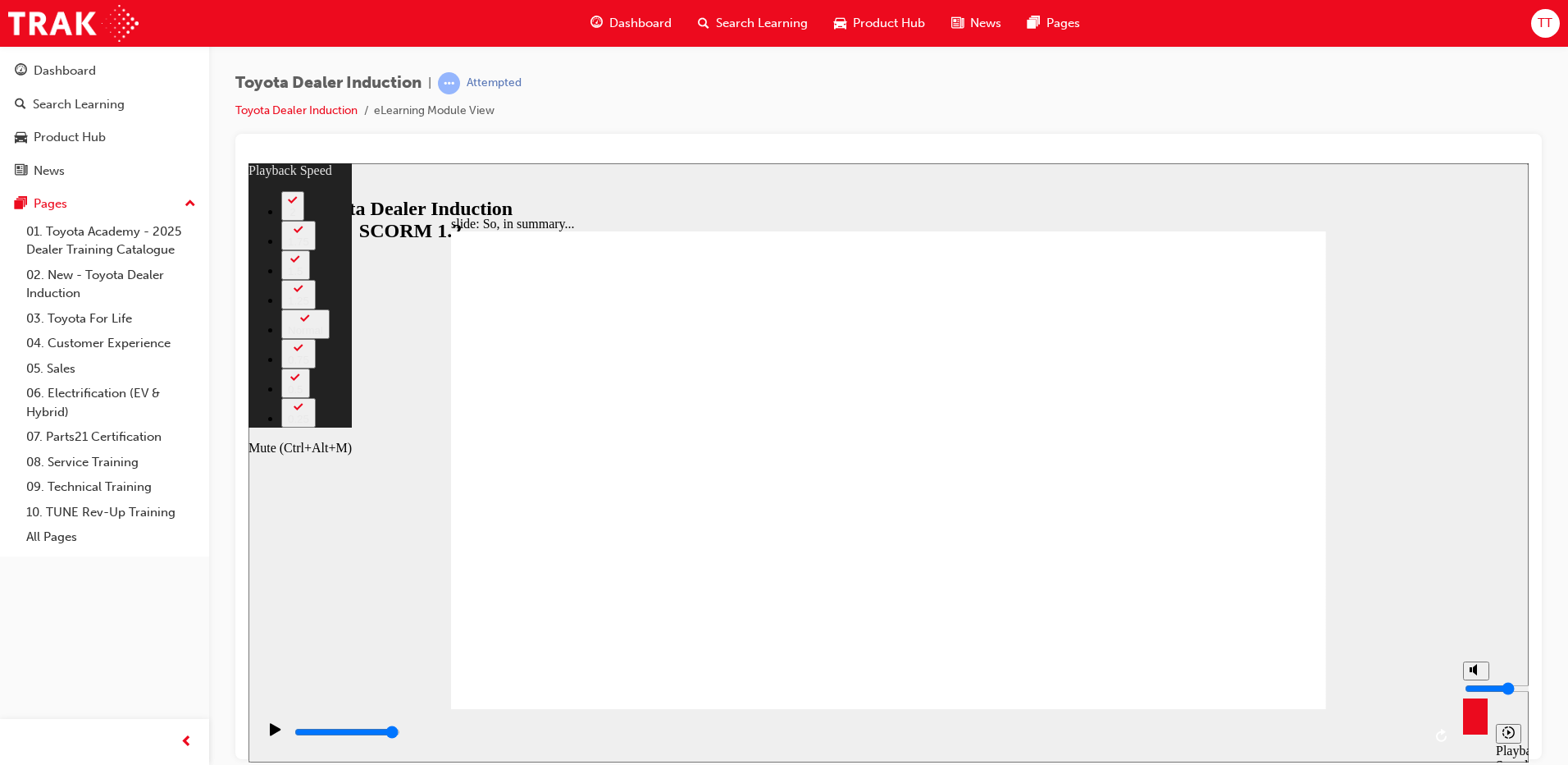
type input "4"
click at [1476, 687] on input "volume" at bounding box center [1517, 687] width 106 height 13
click at [1476, 694] on input "volume" at bounding box center [1517, 687] width 106 height 13
type input "4"
type input "2"
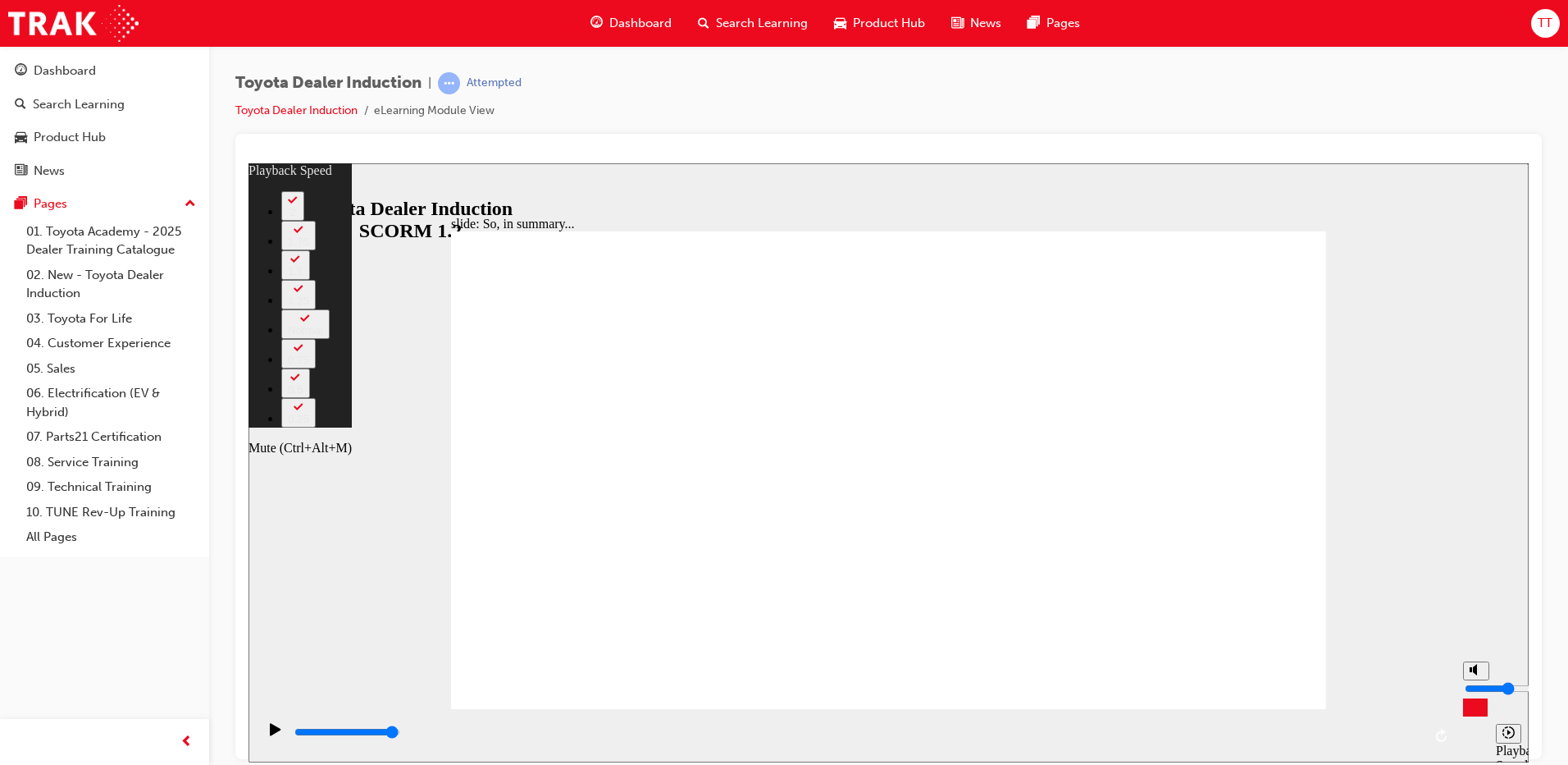
type input "4"
type input "2"
type input "5"
type input "2"
click at [1474, 694] on input "volume" at bounding box center [1517, 687] width 106 height 13
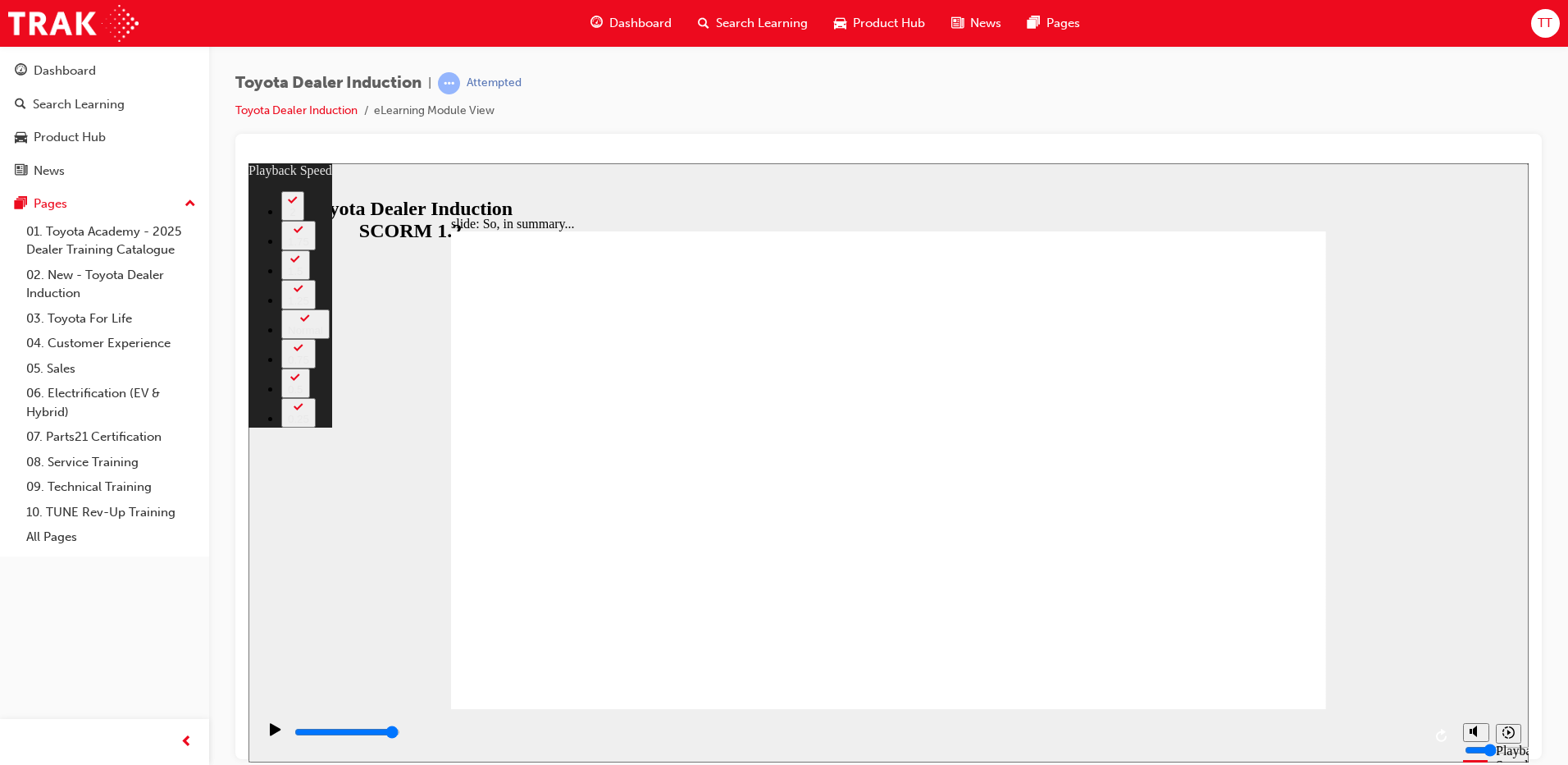
type input "70"
